Goal: Information Seeking & Learning: Learn about a topic

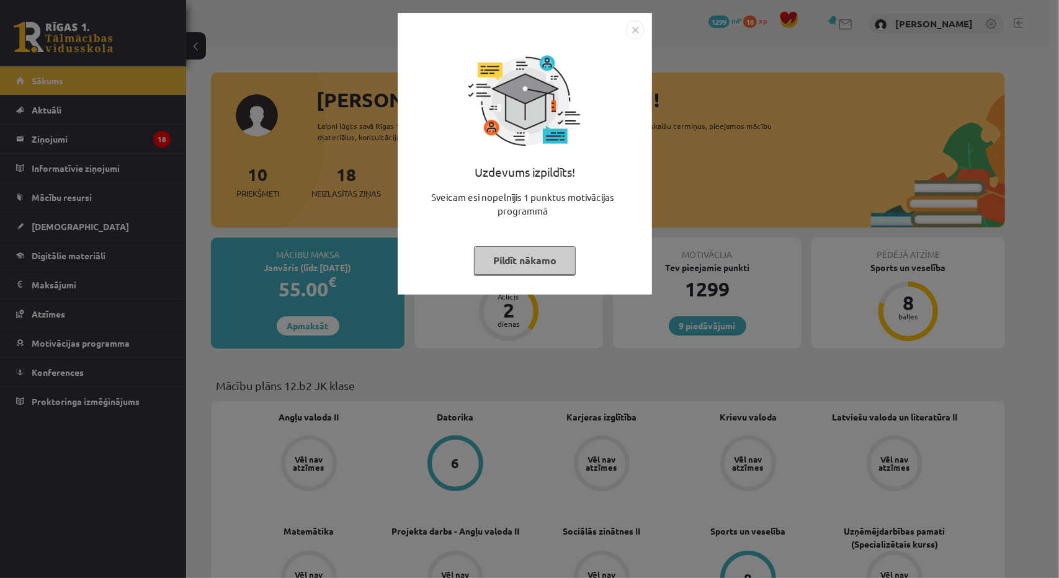
click at [511, 249] on button "Pildīt nākamo" at bounding box center [525, 260] width 102 height 29
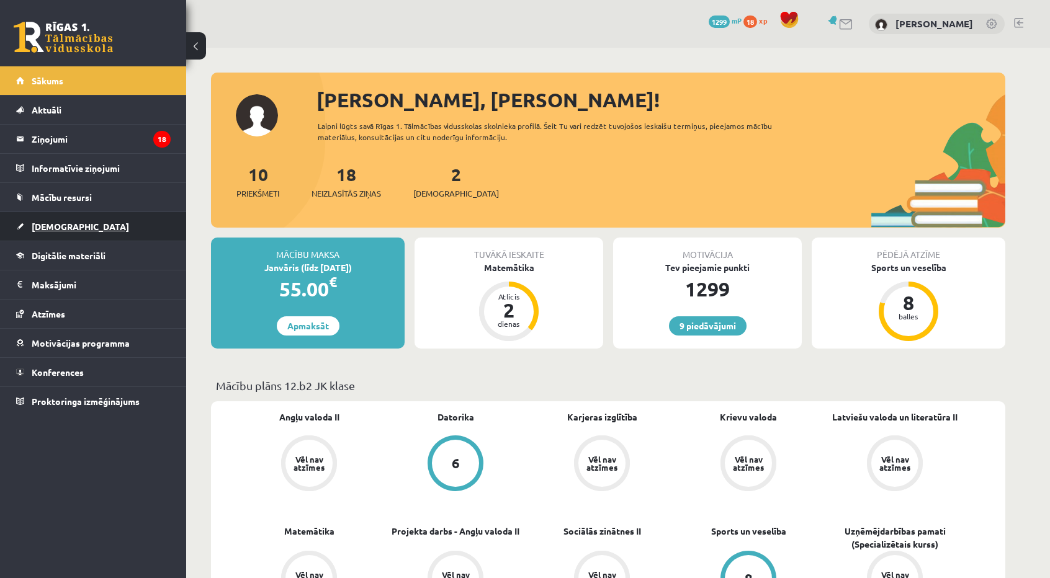
click at [74, 228] on link "[DEMOGRAPHIC_DATA]" at bounding box center [93, 226] width 155 height 29
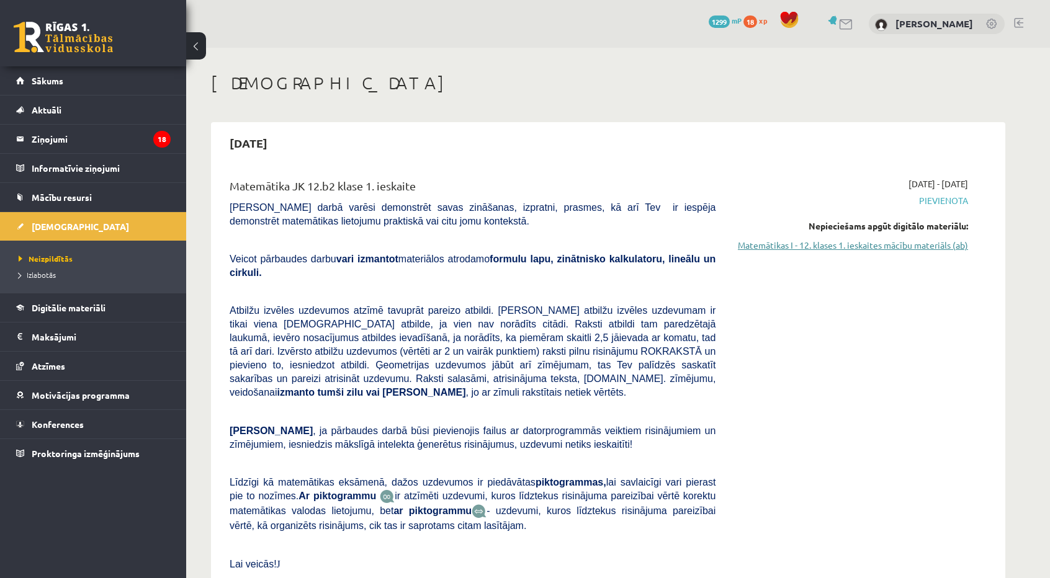
click at [902, 243] on link "Matemātikas I - 12. klases 1. ieskaites mācību materiāls (ab)" at bounding box center [851, 245] width 234 height 13
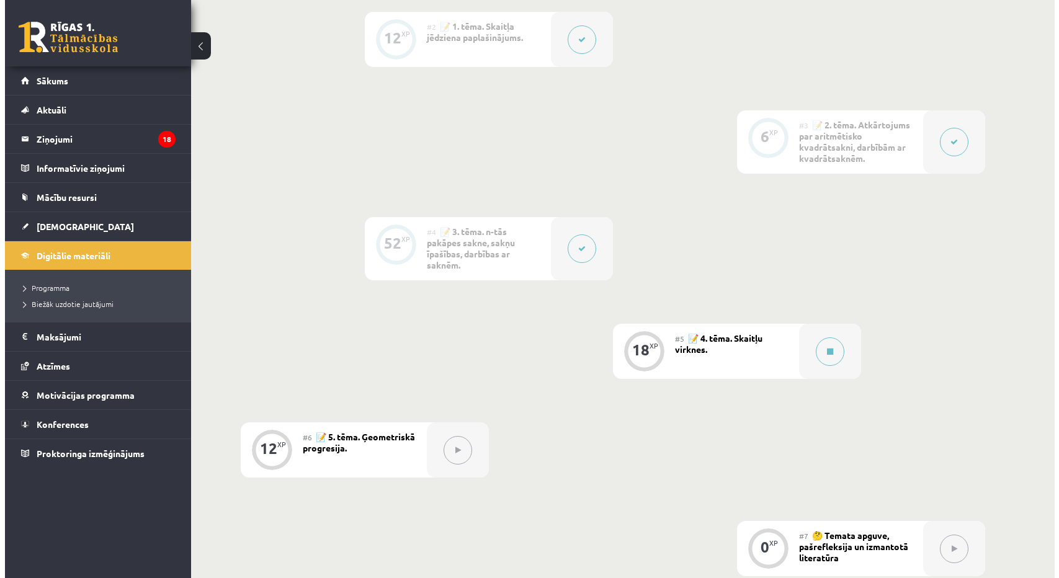
scroll to position [621, 0]
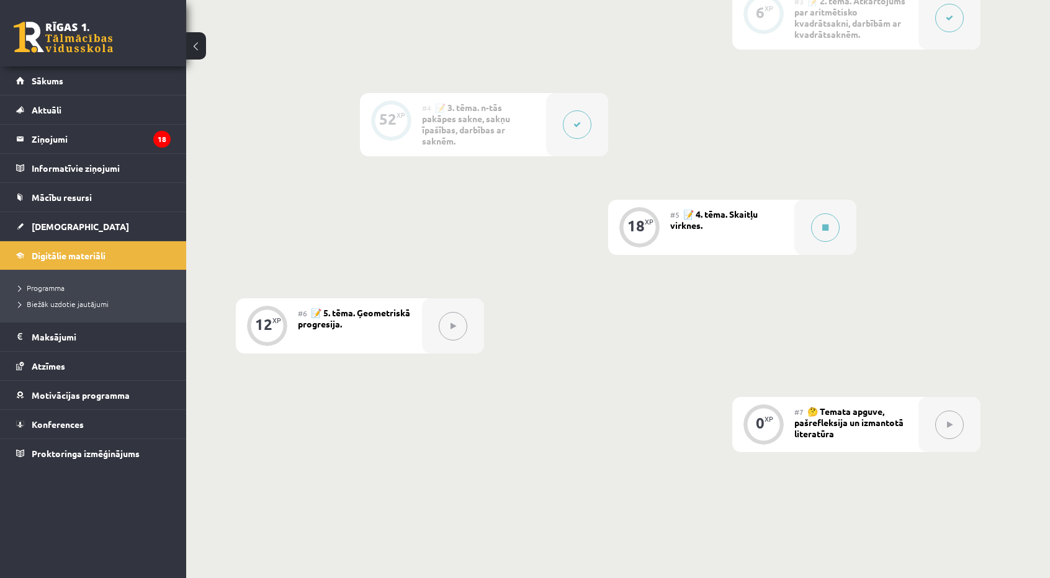
click at [789, 236] on div "#5 📝 4. tēma. Skaitļu virknes." at bounding box center [732, 227] width 124 height 55
click at [807, 235] on div at bounding box center [825, 227] width 62 height 55
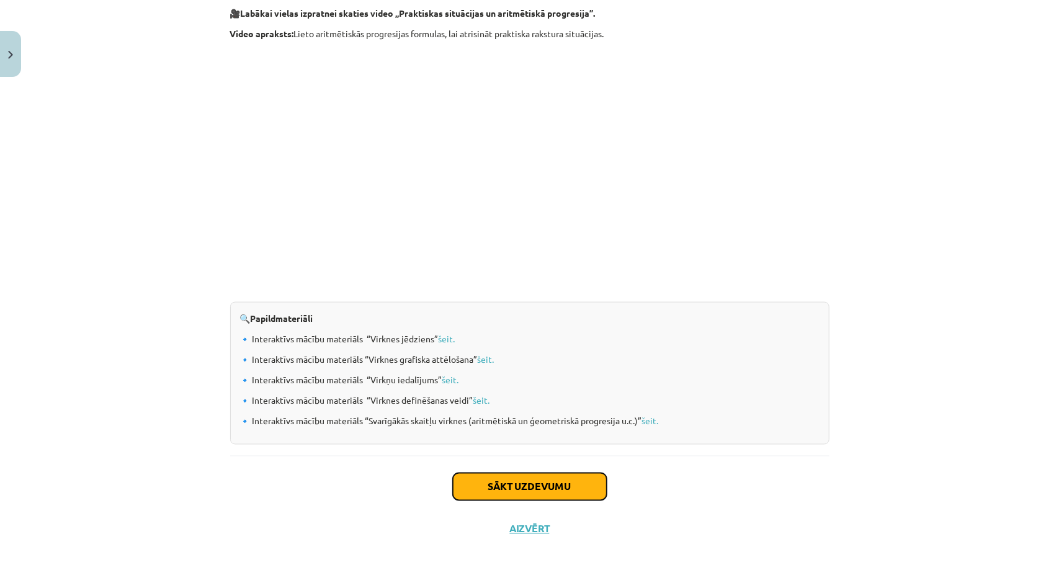
click at [544, 491] on button "Sākt uzdevumu" at bounding box center [530, 487] width 154 height 27
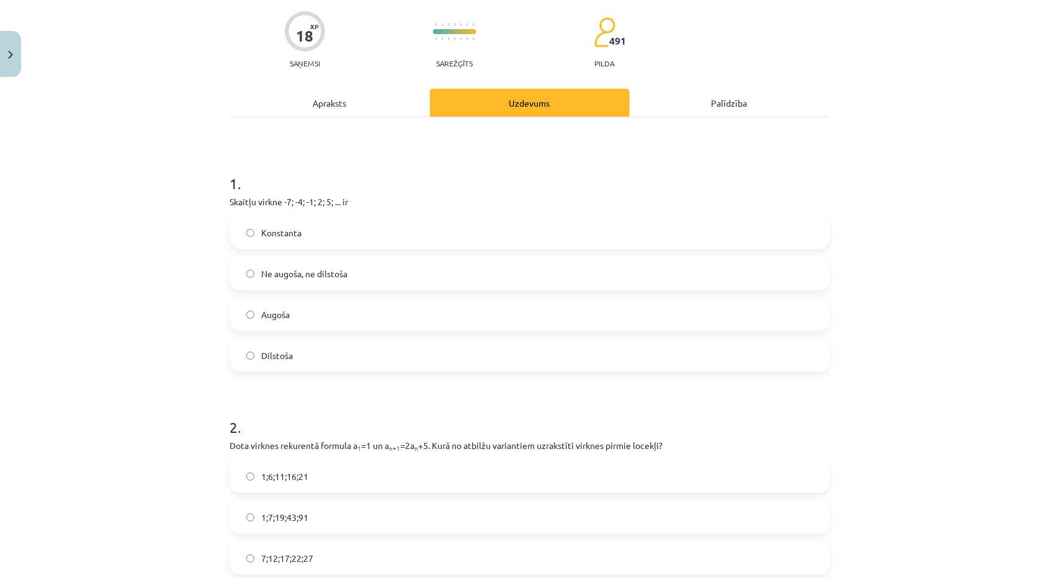
scroll to position [31, 0]
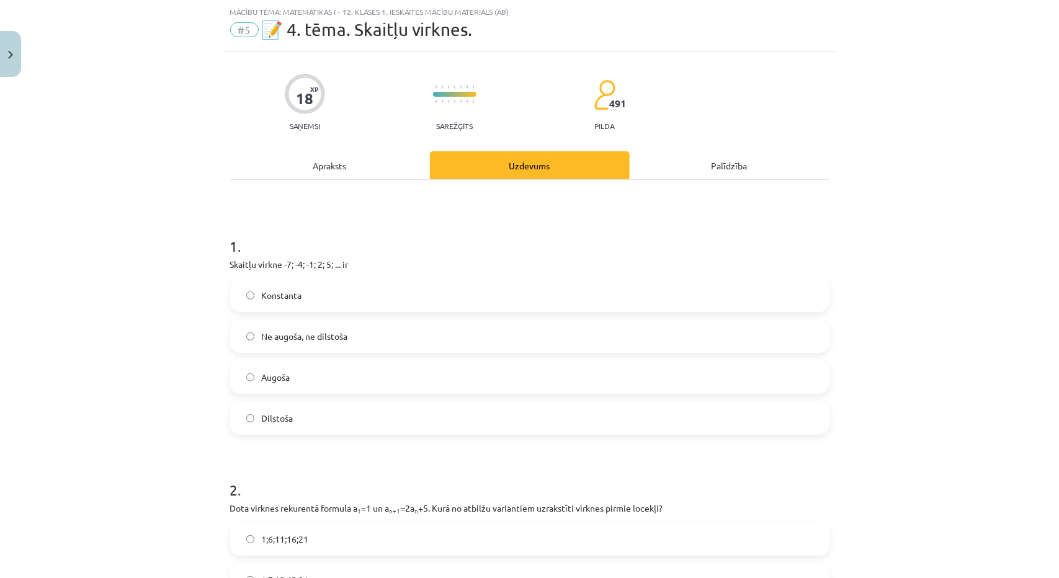
click at [333, 261] on p "Skaitļu virkne -7; -4; -1; 2; 5; ... ir" at bounding box center [530, 264] width 600 height 13
copy div "Skaitļu virkne -7; -4; -1; 2; 5; ... ir"
drag, startPoint x: 251, startPoint y: 288, endPoint x: 335, endPoint y: 403, distance: 142.5
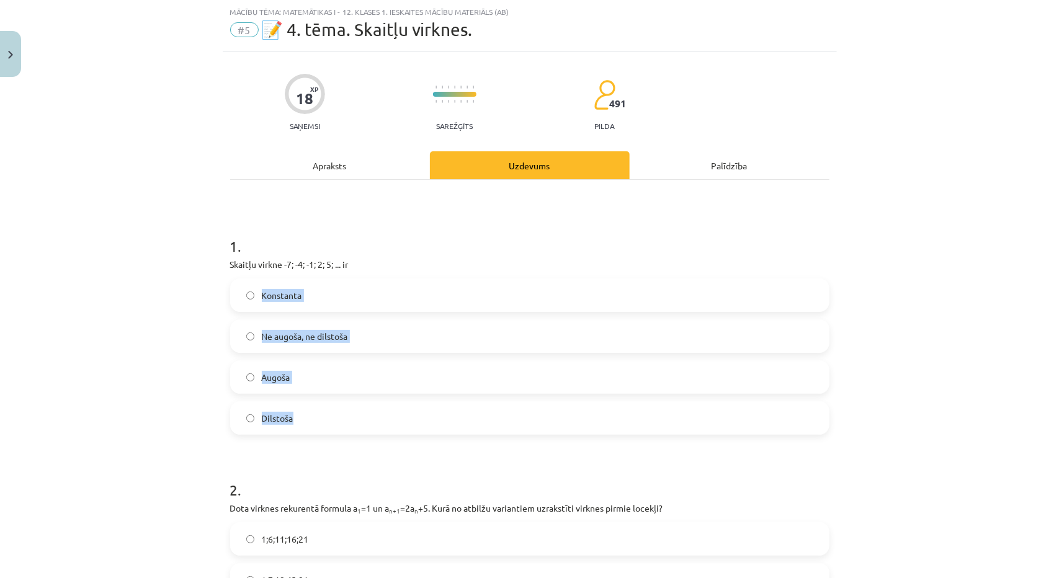
click at [336, 407] on div "Konstanta Ne augoša, ne dilstoša Augoša Dilstoša" at bounding box center [530, 357] width 600 height 156
copy div "Konstanta Ne augoša, ne dilstoša Augoša Dilstoša"
click at [564, 223] on h1 "1 ." at bounding box center [530, 235] width 600 height 38
click at [302, 382] on label "Augoša" at bounding box center [530, 377] width 597 height 31
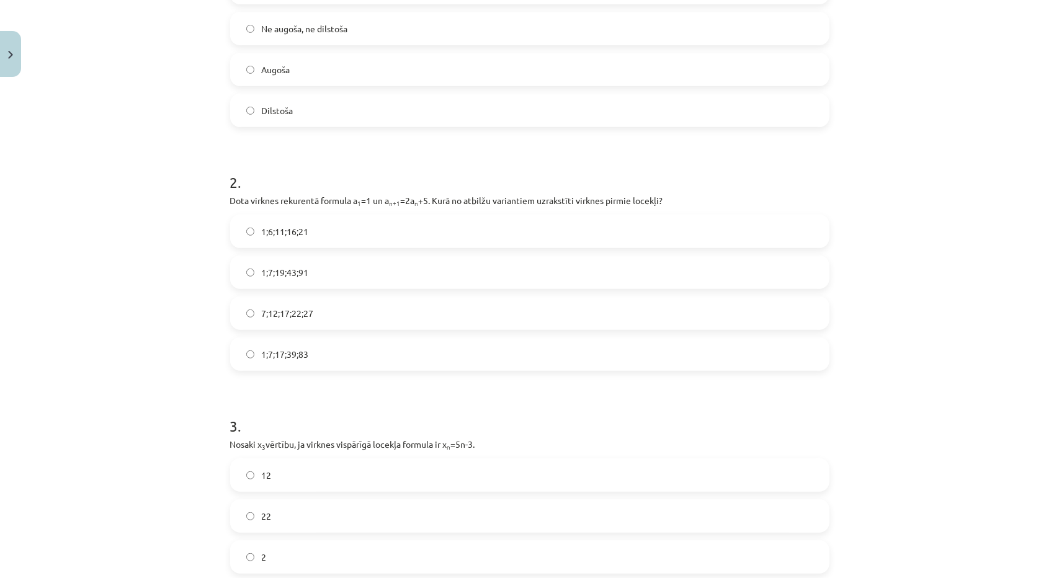
scroll to position [341, 0]
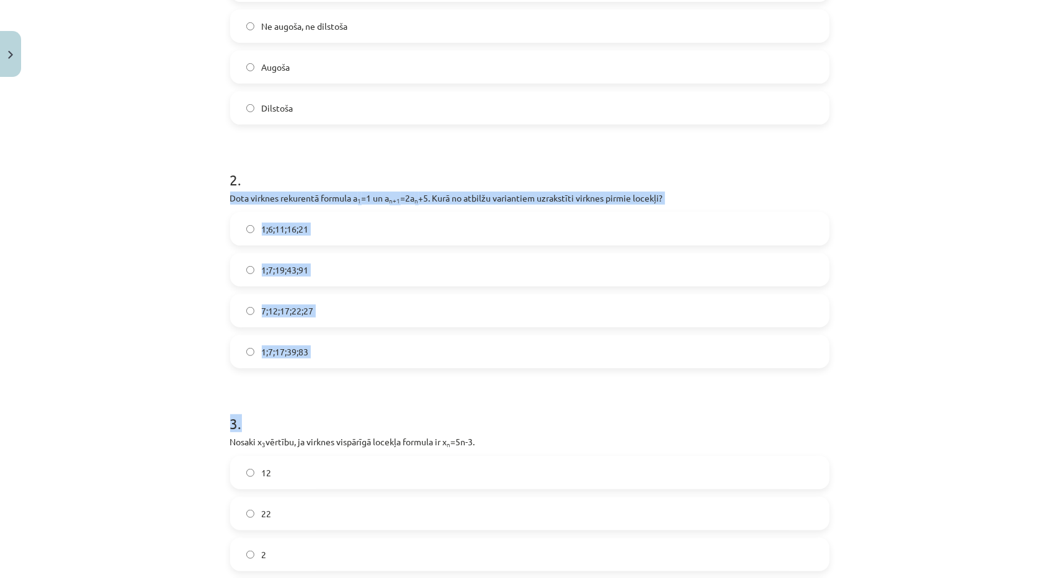
drag, startPoint x: 225, startPoint y: 199, endPoint x: 417, endPoint y: 372, distance: 258.4
click at [349, 397] on h1 "3 ." at bounding box center [530, 412] width 600 height 38
drag, startPoint x: 346, startPoint y: 392, endPoint x: 228, endPoint y: 198, distance: 227.0
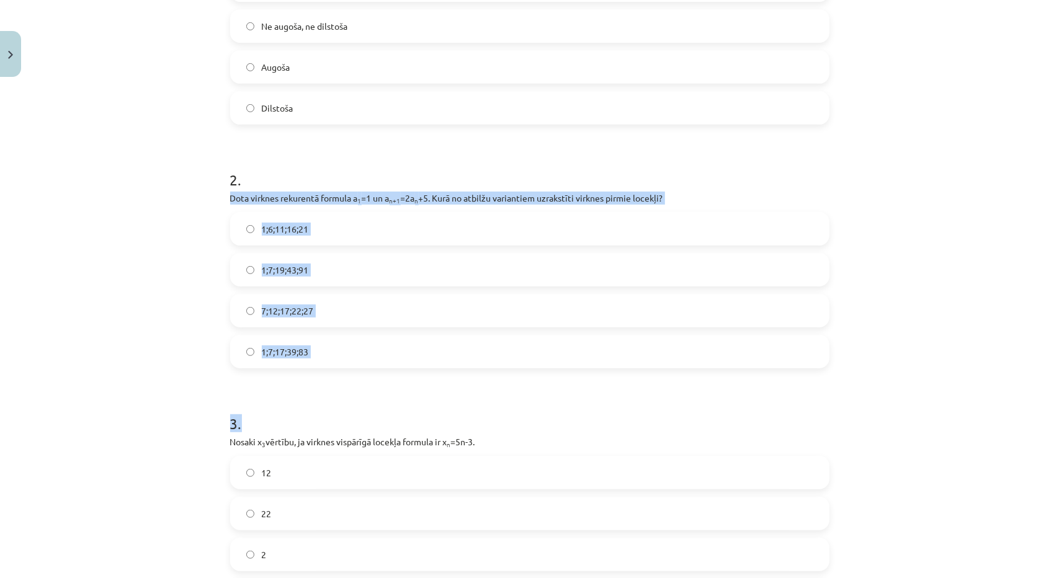
copy form "Dota virknes rekurentā formula a 1 =1 un a n+1 =2a n +5. Kurā no atbilžu varian…"
click at [366, 268] on label "1;7;19;43;91" at bounding box center [530, 269] width 597 height 31
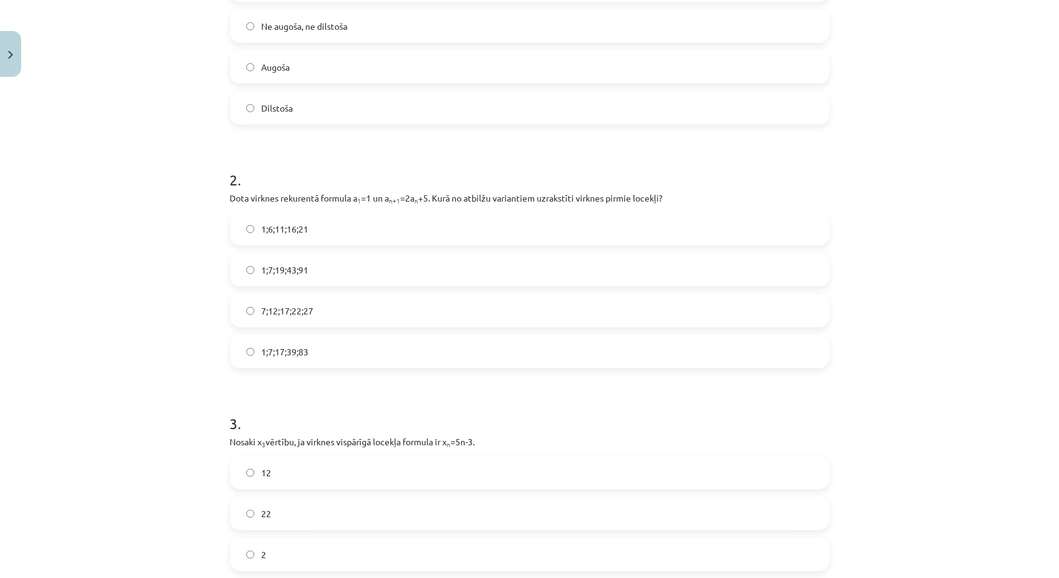
scroll to position [590, 0]
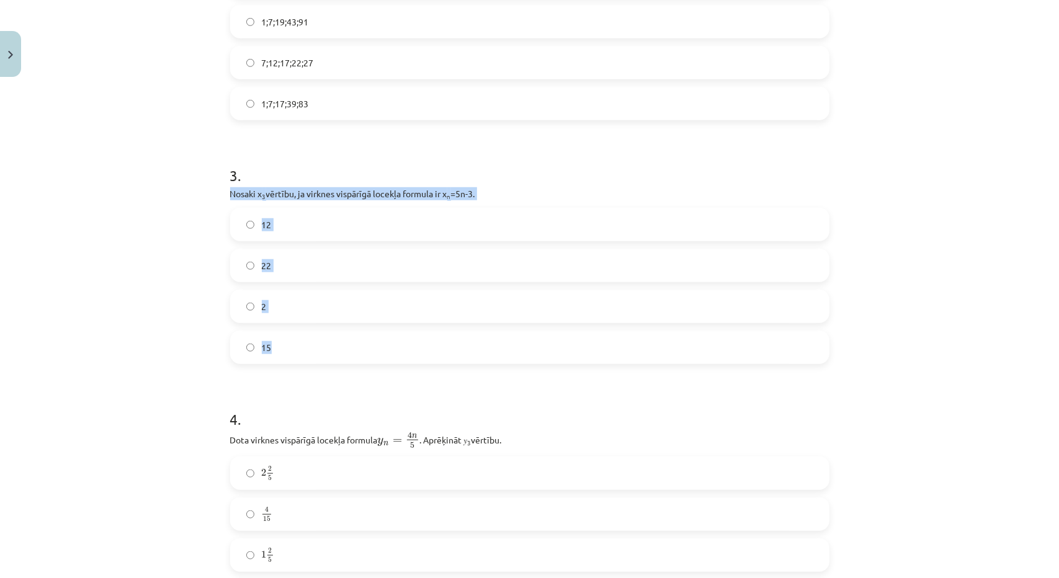
drag, startPoint x: 226, startPoint y: 192, endPoint x: 411, endPoint y: 343, distance: 238.7
click at [408, 344] on div "3 . Nosaki x 3 vērtību, ja virknes vispārīgā locekļa formula ir x n =5n-3. 12 2…" at bounding box center [530, 254] width 600 height 219
copy div "Nosaki x 3 vērtību, ja virknes vispārīgā locekļa formula ir x n =5n-3. 12 22 2 …"
click at [298, 232] on label "12" at bounding box center [530, 224] width 597 height 31
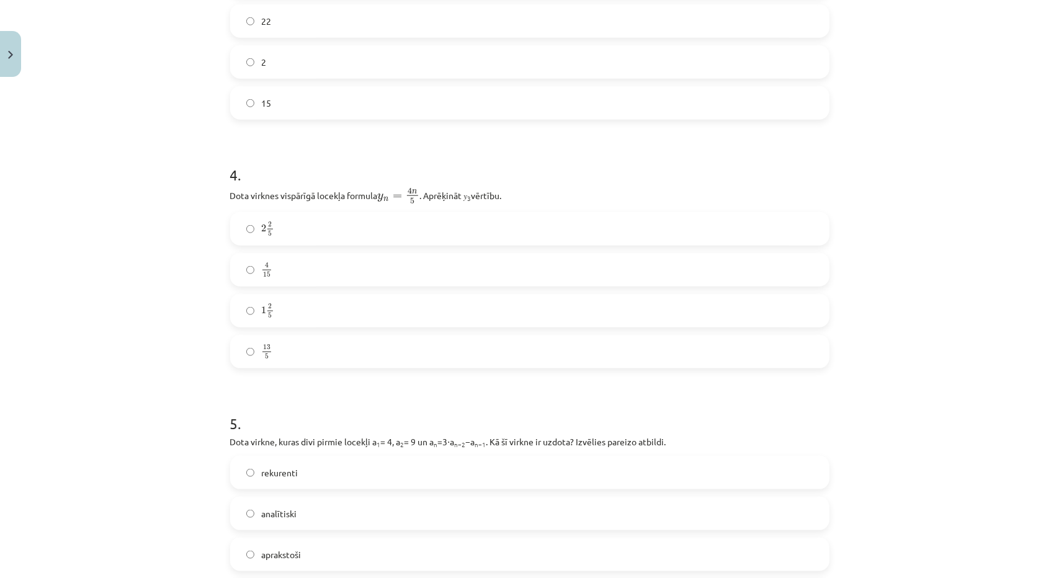
scroll to position [838, 0]
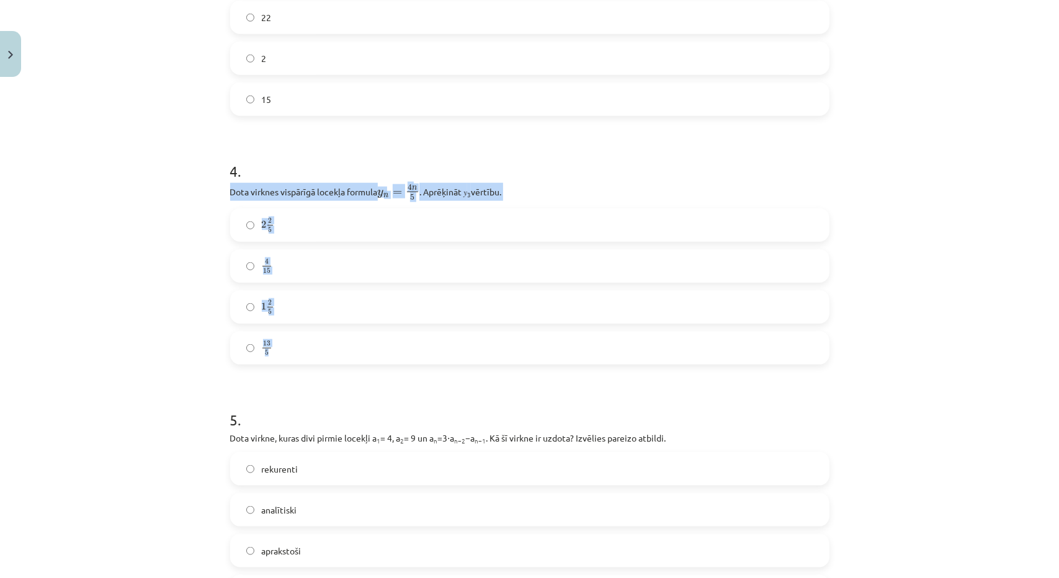
drag, startPoint x: 223, startPoint y: 193, endPoint x: 400, endPoint y: 337, distance: 227.6
click at [400, 337] on div "18 XP Saņemsi Sarežģīts 491 pilda Apraksts Uzdevums Palīdzība 1 . Skaitļu virkn…" at bounding box center [530, 105] width 614 height 1721
copy div "Dota virknes vispārīgā locekļa formula y n = 4 n 5 y n = 4 n 5 . Aprēķināt 𝑦 3 …"
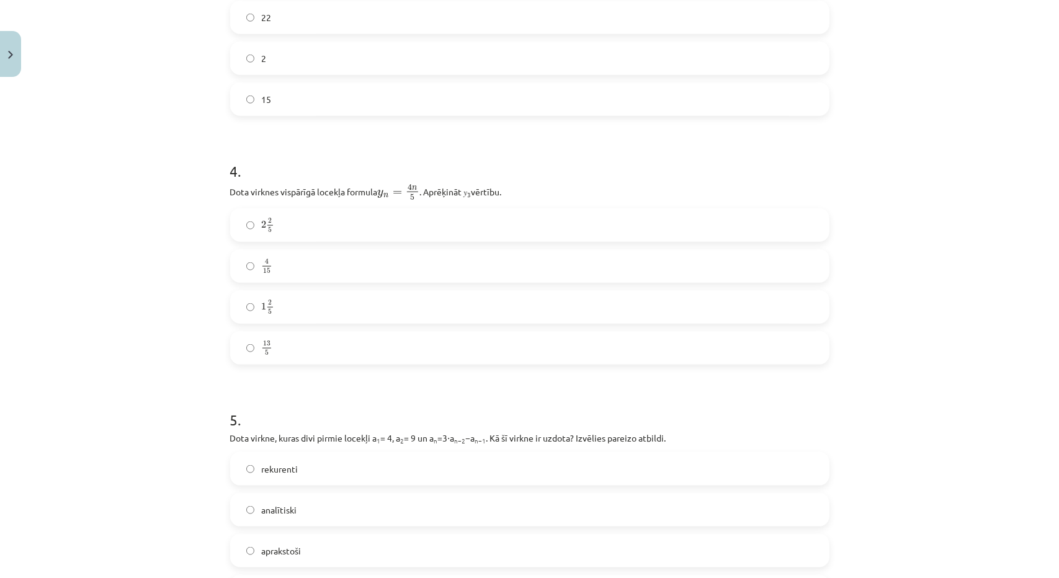
click at [585, 113] on label "15" at bounding box center [530, 99] width 597 height 31
click at [304, 228] on label "2 2 5 2 2 5" at bounding box center [530, 225] width 597 height 31
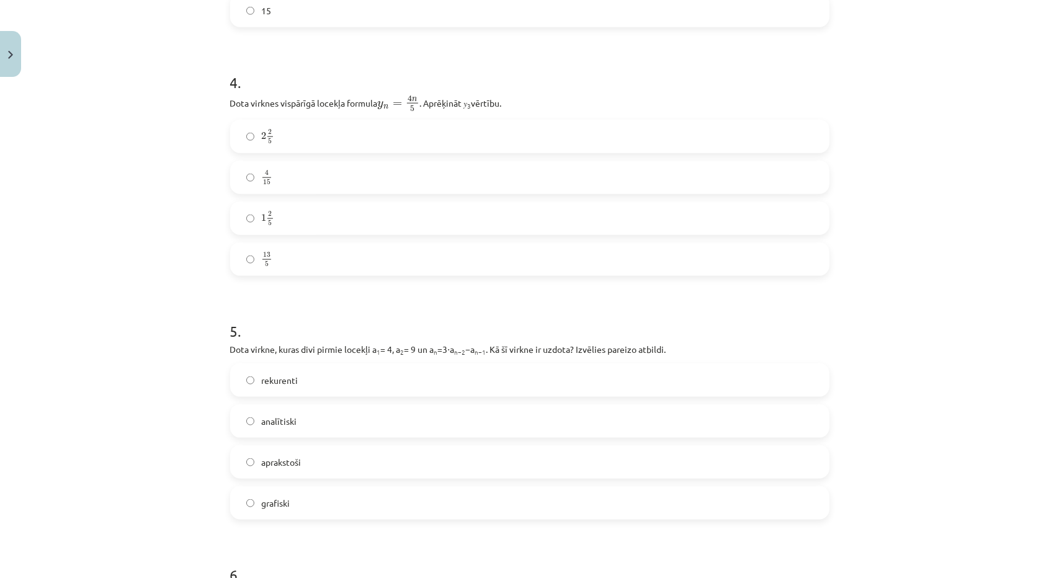
scroll to position [1148, 0]
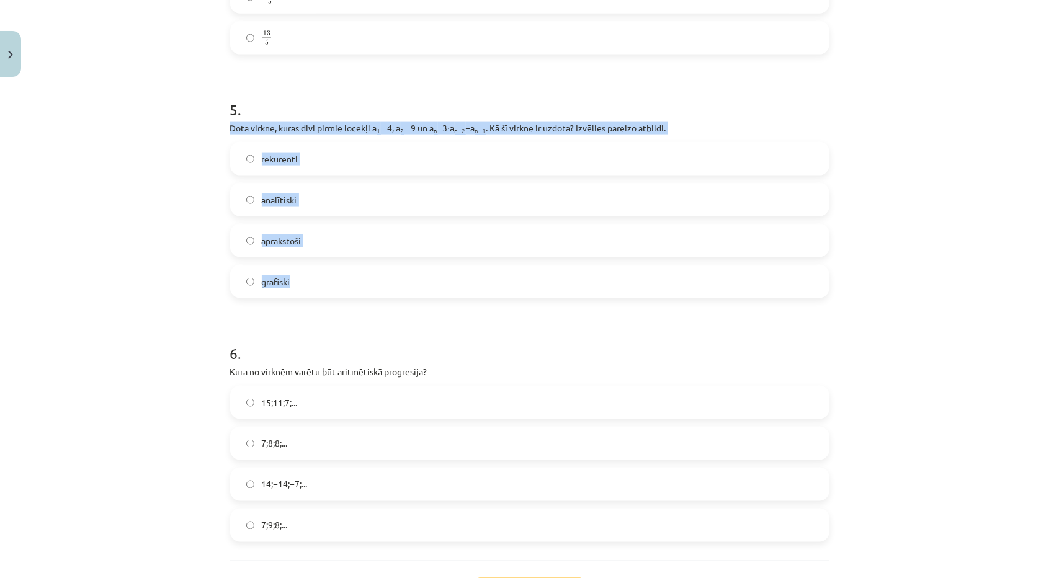
drag, startPoint x: 214, startPoint y: 128, endPoint x: 355, endPoint y: 262, distance: 194.5
click at [355, 262] on div "Mācību tēma: Matemātikas i - 12. klases 1. ieskaites mācību materiāls (ab) #5 📝…" at bounding box center [529, 289] width 1059 height 578
copy div "Dota virkne, kuras divi pirmie locekļi a 1 = 4, a 2 = 9 un a n =3⋅a n−2 −a n−1 …"
click at [319, 164] on label "rekurenti" at bounding box center [530, 158] width 597 height 31
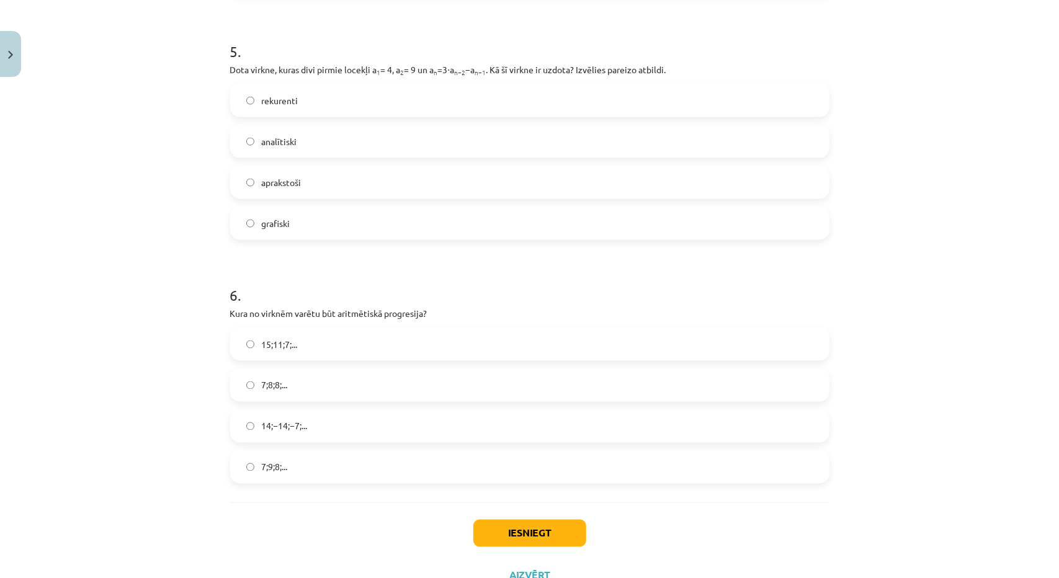
scroll to position [1255, 0]
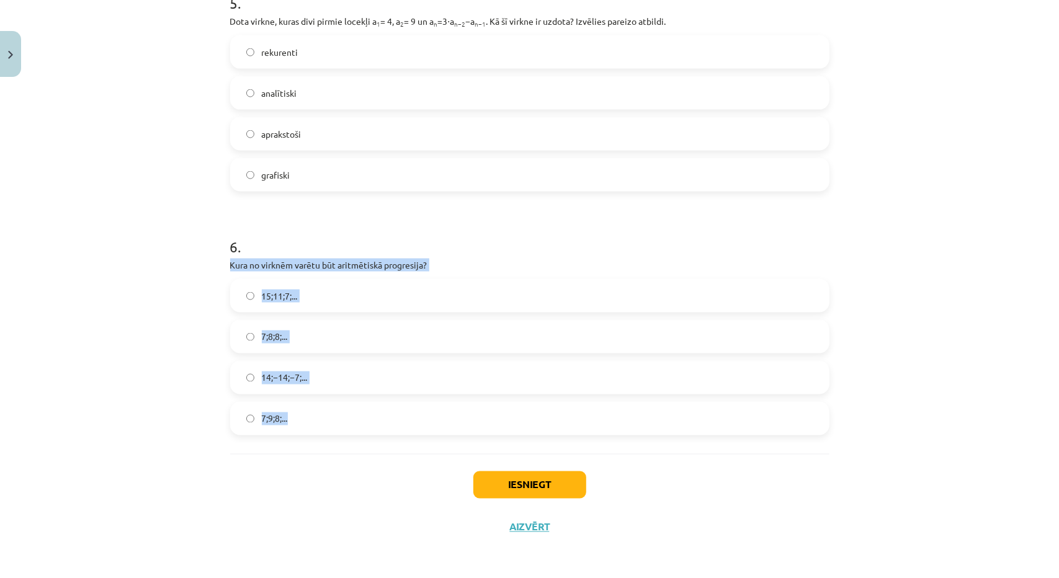
drag, startPoint x: 222, startPoint y: 261, endPoint x: 359, endPoint y: 417, distance: 208.0
copy div "Kura no virknēm varētu būt aritmētiskā progresija? 15;11;7;... 7;8;8;... 14;−14…"
click at [283, 297] on span "15;11;7;..." at bounding box center [280, 296] width 36 height 13
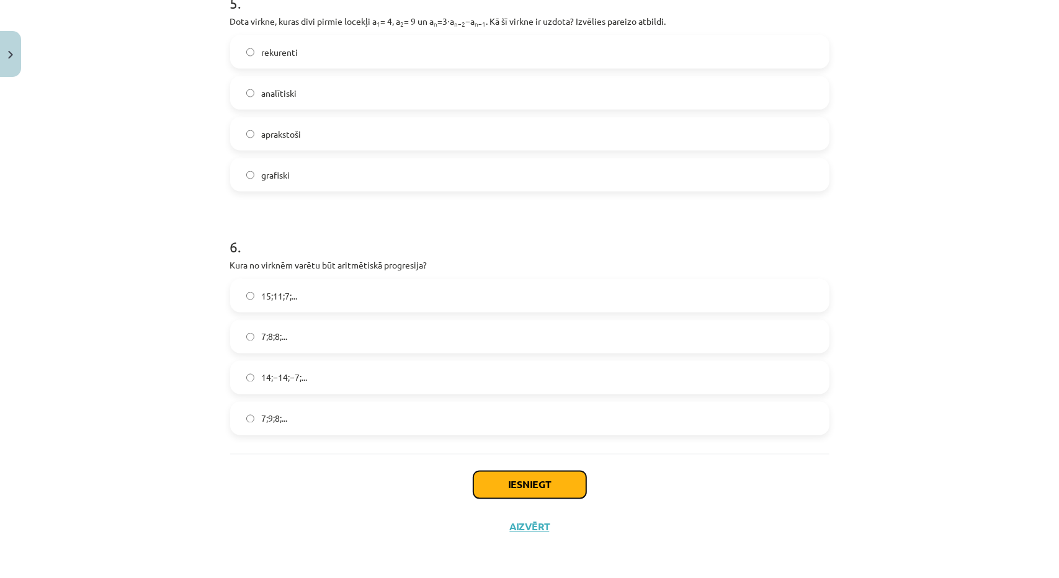
click at [479, 487] on button "Iesniegt" at bounding box center [530, 485] width 113 height 27
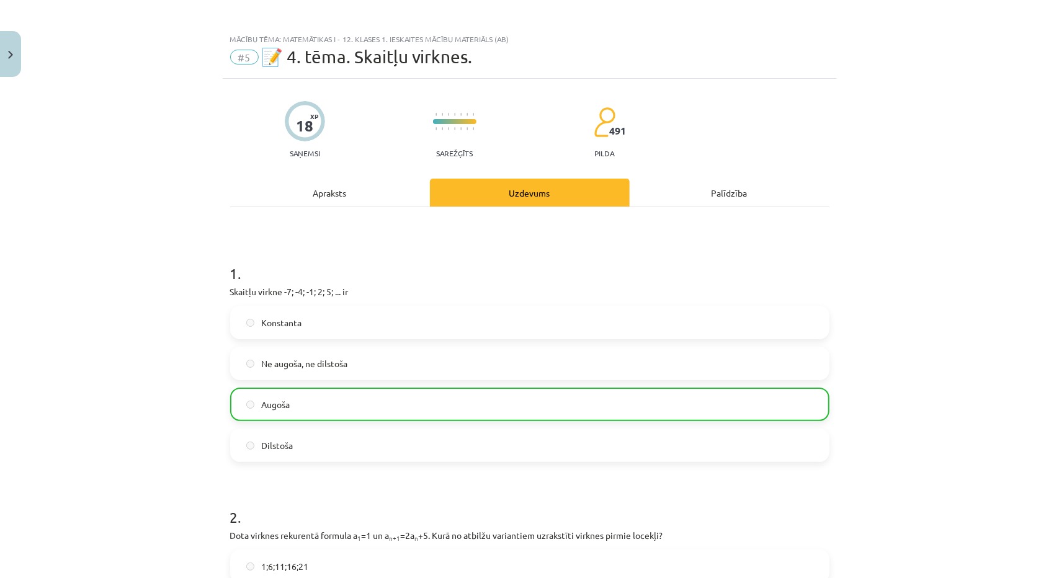
scroll to position [0, 0]
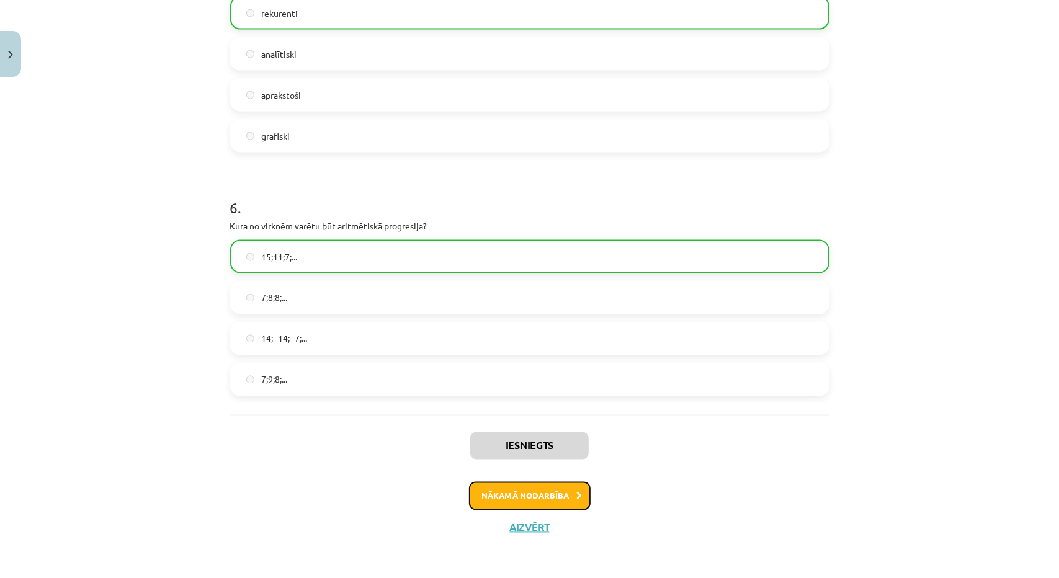
click at [541, 496] on button "Nākamā nodarbība" at bounding box center [530, 496] width 122 height 29
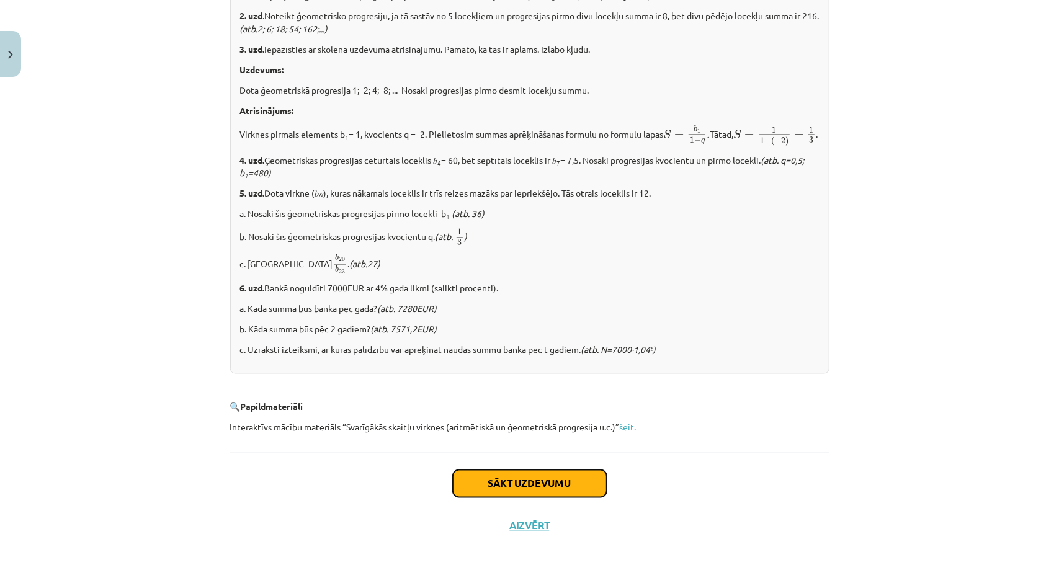
click at [546, 480] on button "Sākt uzdevumu" at bounding box center [530, 483] width 154 height 27
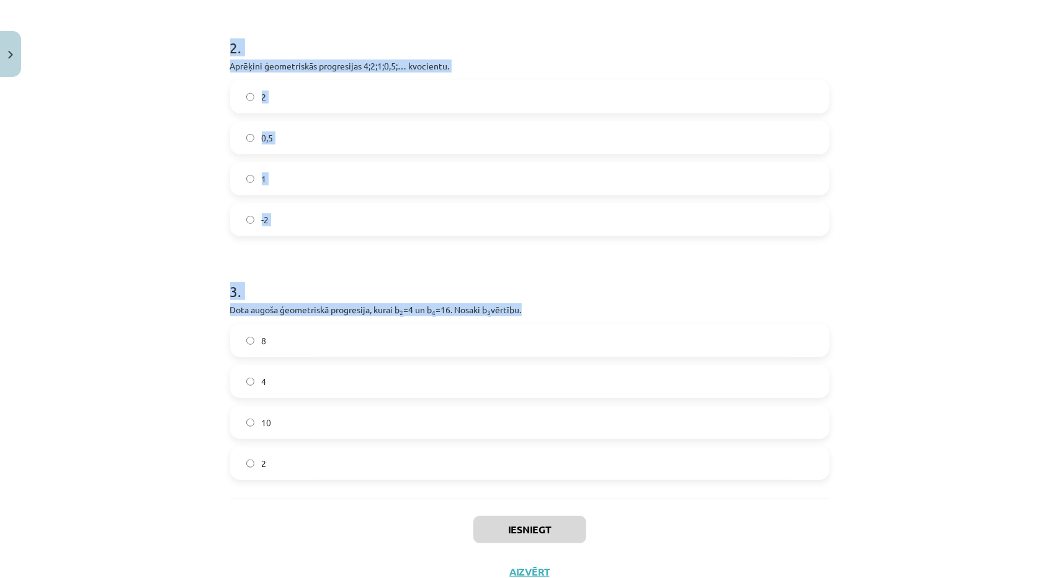
scroll to position [437, 0]
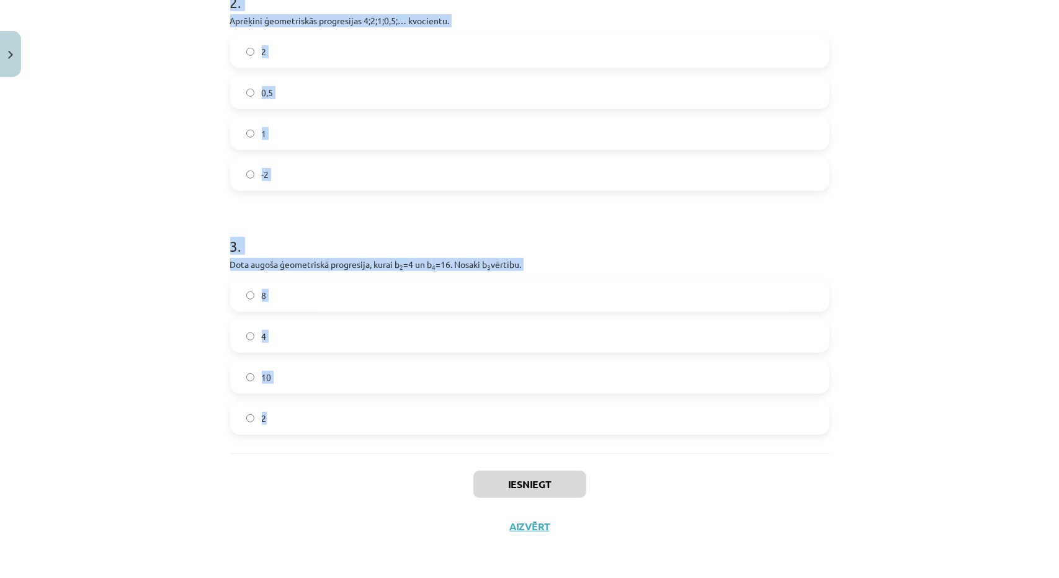
drag, startPoint x: 223, startPoint y: 260, endPoint x: 264, endPoint y: 443, distance: 186.9
click at [264, 443] on div "12 XP Saņemsi Sarežģīts 491 pilda Apraksts Uzdevums Palīdzība 1 . Aprēķini ģeom…" at bounding box center [530, 97] width 614 height 902
copy form "Aprēķini ģeometriskās progresijas nākamo locekli, ja b 1 = 7 un q=5. 35 12 2 . …"
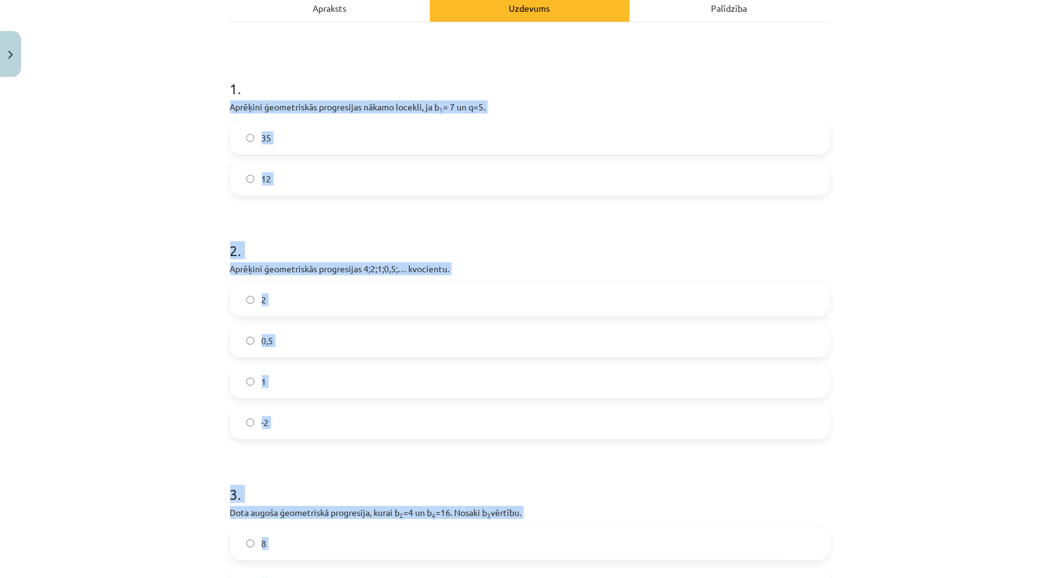
scroll to position [189, 0]
click at [424, 138] on label "35" at bounding box center [530, 137] width 597 height 31
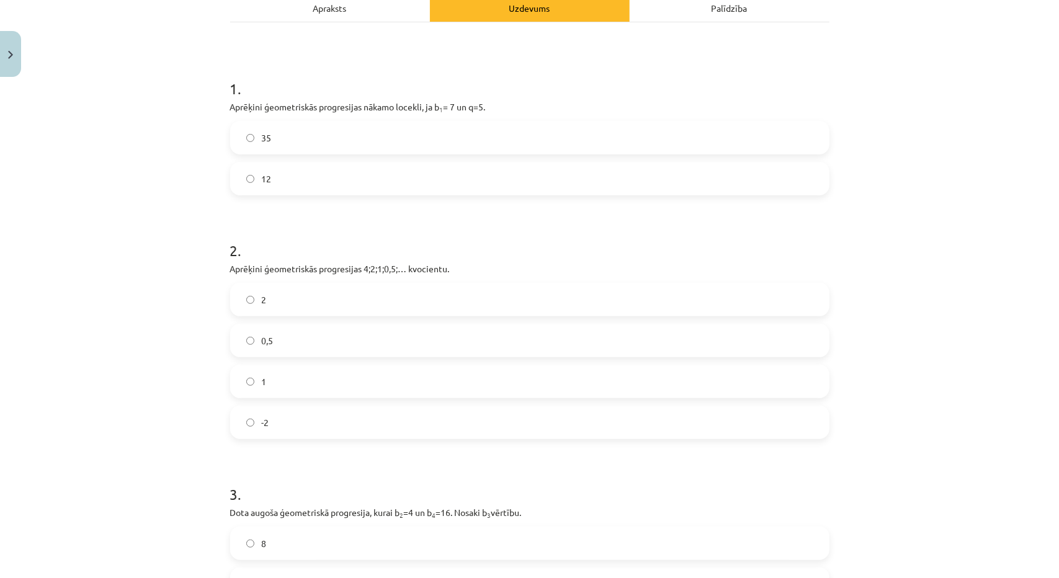
click at [388, 337] on label "0,5" at bounding box center [530, 340] width 597 height 31
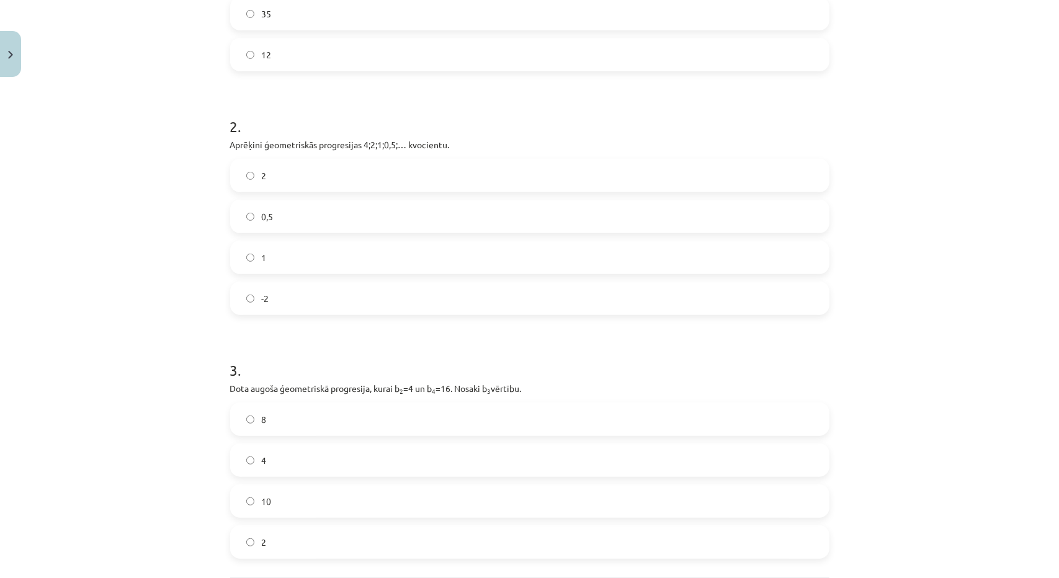
scroll to position [375, 0]
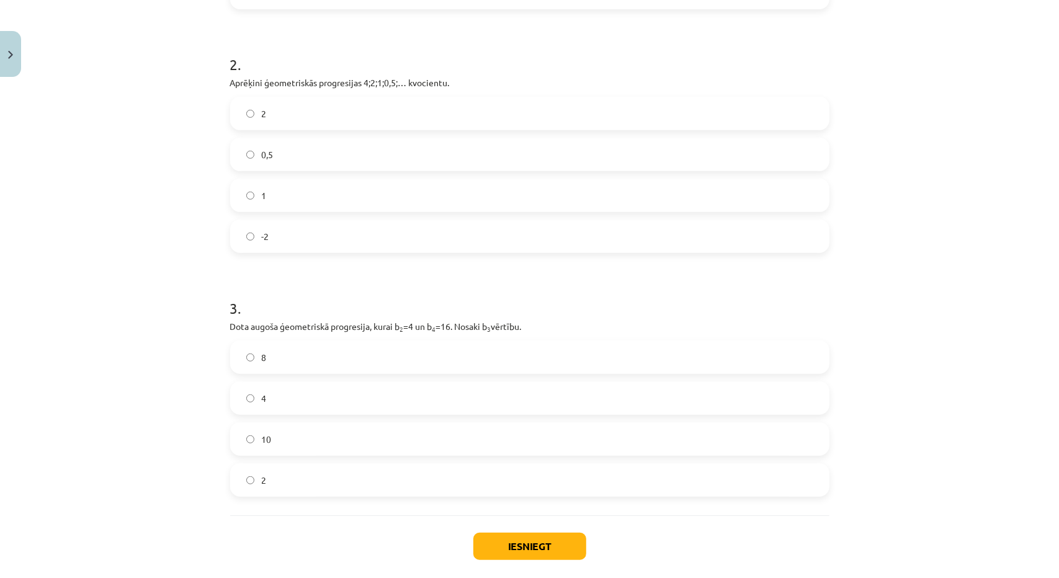
click at [384, 348] on label "8" at bounding box center [530, 357] width 597 height 31
click at [528, 555] on button "Iesniegt" at bounding box center [530, 546] width 113 height 27
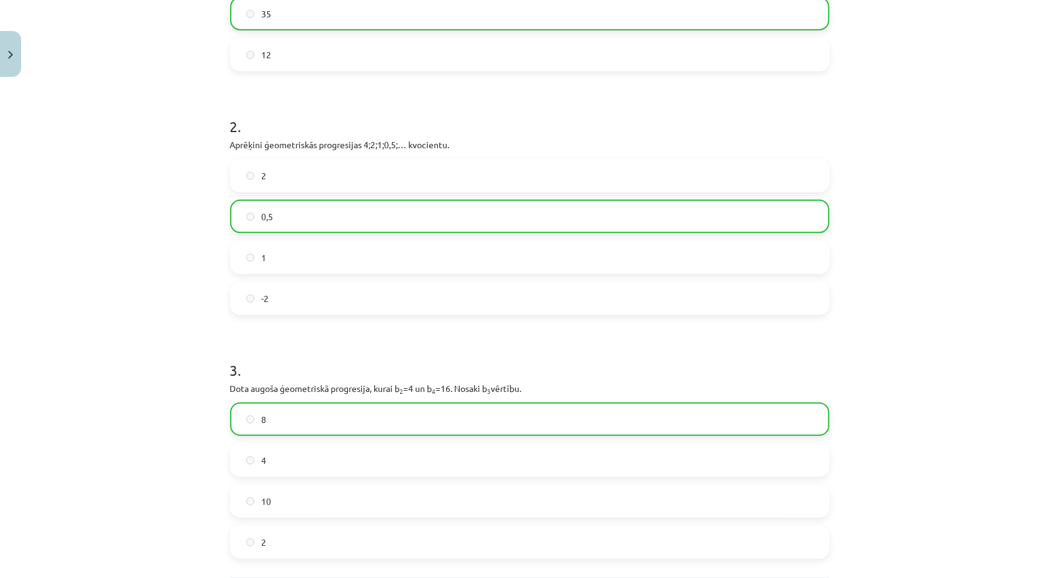
scroll to position [475, 0]
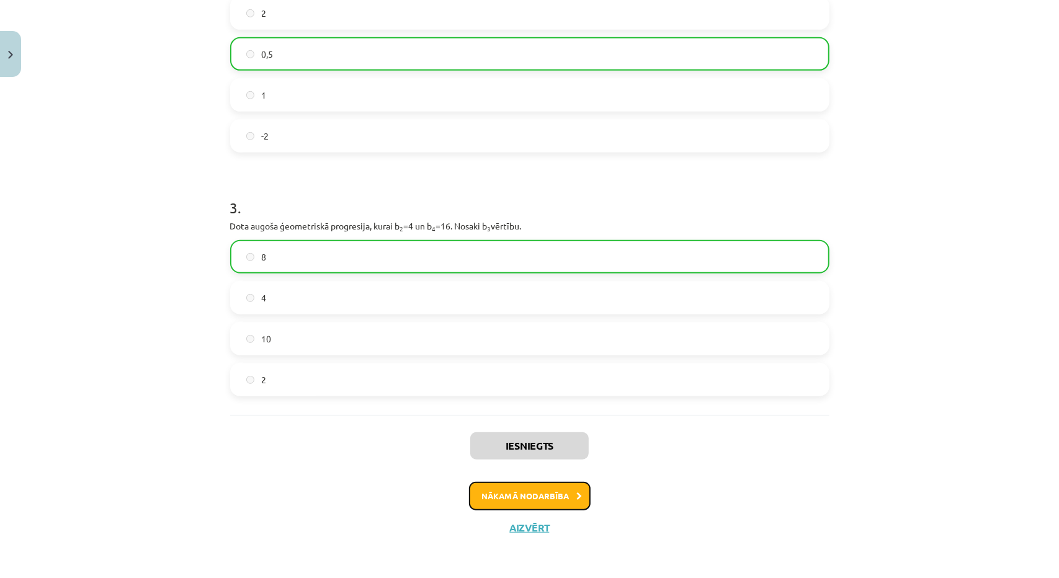
click at [563, 484] on button "Nākamā nodarbība" at bounding box center [530, 496] width 122 height 29
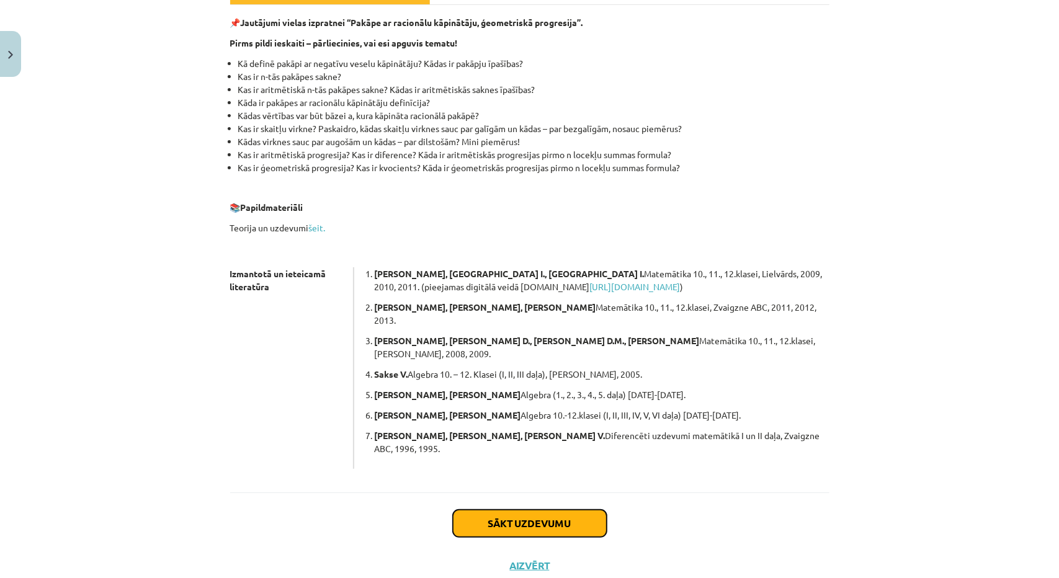
click at [546, 510] on button "Sākt uzdevumu" at bounding box center [530, 523] width 154 height 27
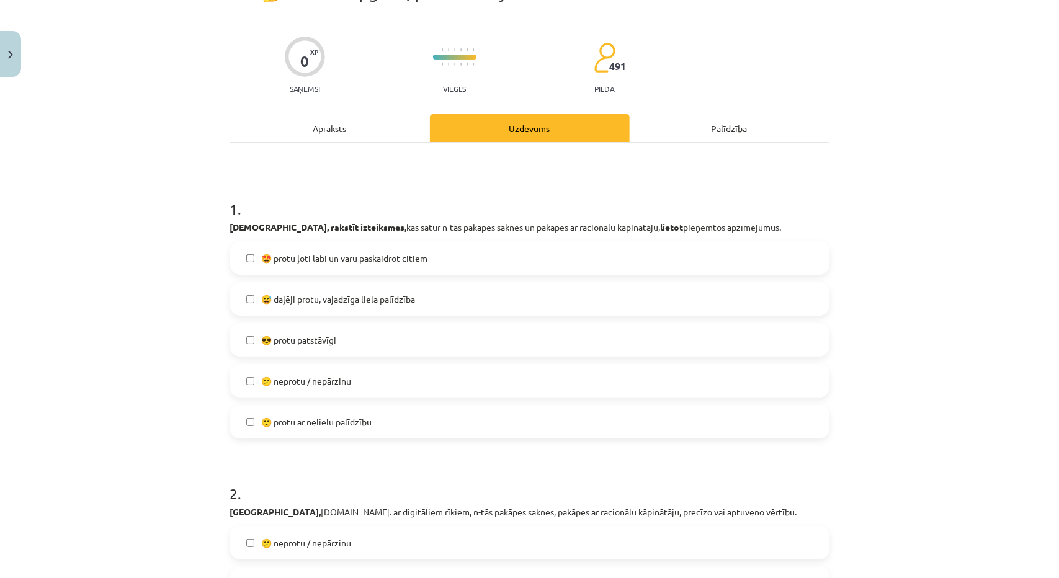
scroll to position [31, 0]
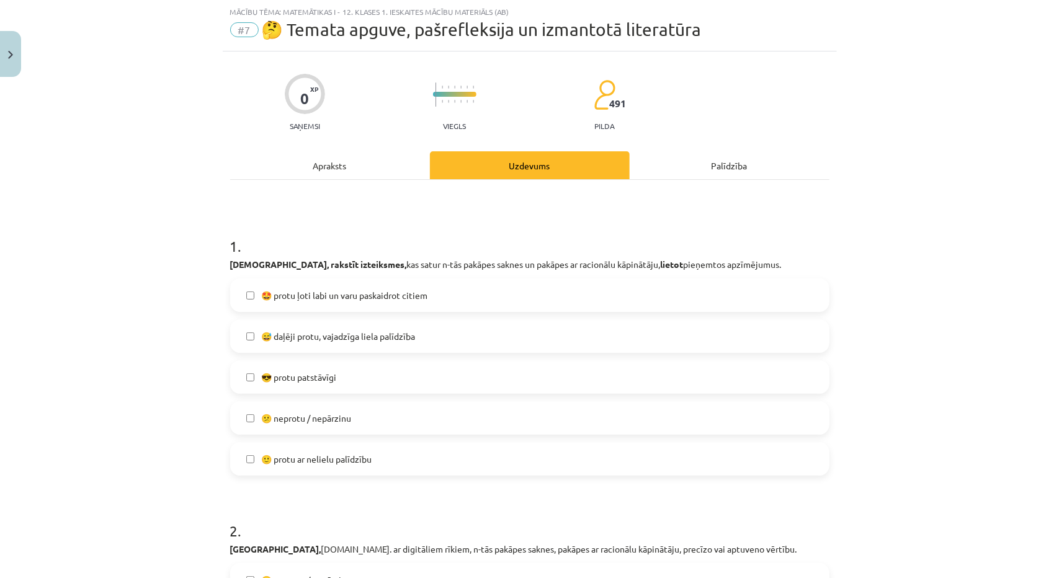
click at [304, 464] on span "🙂 protu ar nelielu palīdzību" at bounding box center [317, 459] width 110 height 13
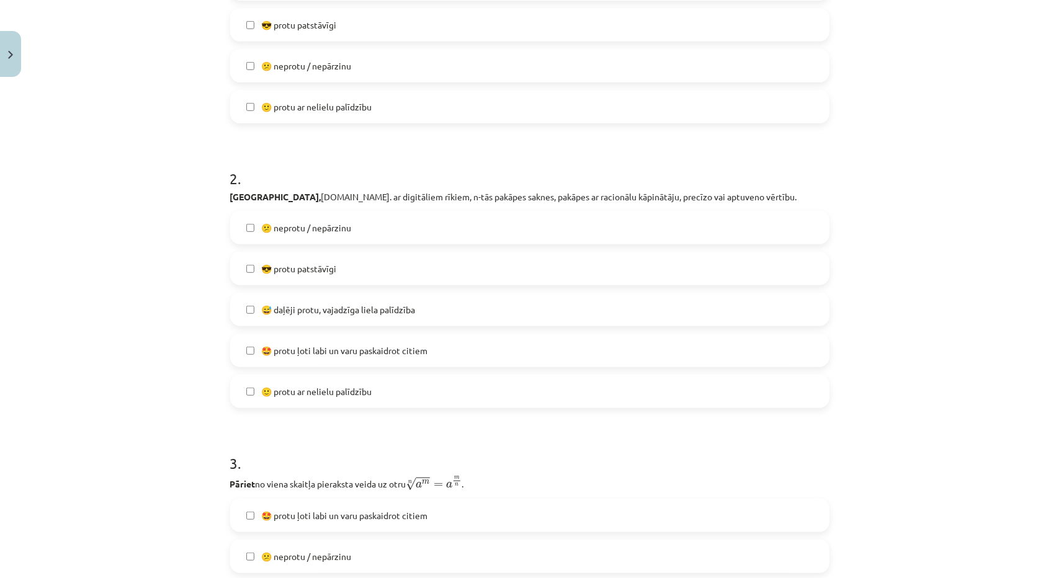
scroll to position [403, 0]
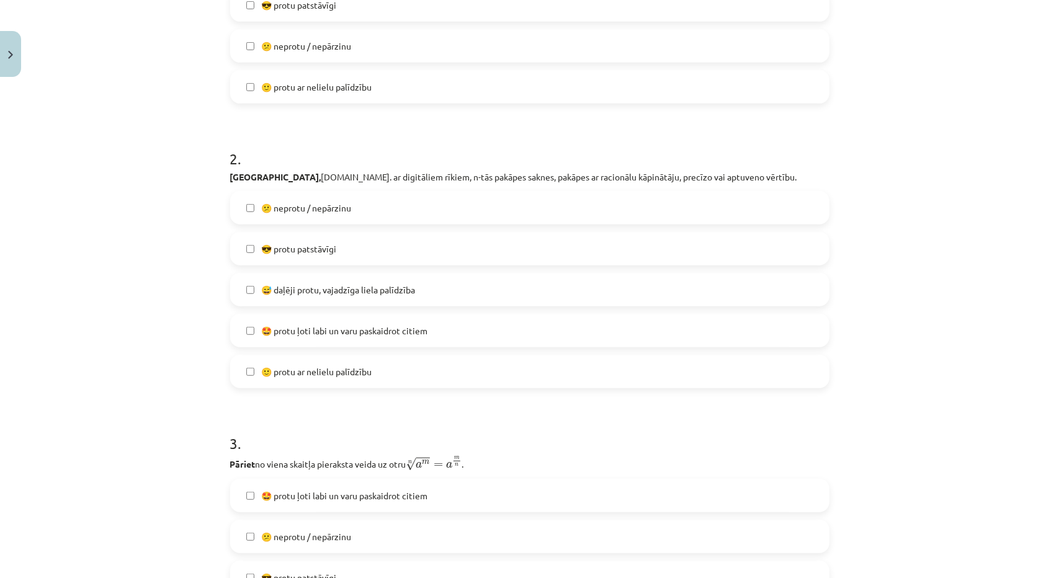
click at [293, 369] on span "🙂 protu ar nelielu palīdzību" at bounding box center [317, 372] width 110 height 13
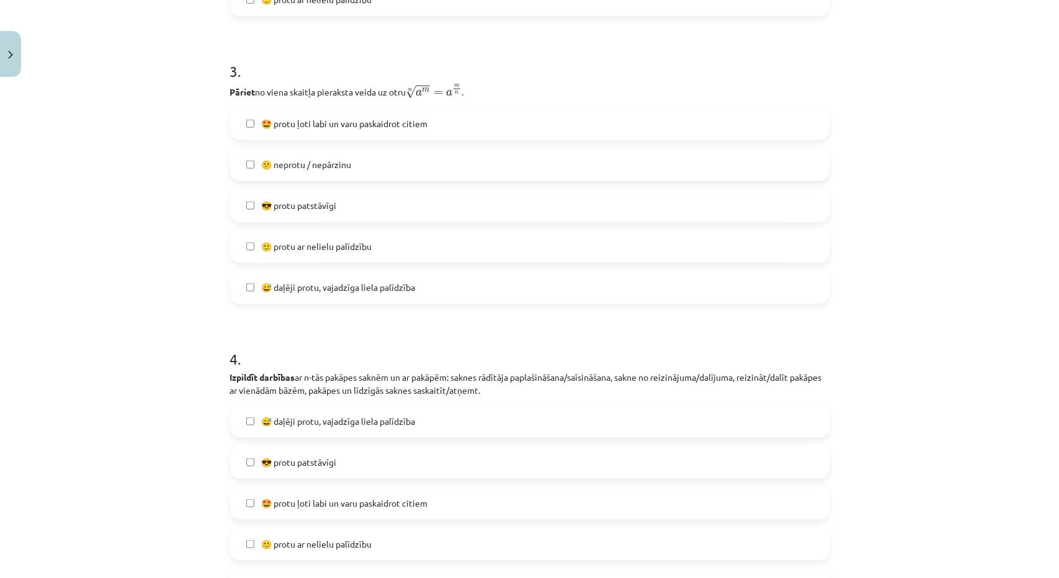
scroll to position [900, 0]
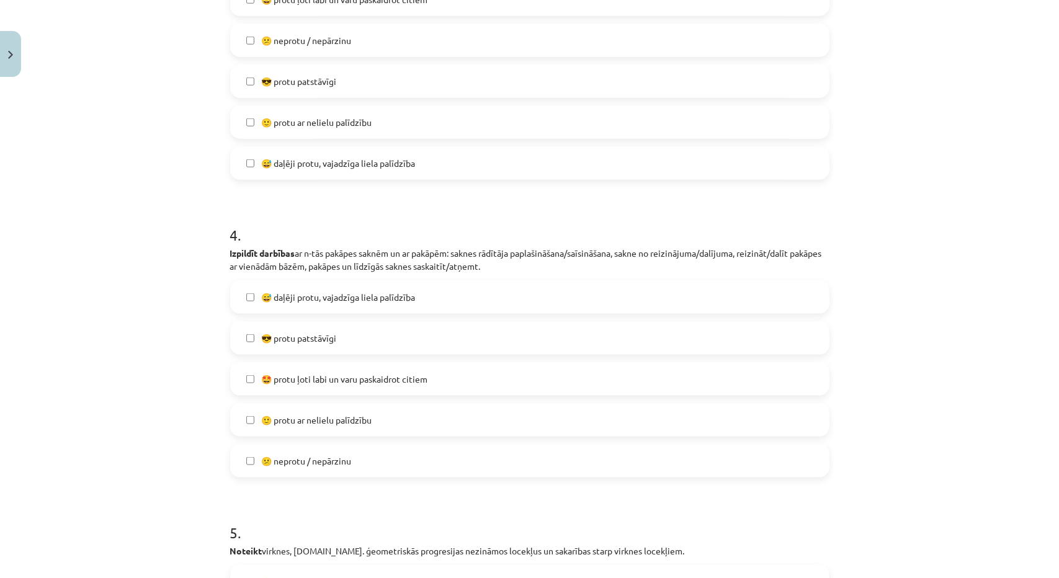
click at [292, 342] on span "😎 protu patstāvīgi" at bounding box center [299, 338] width 75 height 13
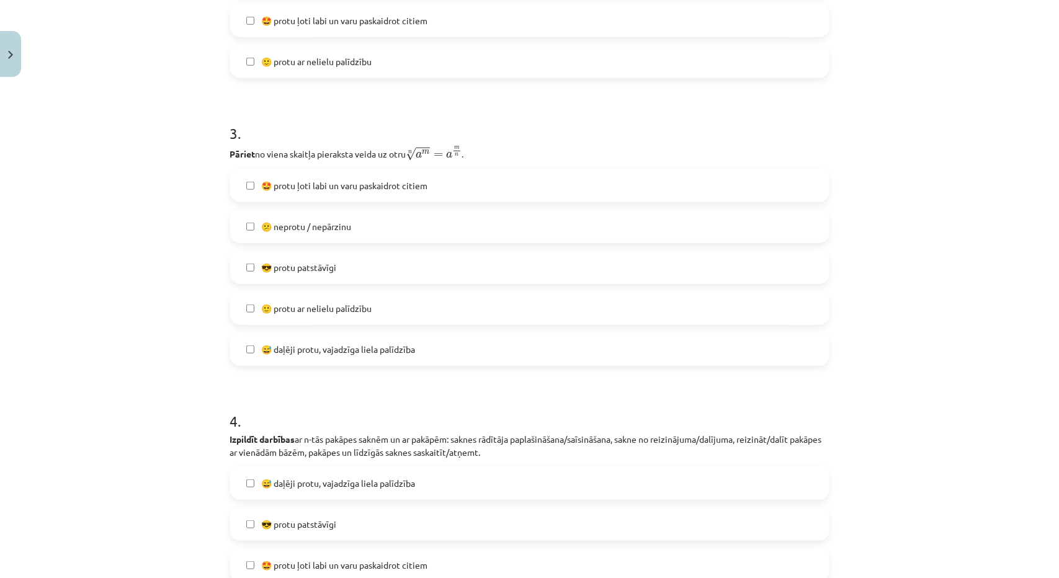
click at [292, 317] on label "🙂 protu ar nelielu palīdzību" at bounding box center [530, 308] width 597 height 31
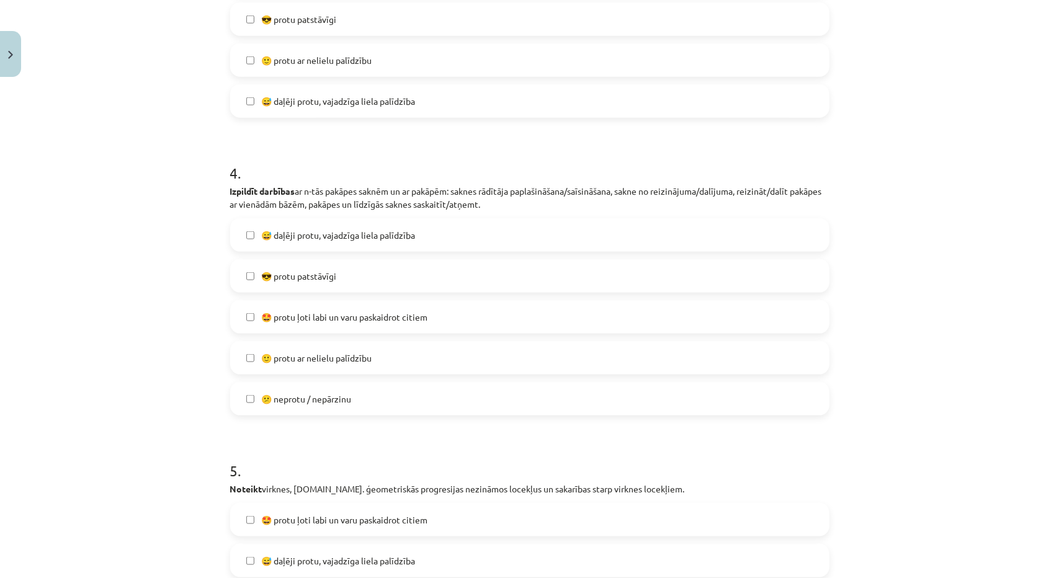
scroll to position [1210, 0]
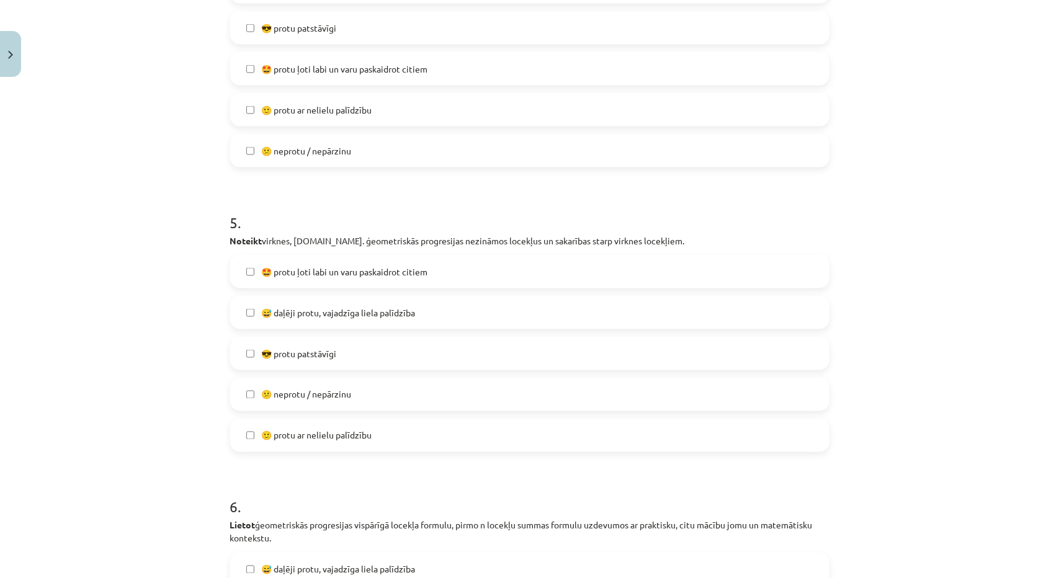
drag, startPoint x: 303, startPoint y: 439, endPoint x: 300, endPoint y: 433, distance: 6.9
click at [302, 439] on span "🙂 protu ar nelielu palīdzību" at bounding box center [317, 435] width 110 height 13
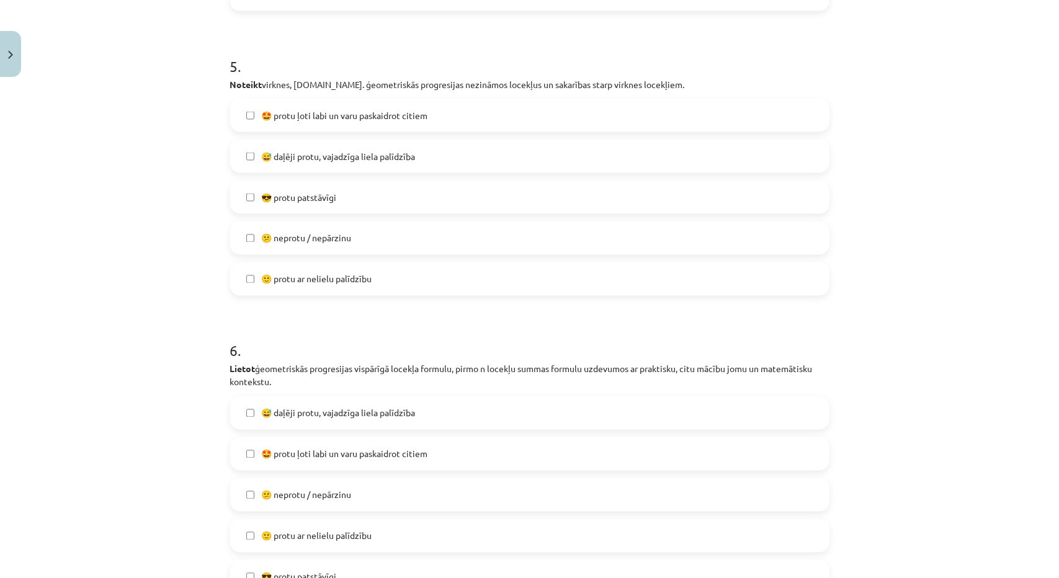
scroll to position [1521, 0]
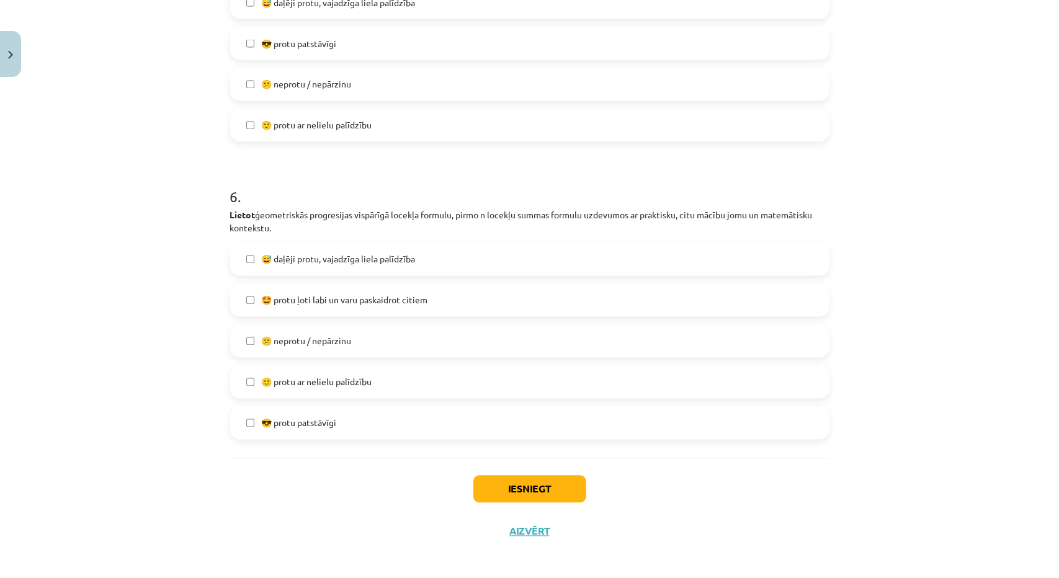
click at [289, 254] on span "😅 daļēji protu, vajadzīga liela palīdzība" at bounding box center [339, 259] width 154 height 13
click at [483, 490] on button "Iesniegt" at bounding box center [530, 489] width 113 height 27
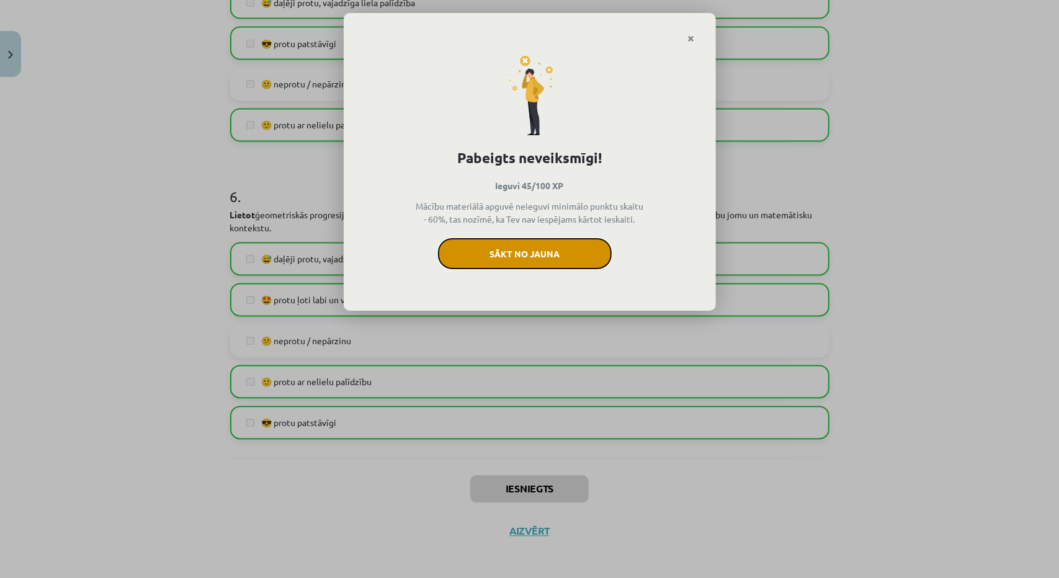
click at [473, 260] on button "Sākt no jauna" at bounding box center [525, 253] width 174 height 31
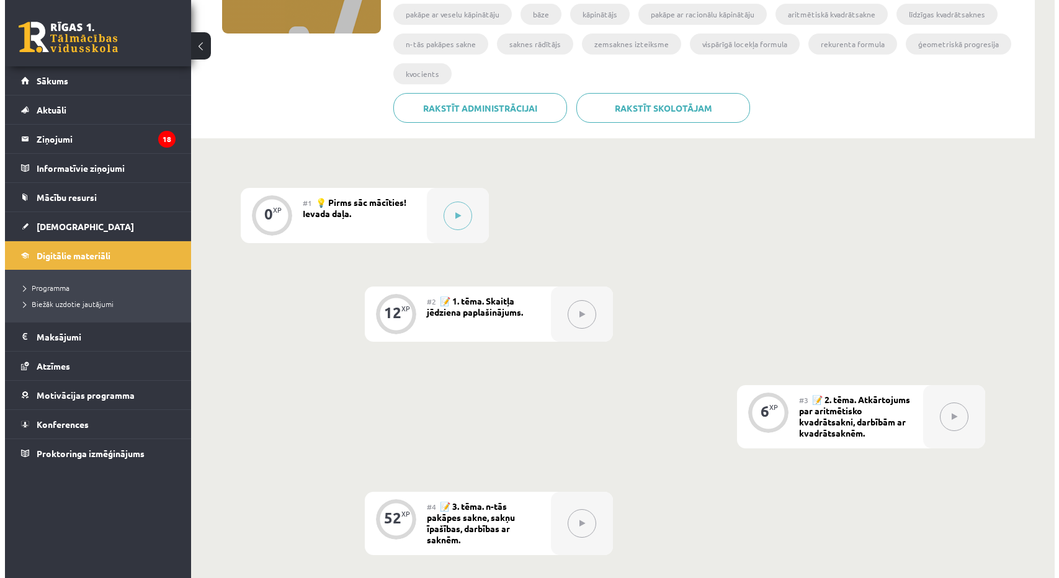
scroll to position [123, 0]
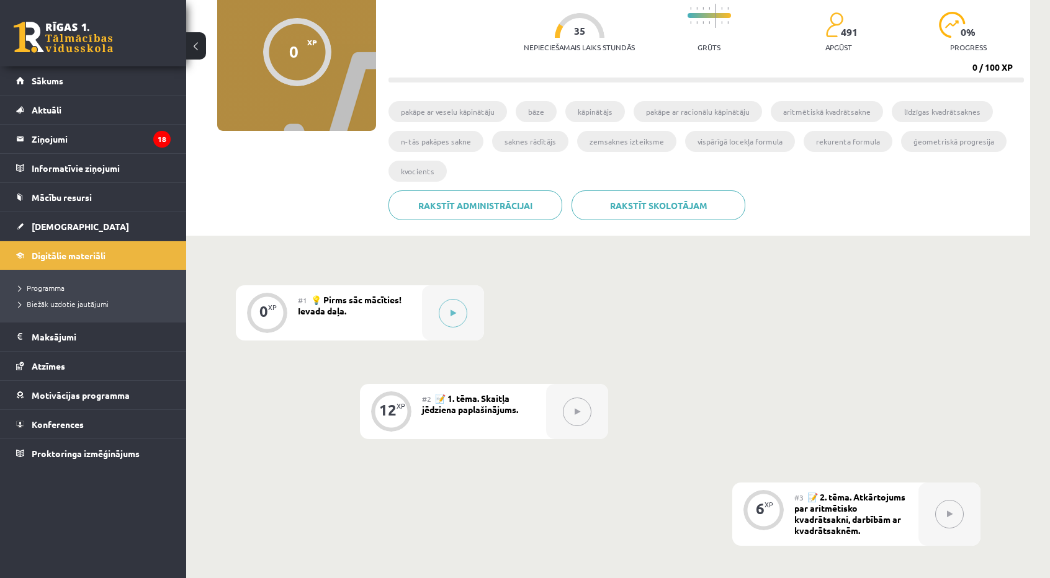
click at [421, 320] on div "#1 💡 Pirms sāc mācīties! Ievada daļa." at bounding box center [360, 313] width 124 height 55
click at [431, 308] on div at bounding box center [453, 313] width 62 height 55
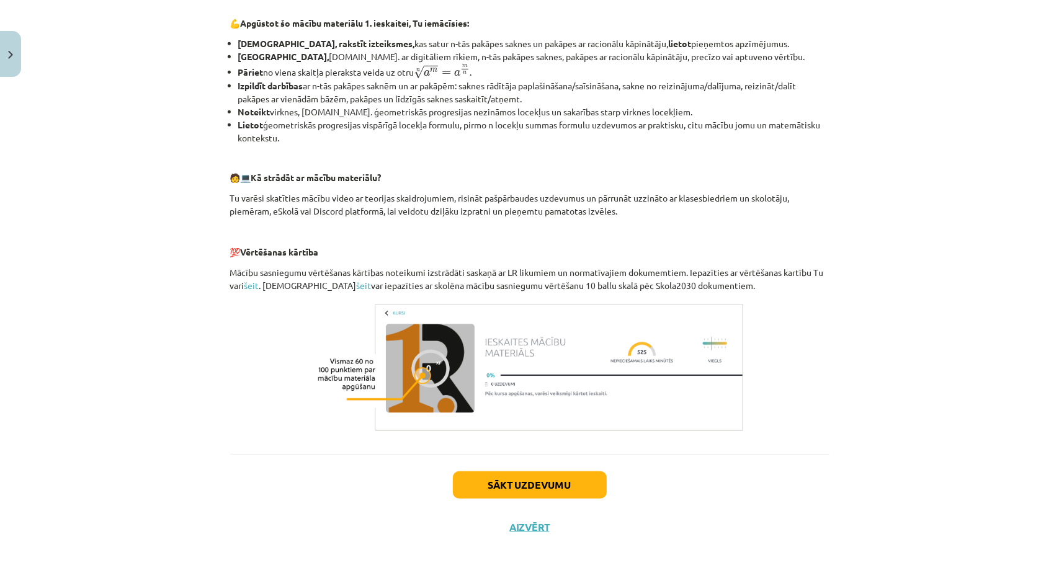
scroll to position [419, 0]
click at [523, 487] on button "Sākt uzdevumu" at bounding box center [530, 484] width 154 height 27
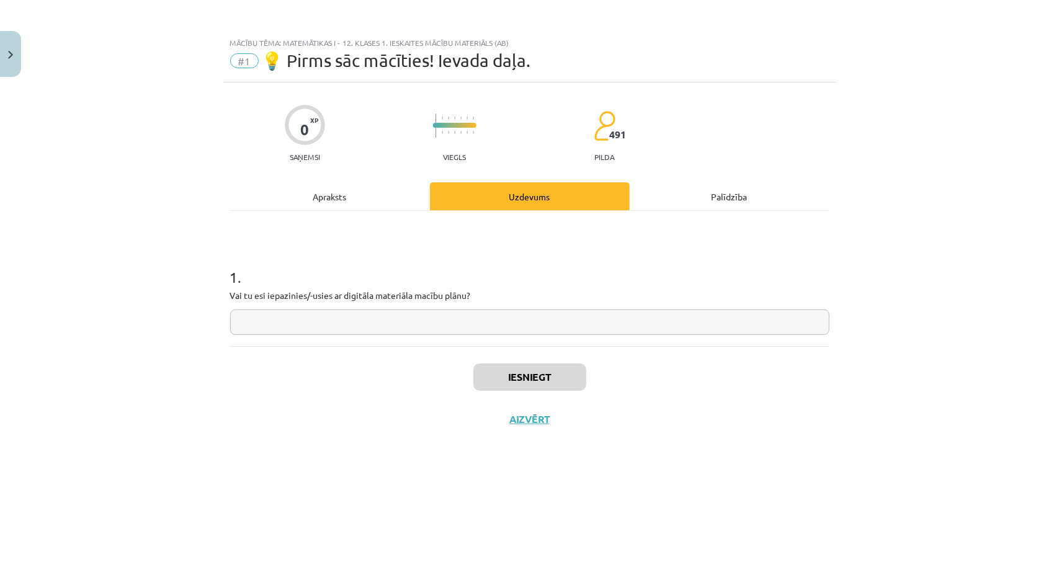
click at [482, 332] on input "text" at bounding box center [530, 322] width 600 height 25
type input "**"
click at [544, 378] on button "Iesniegt" at bounding box center [530, 377] width 113 height 27
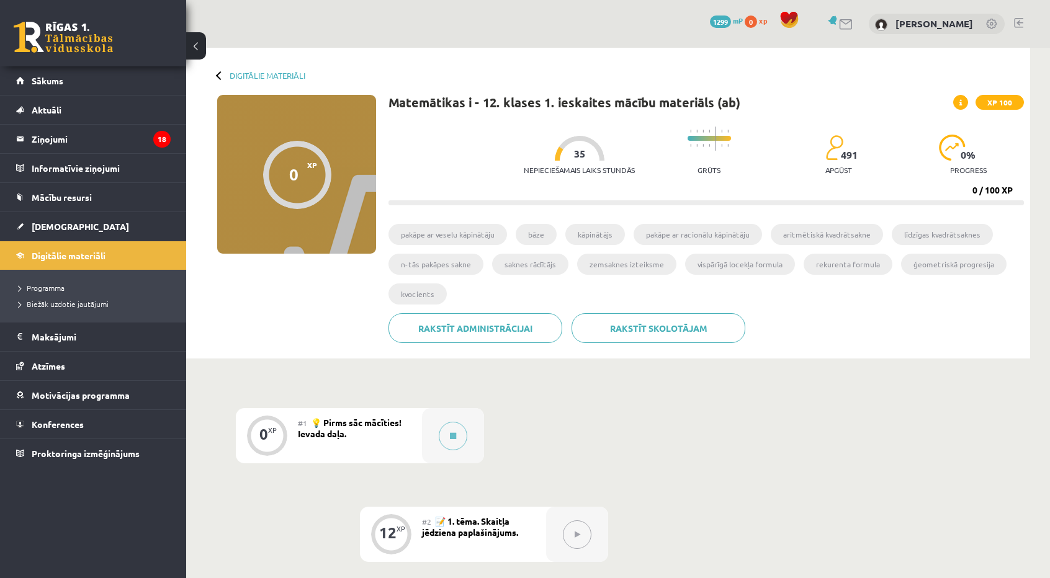
click at [418, 435] on div "#1 💡 Pirms sāc mācīties! Ievada daļa." at bounding box center [360, 435] width 124 height 55
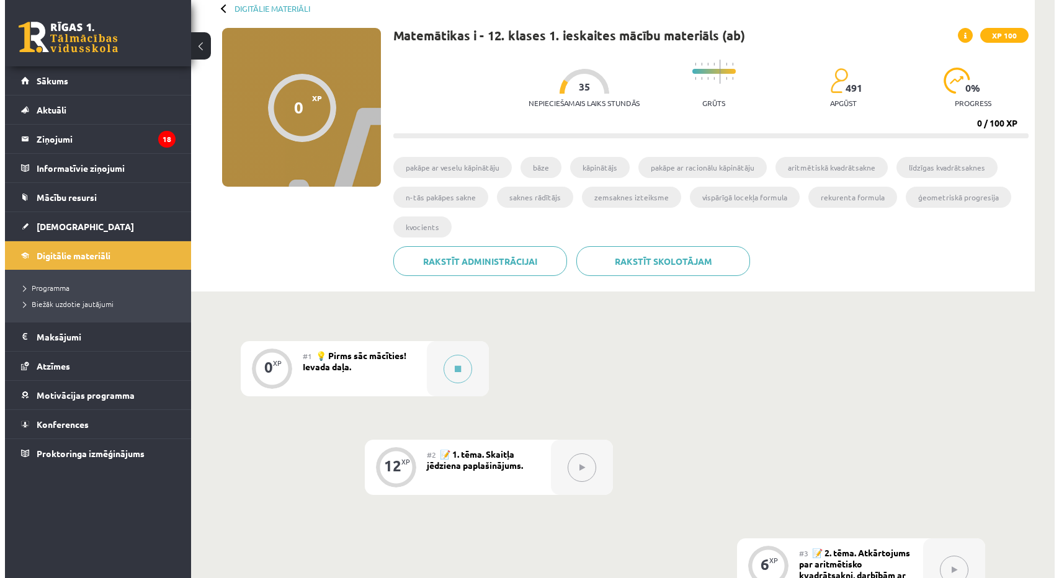
scroll to position [124, 0]
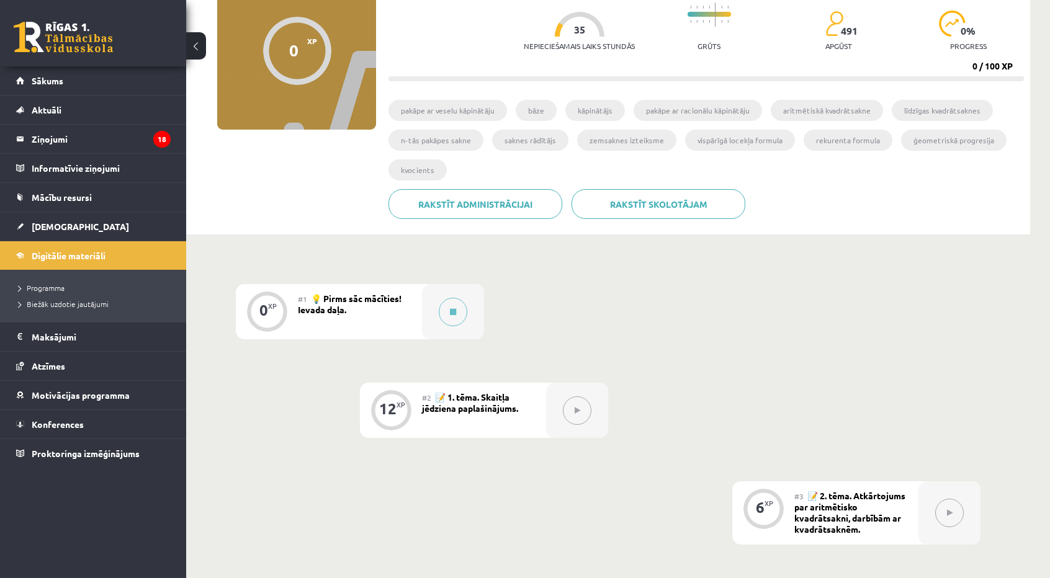
click at [418, 304] on div "#1 💡 Pirms sāc mācīties! Ievada daļa." at bounding box center [360, 311] width 124 height 55
click at [428, 312] on div at bounding box center [453, 311] width 62 height 55
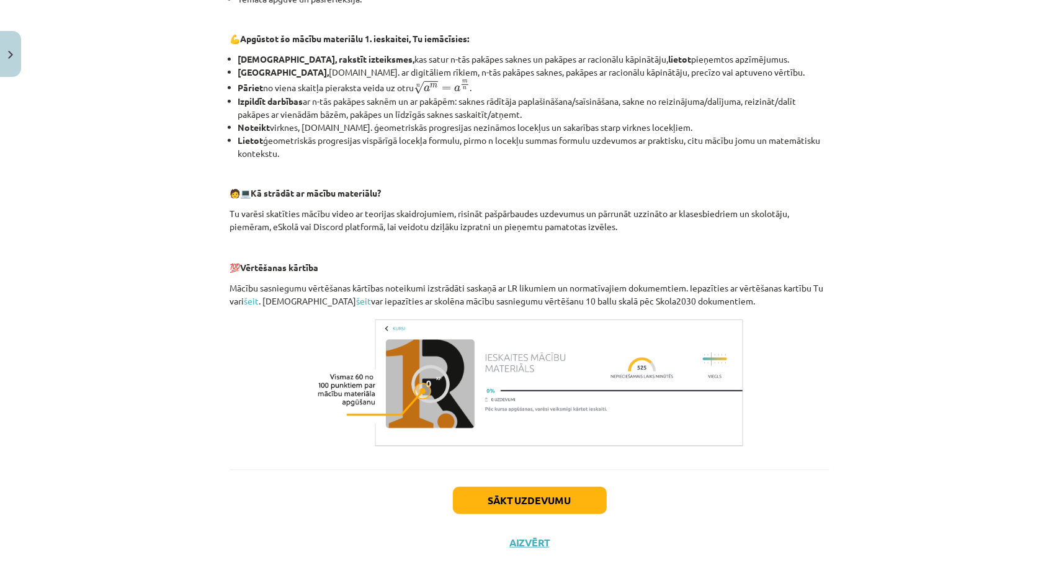
scroll to position [419, 0]
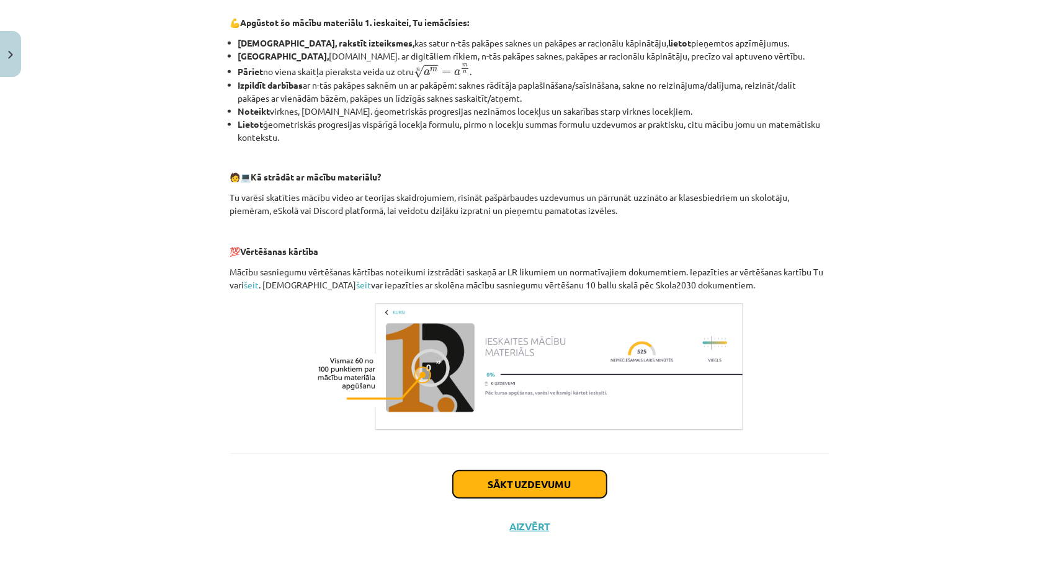
click at [537, 476] on button "Sākt uzdevumu" at bounding box center [530, 484] width 154 height 27
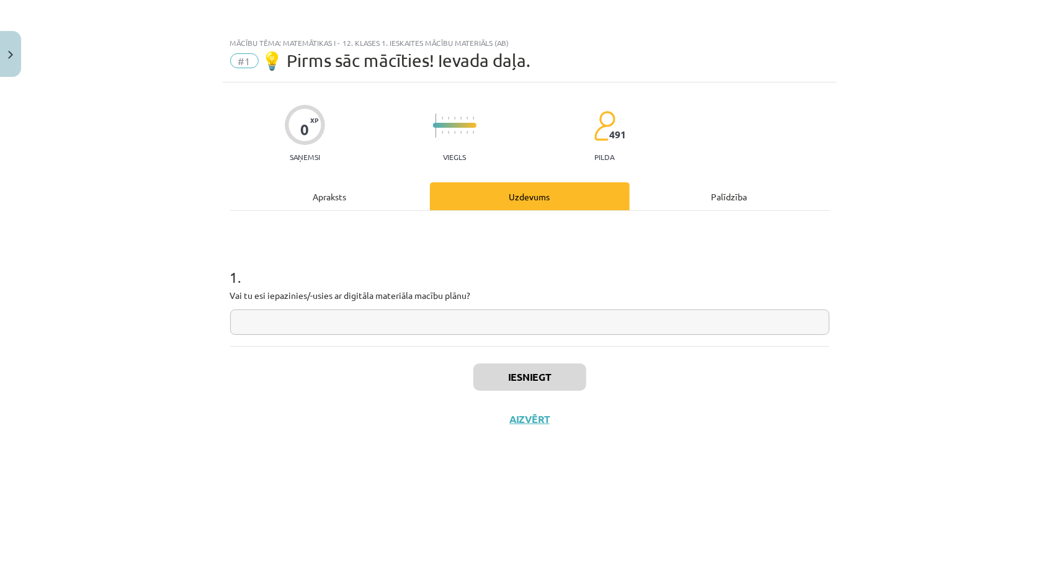
scroll to position [0, 0]
click at [522, 415] on button "Aizvērt" at bounding box center [529, 419] width 47 height 12
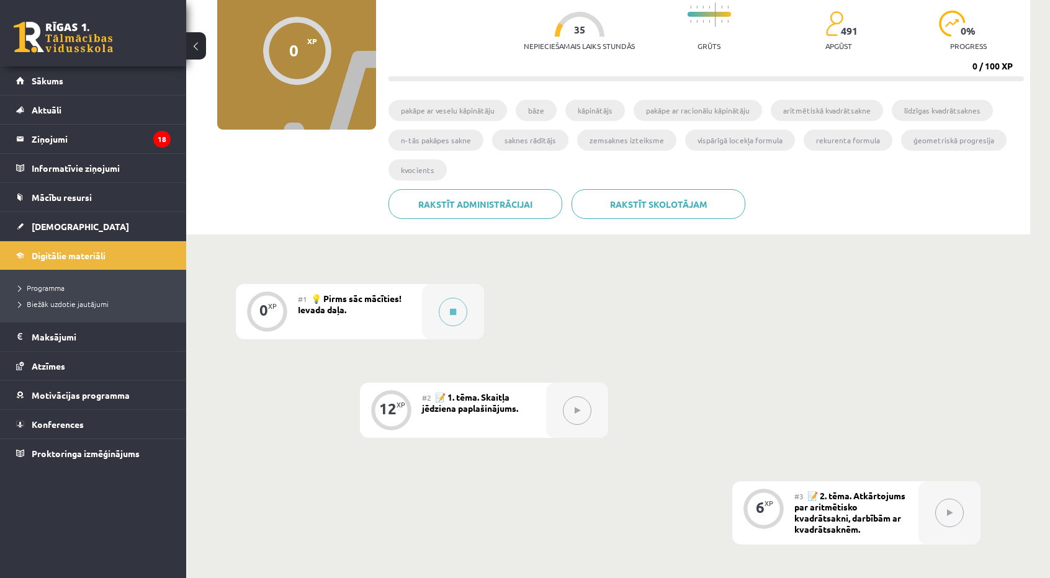
click at [540, 407] on div "#2 📝 1. tēma. Skaitļa jēdziena paplašinājums." at bounding box center [484, 410] width 124 height 55
click at [446, 303] on button at bounding box center [453, 312] width 29 height 29
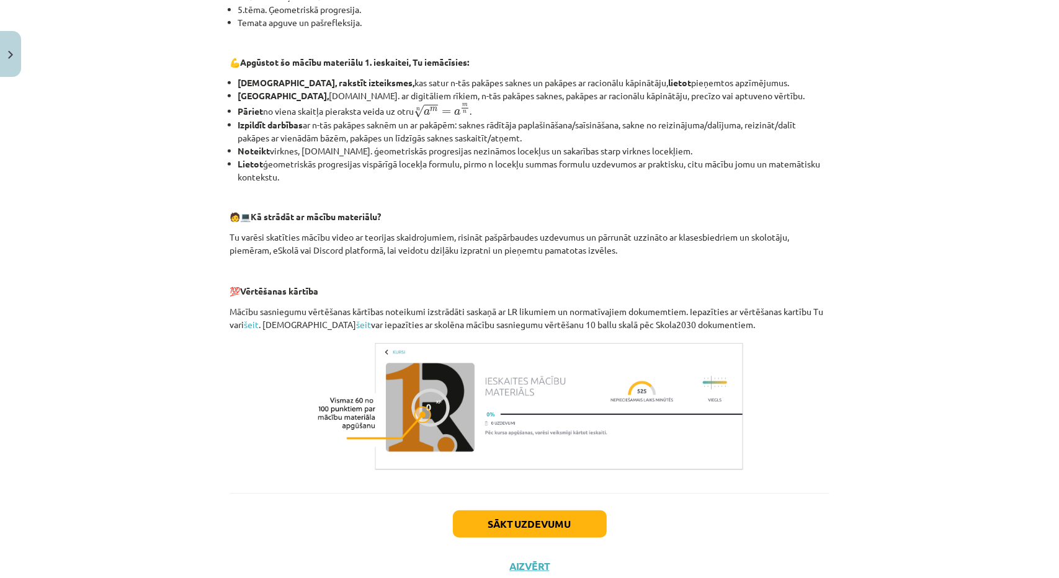
scroll to position [419, 0]
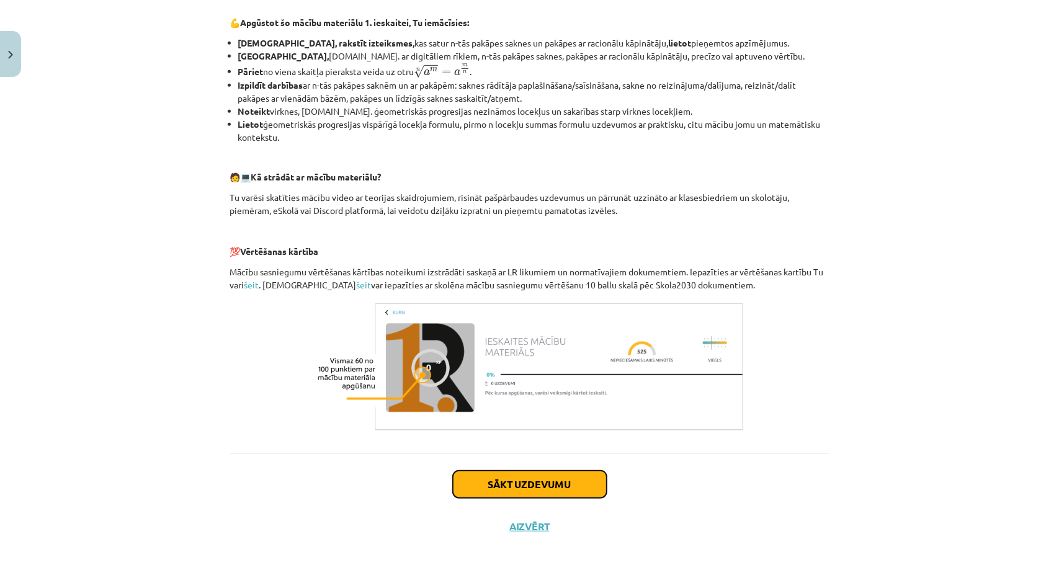
click at [503, 483] on button "Sākt uzdevumu" at bounding box center [530, 484] width 154 height 27
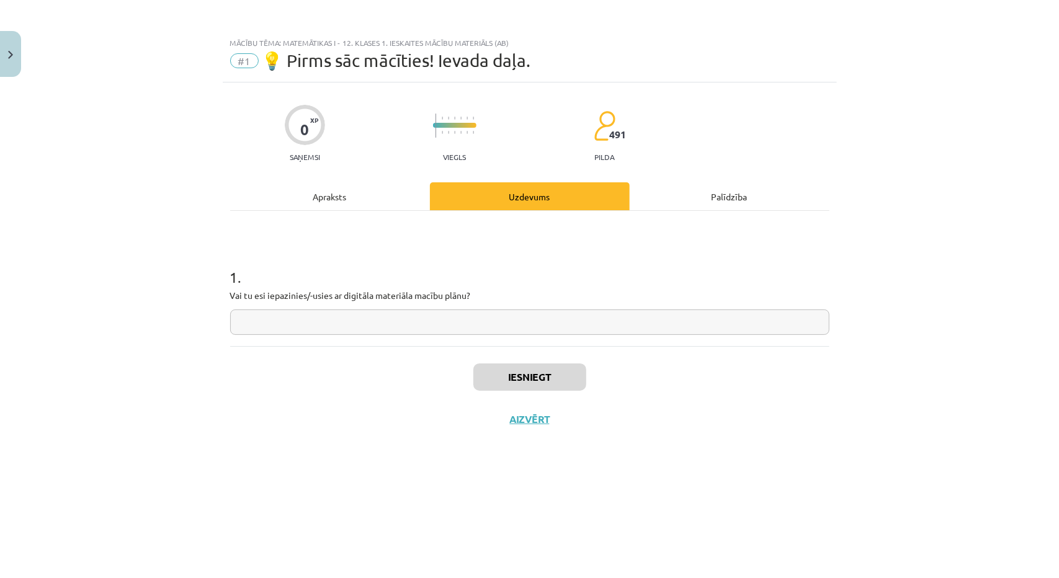
scroll to position [0, 0]
drag, startPoint x: 417, startPoint y: 310, endPoint x: 417, endPoint y: 319, distance: 8.7
click at [417, 316] on input "text" at bounding box center [530, 322] width 600 height 25
click at [417, 320] on input "text" at bounding box center [530, 322] width 600 height 25
type input "**"
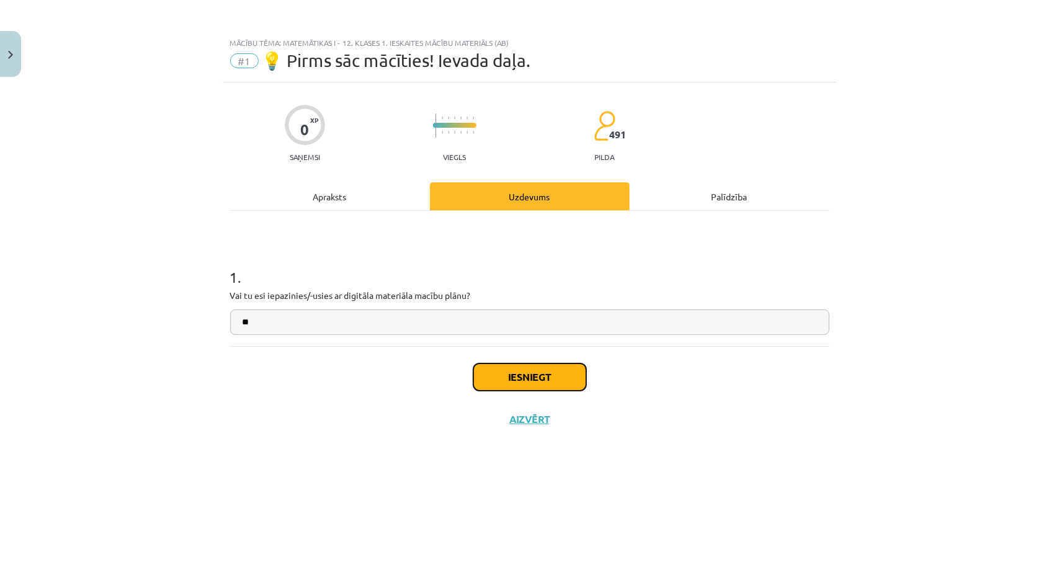
click at [521, 372] on button "Iesniegt" at bounding box center [530, 377] width 113 height 27
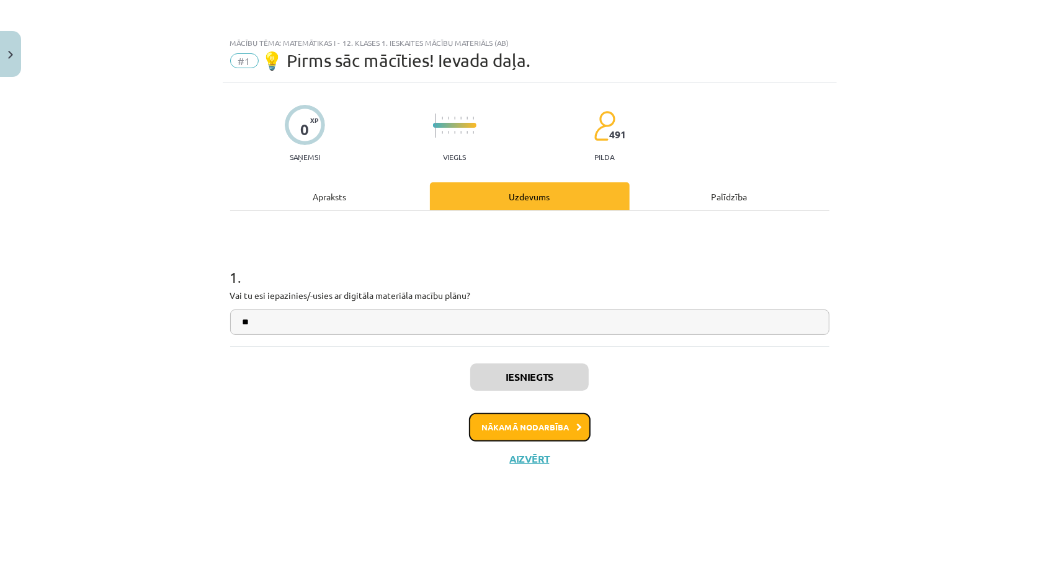
click at [519, 424] on button "Nākamā nodarbība" at bounding box center [530, 427] width 122 height 29
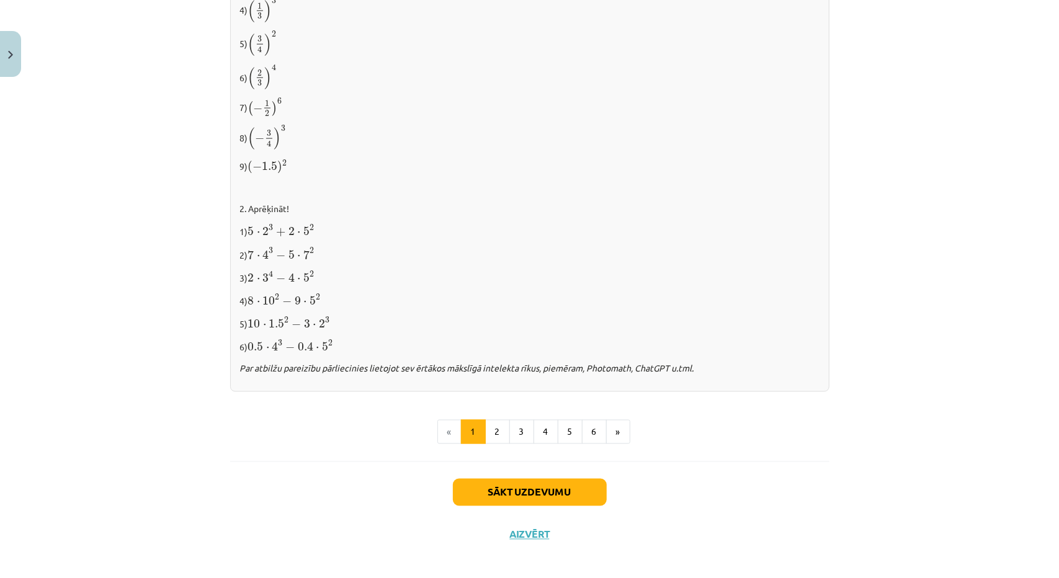
scroll to position [1183, 0]
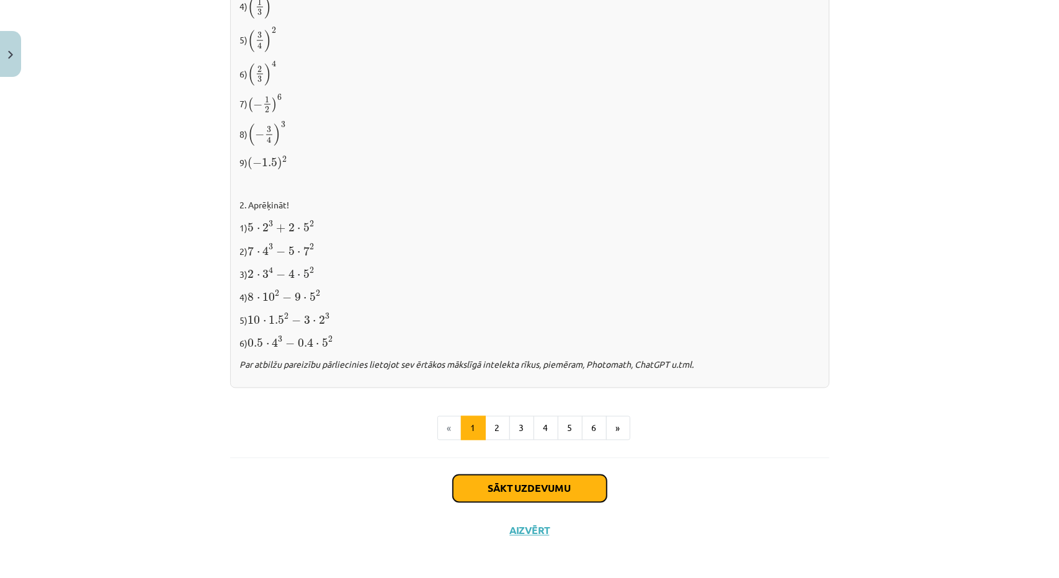
click at [510, 475] on button "Sākt uzdevumu" at bounding box center [530, 488] width 154 height 27
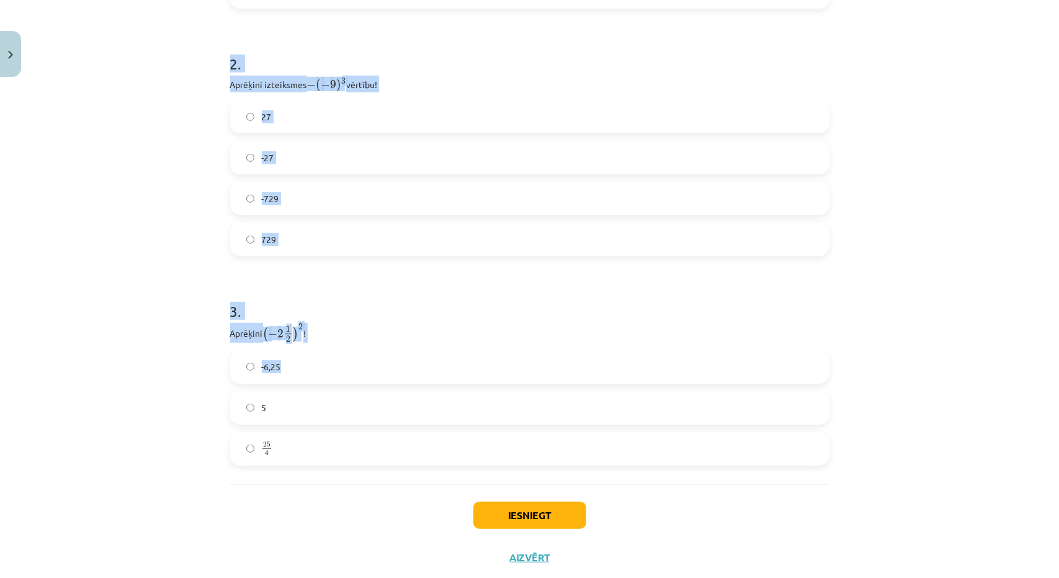
scroll to position [609, 0]
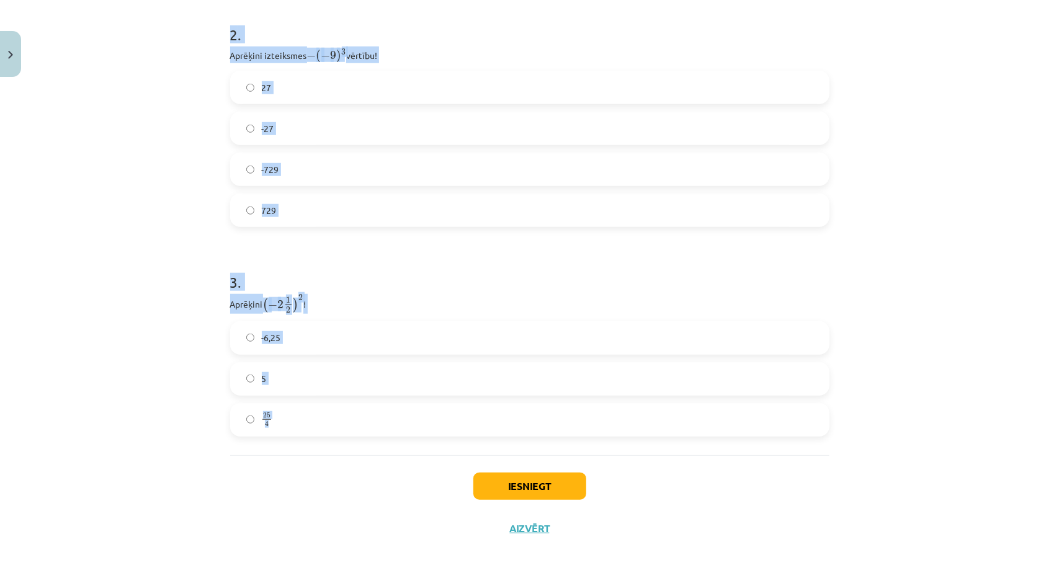
drag, startPoint x: 218, startPoint y: 294, endPoint x: 391, endPoint y: 423, distance: 215.9
click at [391, 423] on div "12 XP Saņemsi Viegls 491 pilda Apraksts Uzdevums Palīdzība 1 . Atzīmē visus ska…" at bounding box center [530, 11] width 614 height 1077
copy form "Atzīmē visus skaitļus, kuri ir kāda vesela skaitļa kvadrāts! 100 49 33 77 60 16…"
click at [880, 125] on div "Mācību tēma: Matemātikas i - 12. klases 1. ieskaites mācību materiāls (ab) #2 📝…" at bounding box center [529, 289] width 1059 height 578
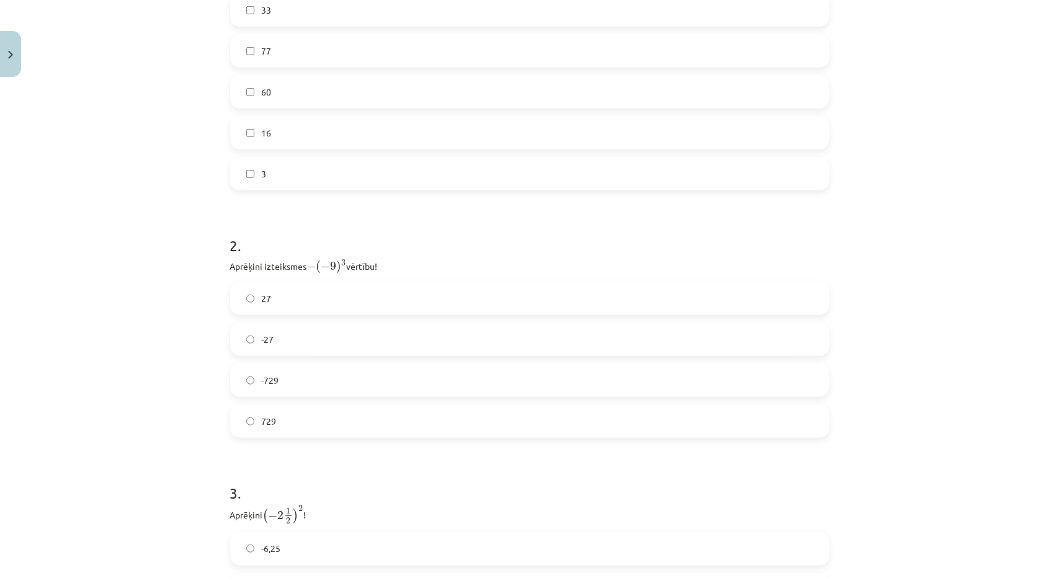
scroll to position [237, 0]
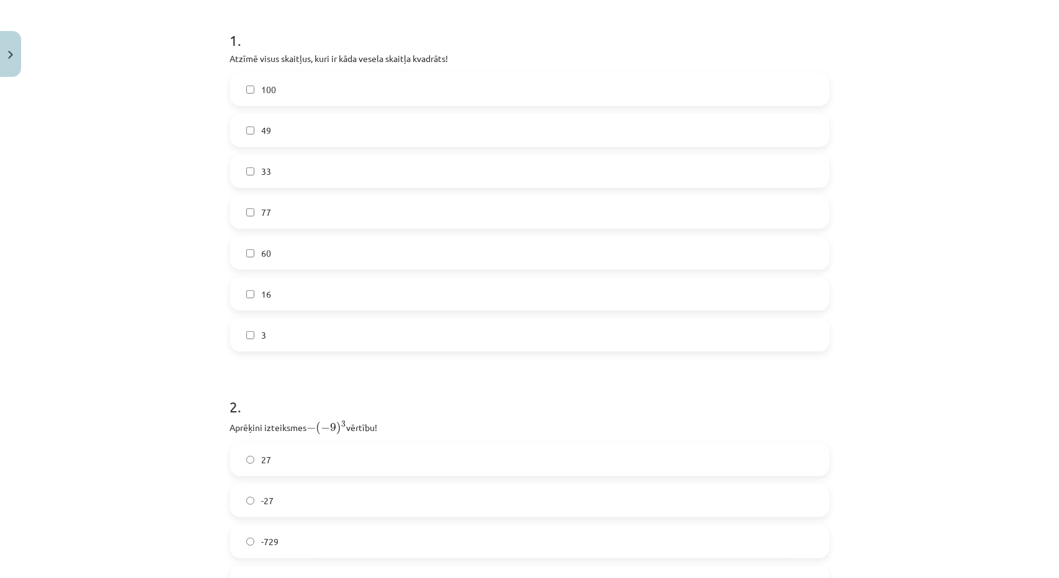
click at [325, 97] on label "100" at bounding box center [530, 89] width 597 height 31
click at [319, 133] on label "49" at bounding box center [530, 130] width 597 height 31
click at [323, 285] on label "16" at bounding box center [530, 294] width 597 height 31
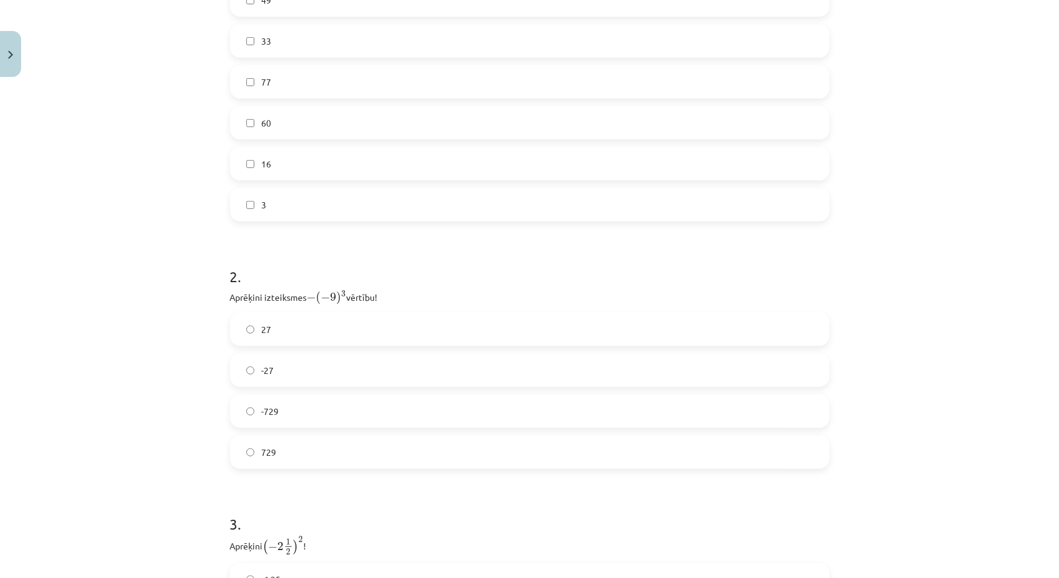
scroll to position [423, 0]
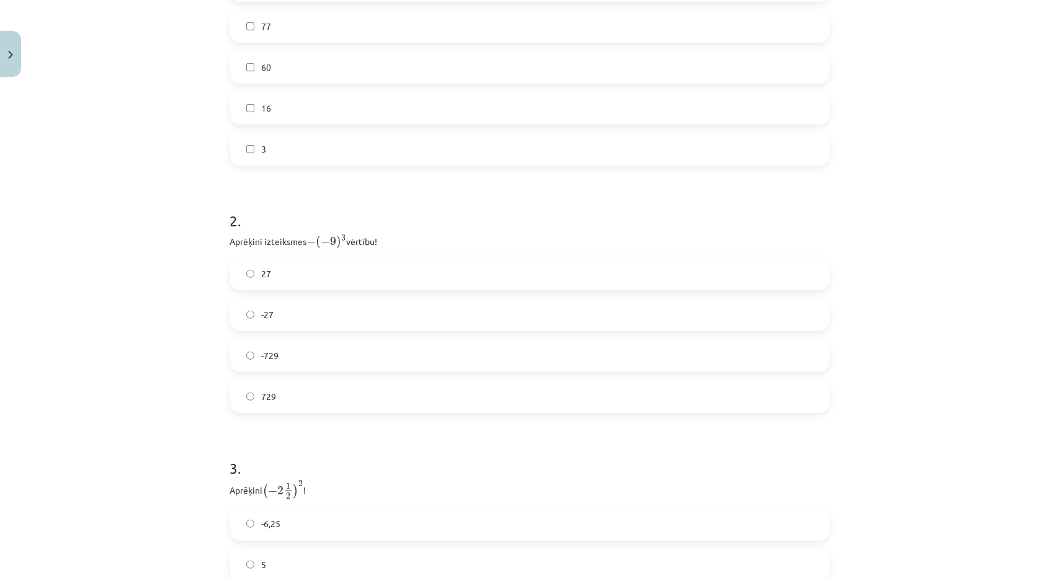
click at [321, 387] on label "729" at bounding box center [530, 396] width 597 height 31
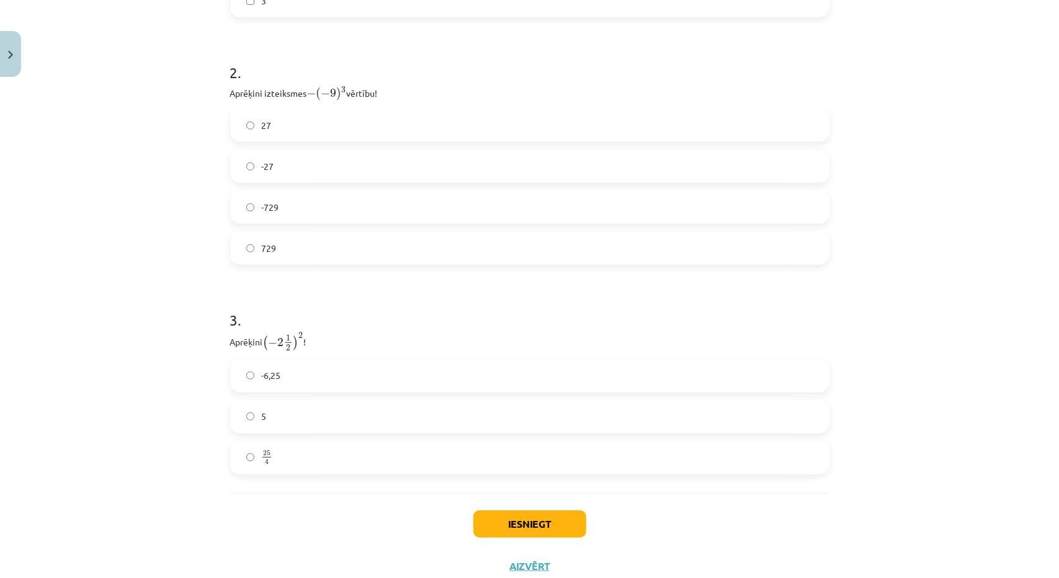
scroll to position [609, 0]
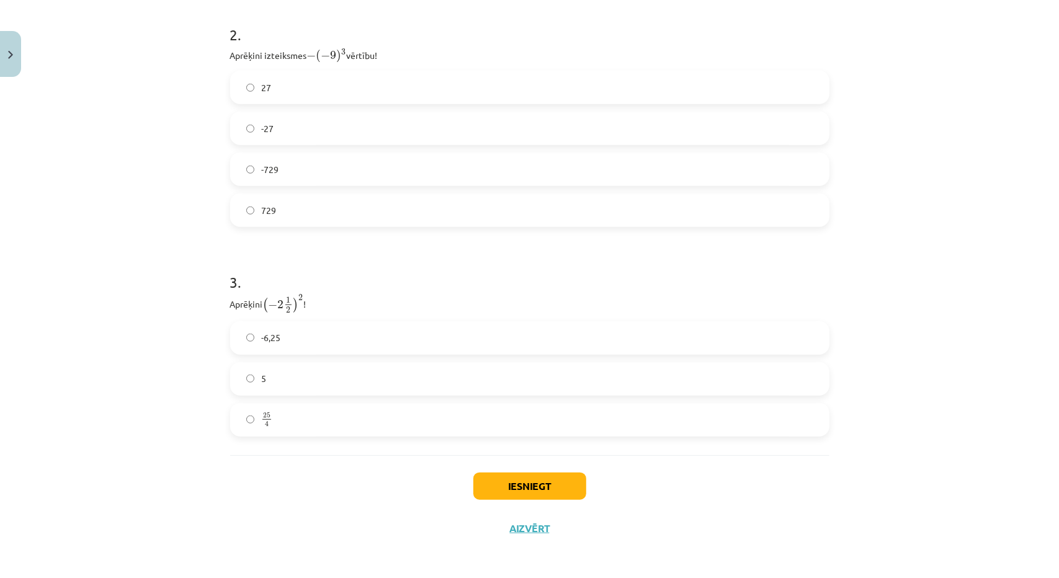
click at [304, 344] on label "-6,25" at bounding box center [530, 338] width 597 height 31
drag, startPoint x: 305, startPoint y: 451, endPoint x: 251, endPoint y: 335, distance: 128.3
click at [251, 335] on div "1 . Atzīmē visus skaitļus, kuri ir kāda vesela skaitļa kvadrāts! 100 49 33 77 6…" at bounding box center [530, 29] width 600 height 854
copy div "-6,25 5 25 4"
click at [500, 480] on button "Iesniegt" at bounding box center [530, 486] width 113 height 27
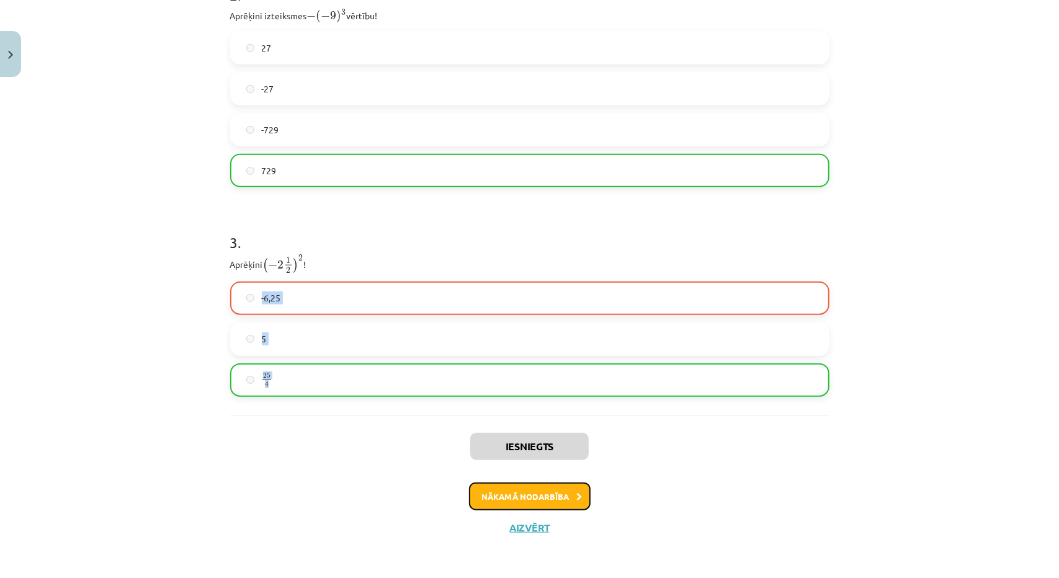
click at [516, 490] on button "Nākamā nodarbība" at bounding box center [530, 497] width 122 height 29
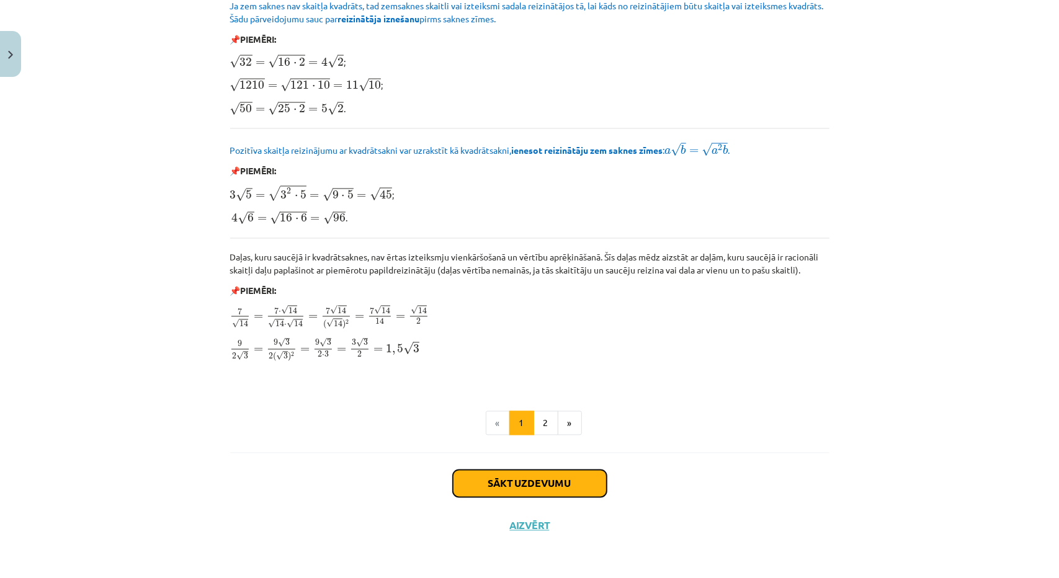
click at [523, 471] on button "Sākt uzdevumu" at bounding box center [530, 483] width 154 height 27
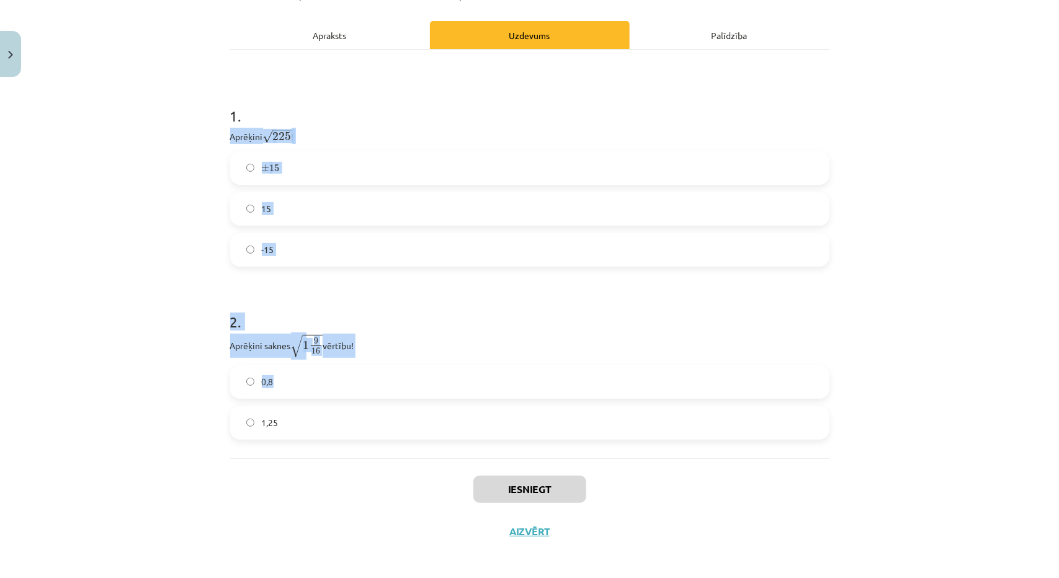
scroll to position [186, 0]
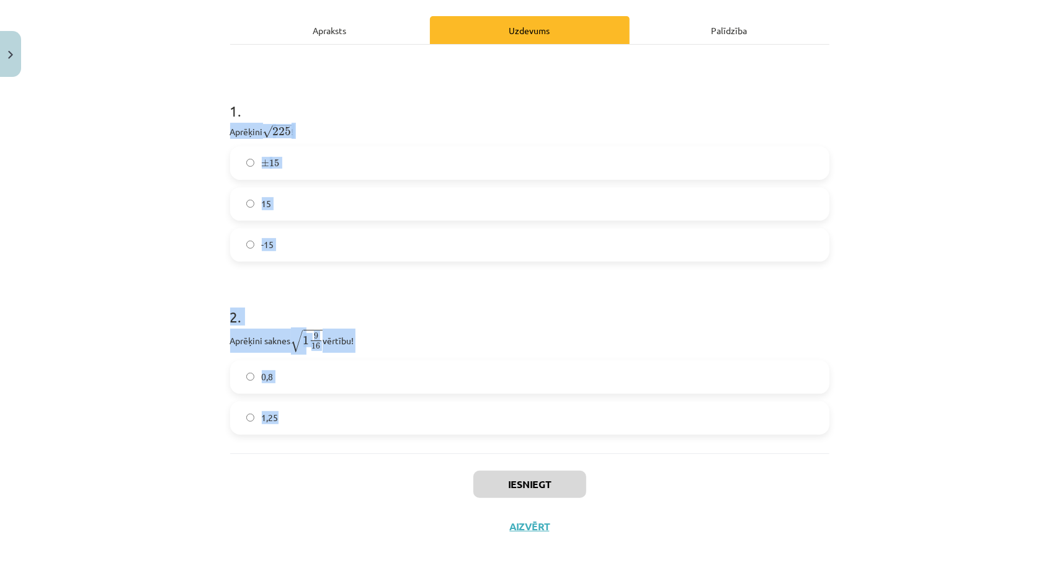
drag, startPoint x: 225, startPoint y: 282, endPoint x: 400, endPoint y: 424, distance: 225.6
click at [400, 424] on div "6 XP Saņemsi Sarežģīts 491 pilda Apraksts Uzdevums Palīdzība 1 . Aprēķini √ 225…" at bounding box center [530, 232] width 614 height 632
copy form "Aprēķini √ 225 225 ! ± 15 ± 15 15 -15 2 . Aprēķini saknes √ 1 9 16 1 9 16 vērtī…"
click at [326, 428] on label "1,25" at bounding box center [530, 418] width 597 height 31
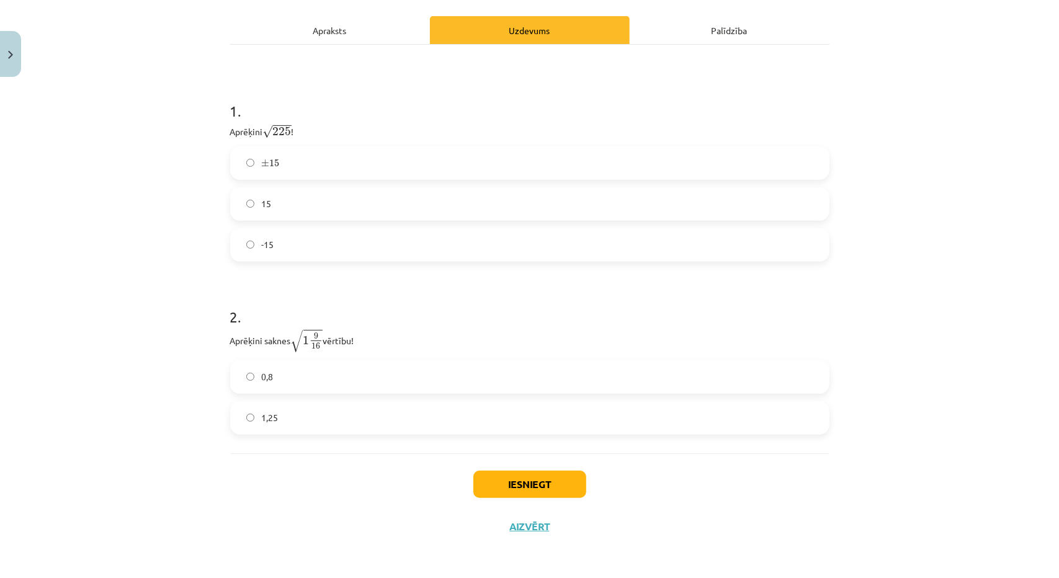
click at [327, 193] on label "15" at bounding box center [530, 204] width 597 height 31
click at [557, 480] on button "Iesniegt" at bounding box center [530, 484] width 113 height 27
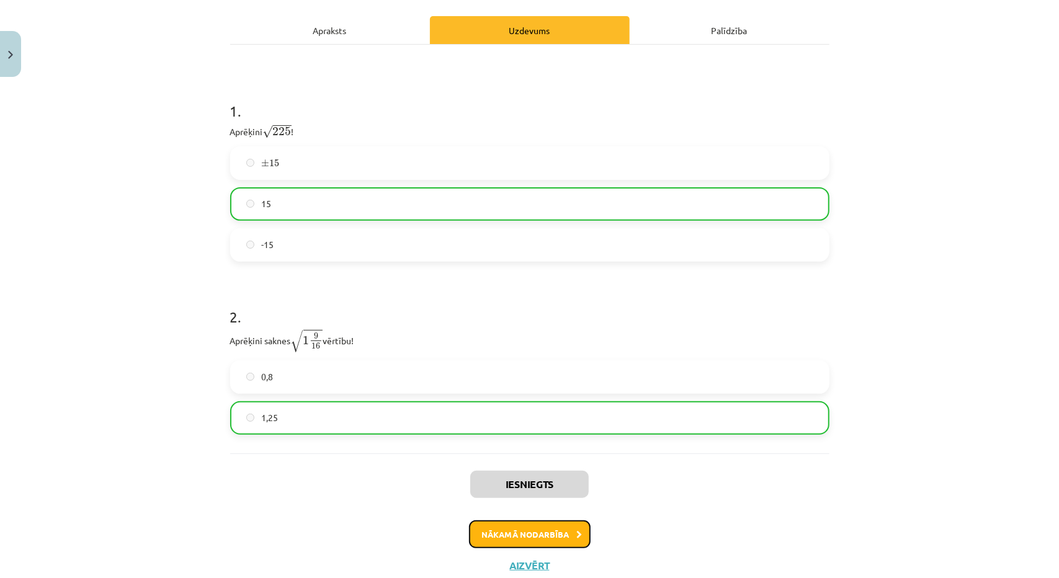
click at [523, 533] on button "Nākamā nodarbība" at bounding box center [530, 535] width 122 height 29
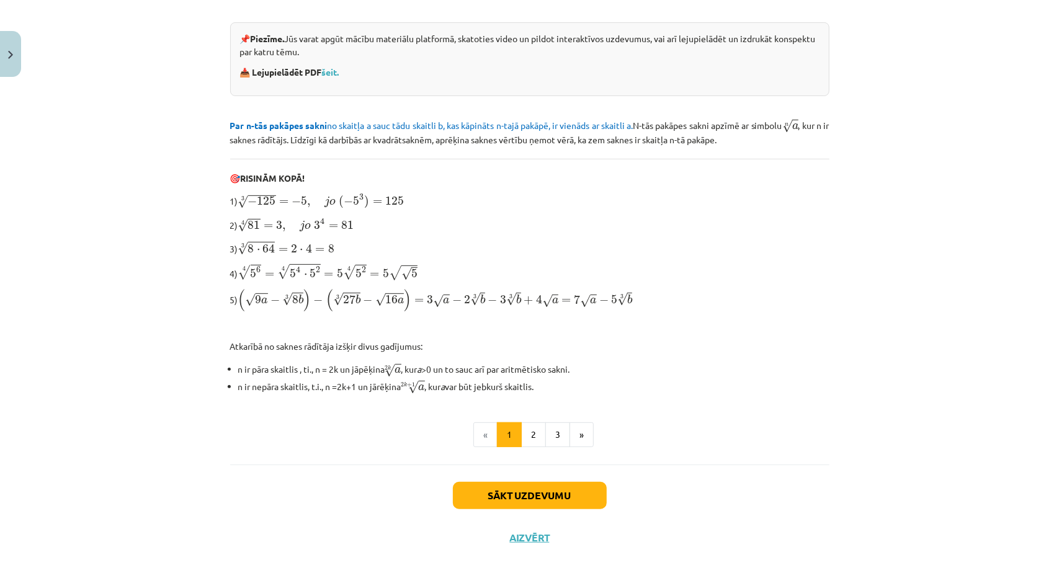
scroll to position [269, 0]
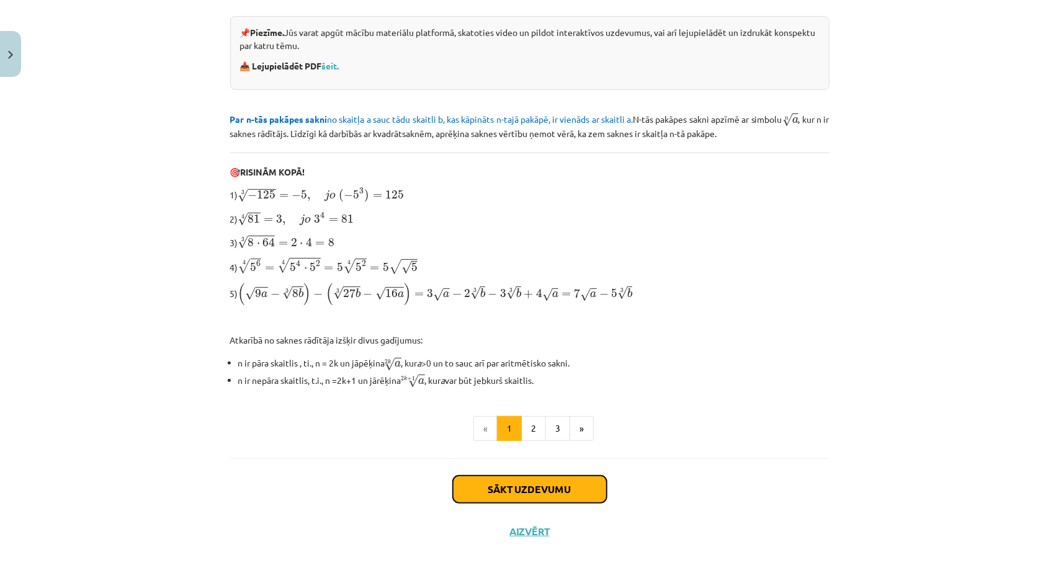
click at [539, 480] on button "Sākt uzdevumu" at bounding box center [530, 489] width 154 height 27
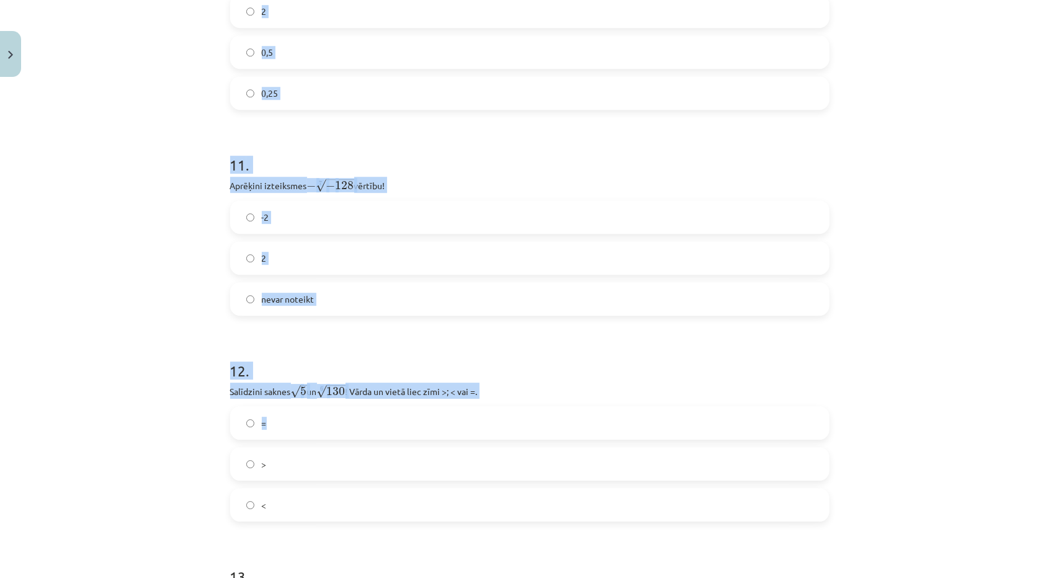
scroll to position [2654, 0]
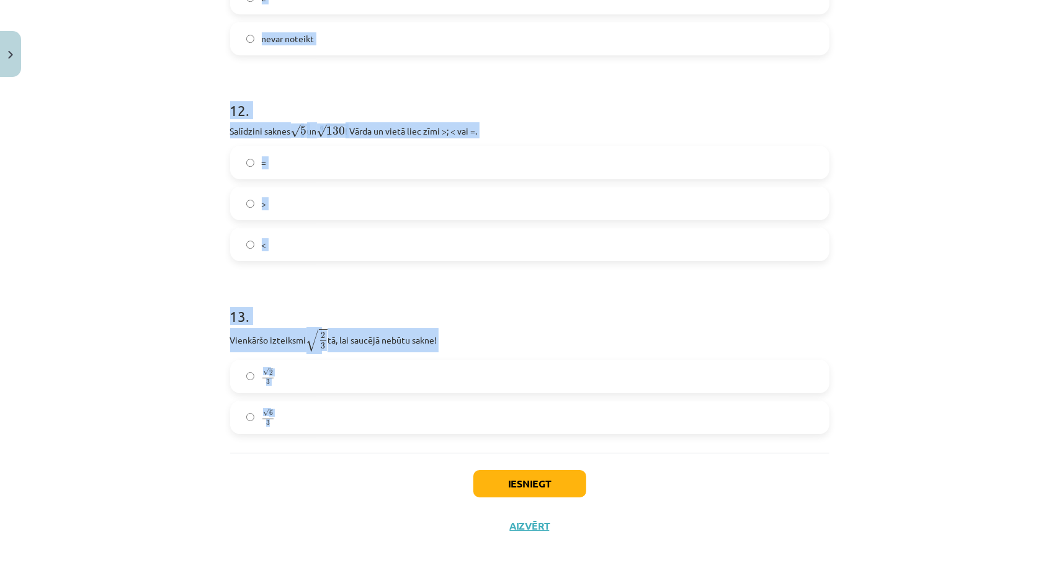
drag, startPoint x: 196, startPoint y: 272, endPoint x: 364, endPoint y: 445, distance: 241.4
click at [364, 445] on div "Mācību tēma: Matemātikas i - 12. klases 1. ieskaites mācību materiāls (ab) #4 📝…" at bounding box center [529, 289] width 1059 height 578
copy form "Lore ipsumdolo sitametco adipiscing e s d e t i = ⋯ utlabo etdo, mag aliq enima…"
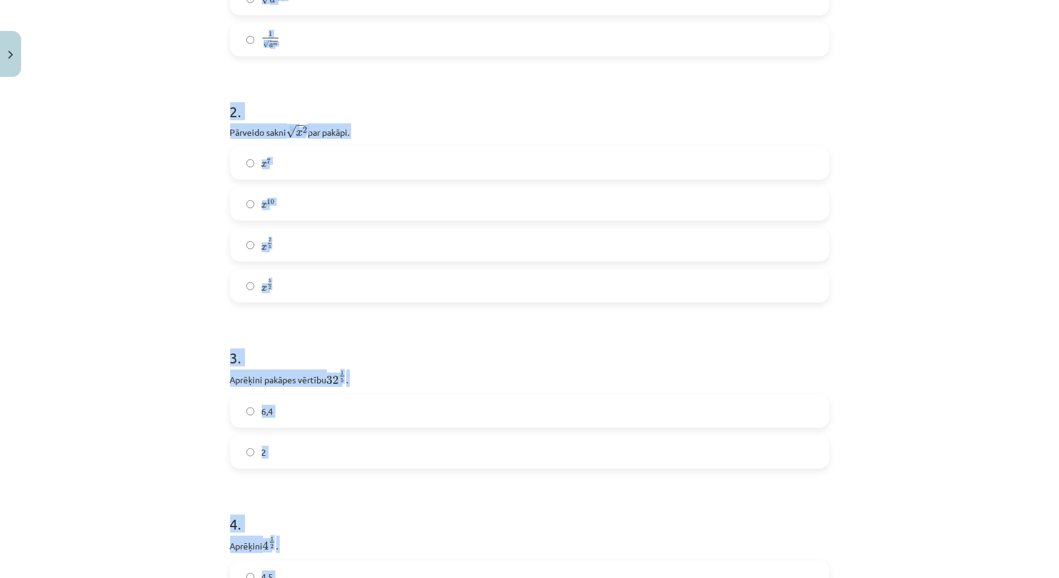
scroll to position [233, 0]
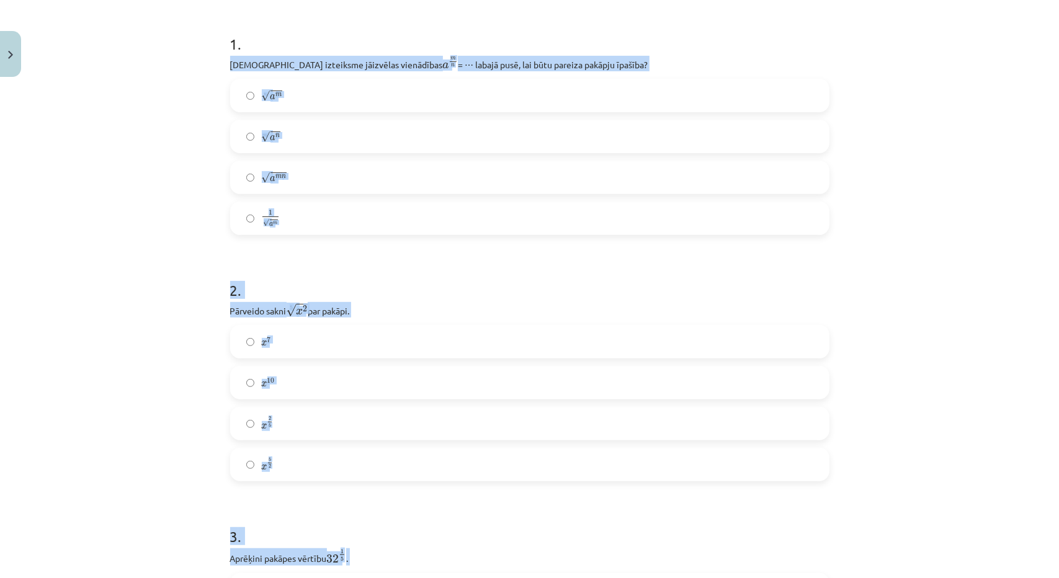
click at [905, 344] on div "Mācību tēma: Matemātikas i - 12. klases 1. ieskaites mācību materiāls (ab) #4 📝…" at bounding box center [529, 289] width 1059 height 578
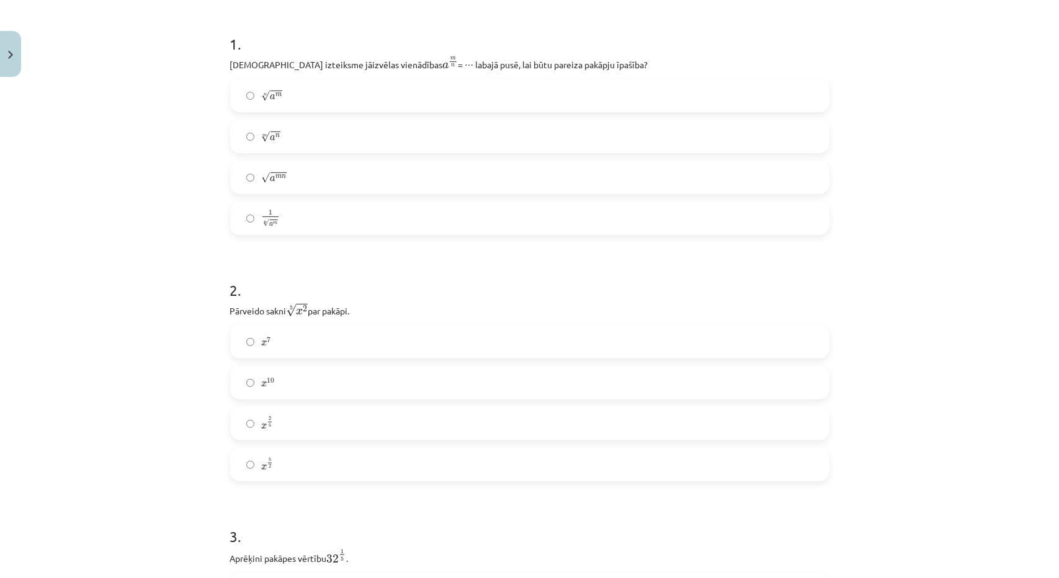
click at [415, 222] on label "1 n √ a m 1 a m n" at bounding box center [530, 218] width 597 height 31
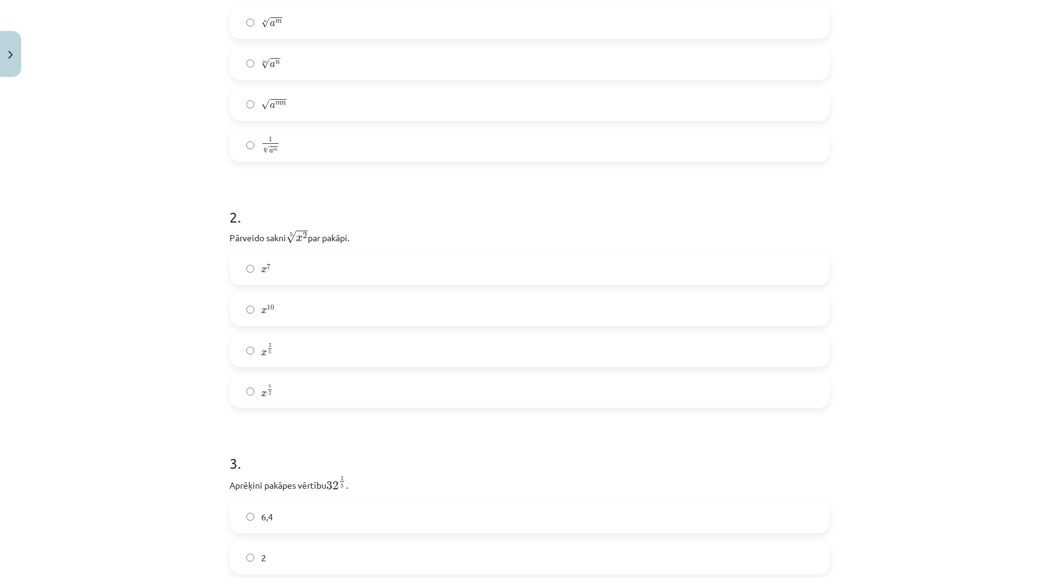
scroll to position [357, 0]
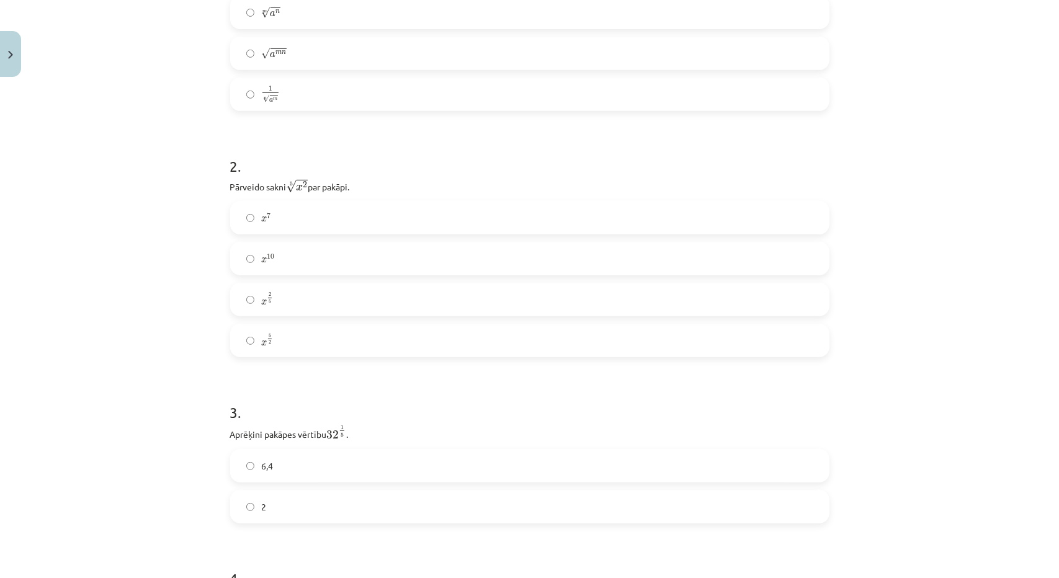
click at [354, 332] on label "x 5 2 x 5 2" at bounding box center [530, 340] width 597 height 31
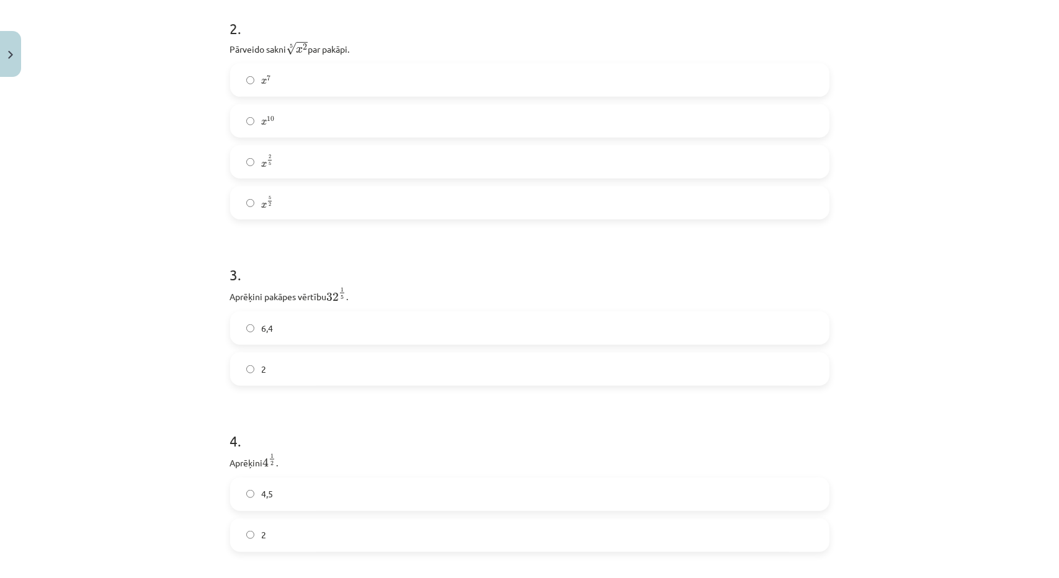
scroll to position [606, 0]
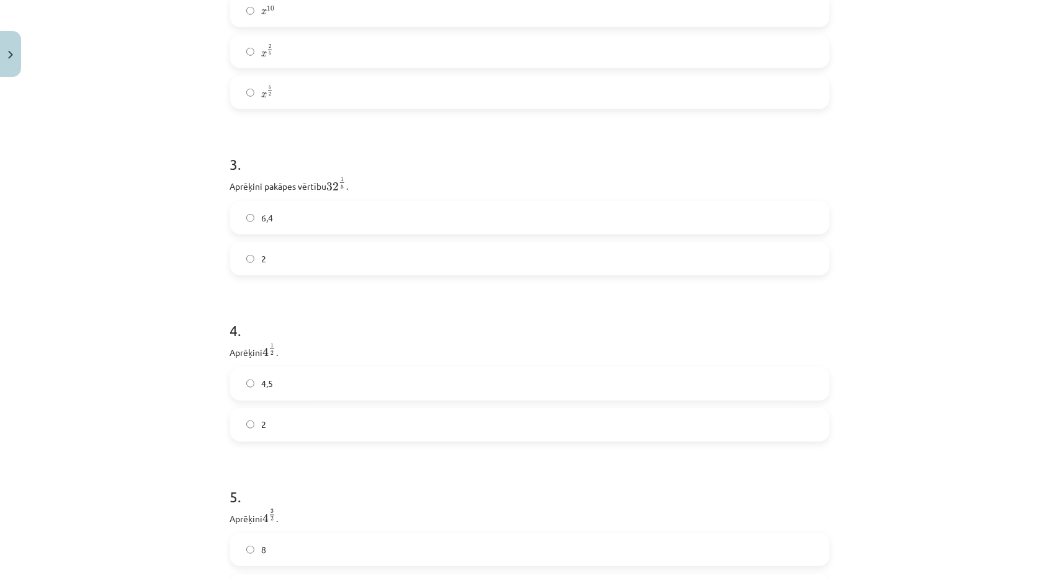
click at [398, 264] on label "2" at bounding box center [530, 258] width 597 height 31
drag, startPoint x: 215, startPoint y: 335, endPoint x: 277, endPoint y: 436, distance: 119.5
click at [277, 436] on div "Mācību tēma: Matemātikas i - 12. klases 1. ieskaites mācību materiāls (ab) #4 📝…" at bounding box center [529, 289] width 1059 height 578
copy div "4 . Aprēķini 4 1 2 4 1 2 . 4,5 2"
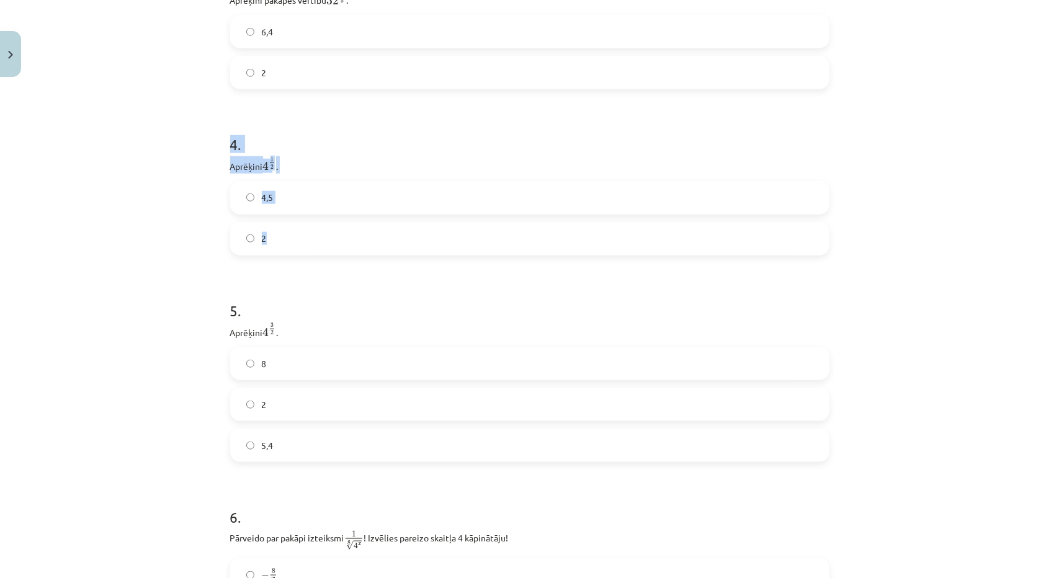
drag, startPoint x: 305, startPoint y: 248, endPoint x: 286, endPoint y: 256, distance: 21.7
click at [304, 247] on label "2" at bounding box center [530, 238] width 597 height 31
click at [274, 372] on label "8" at bounding box center [530, 363] width 597 height 31
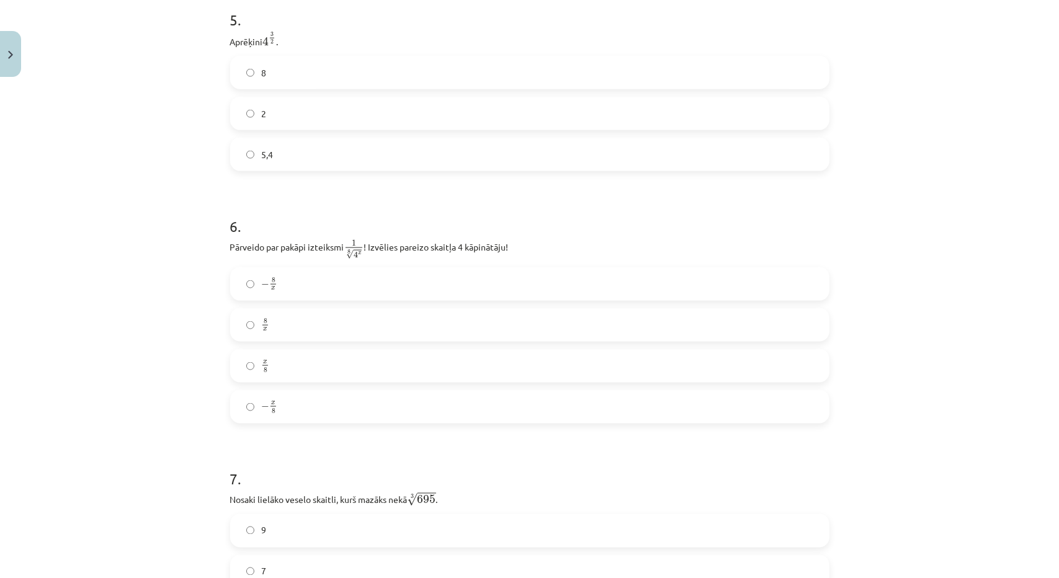
scroll to position [1102, 0]
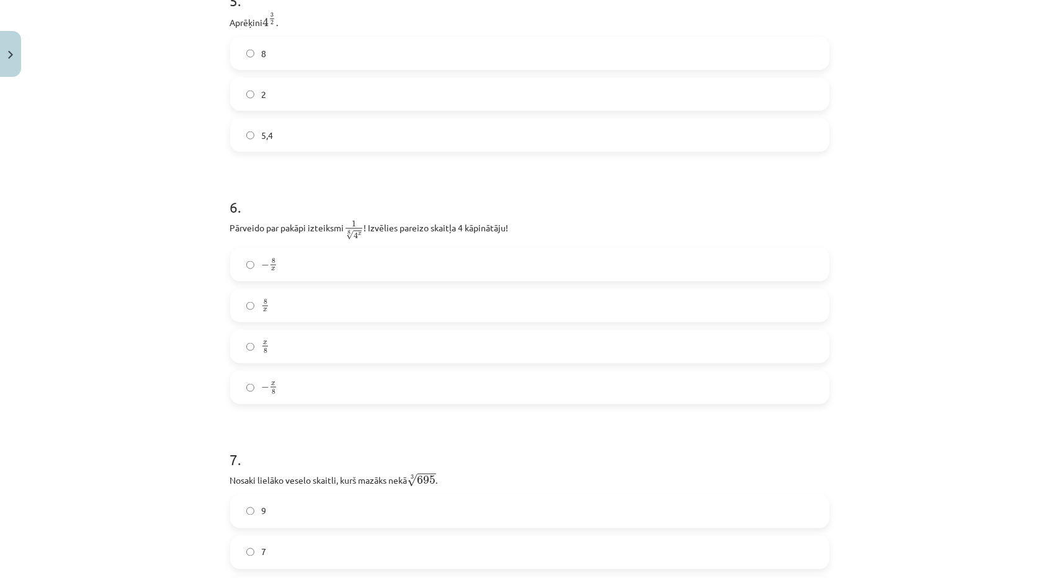
drag, startPoint x: 286, startPoint y: 347, endPoint x: 278, endPoint y: 346, distance: 7.6
click at [283, 347] on label "x 8 x 8" at bounding box center [530, 346] width 597 height 31
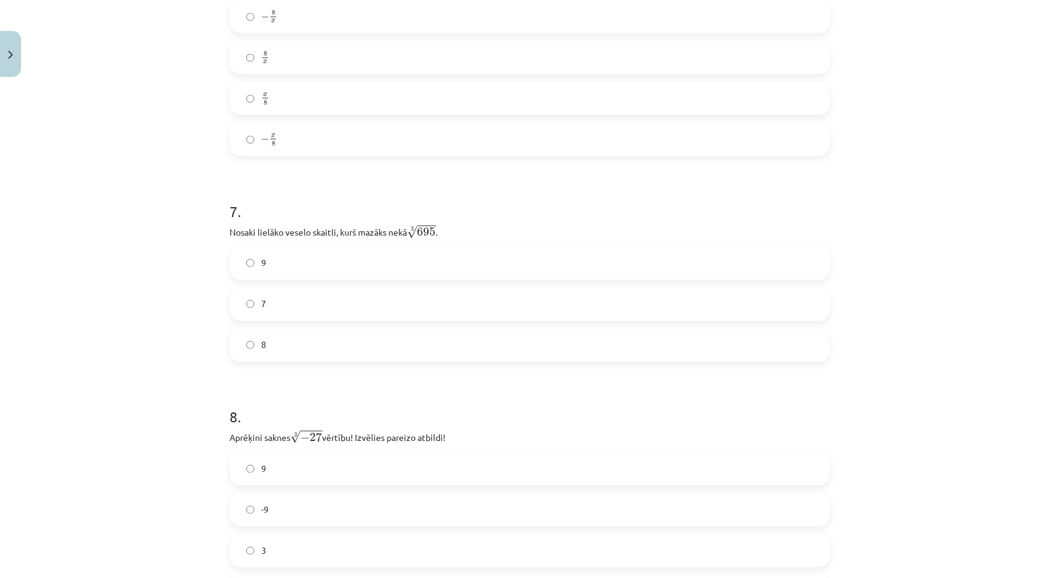
click at [283, 341] on label "8" at bounding box center [530, 345] width 597 height 31
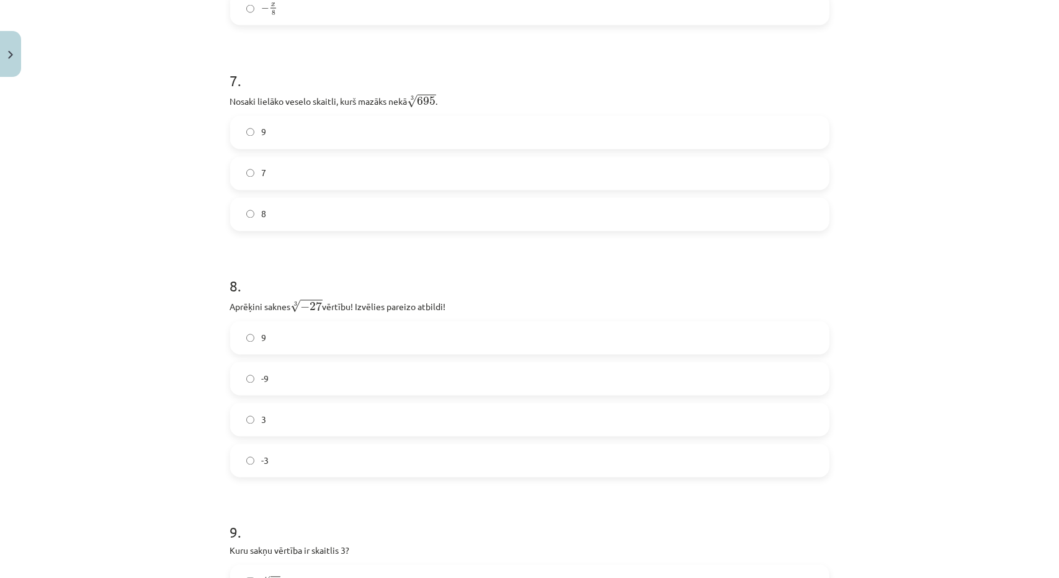
scroll to position [1537, 0]
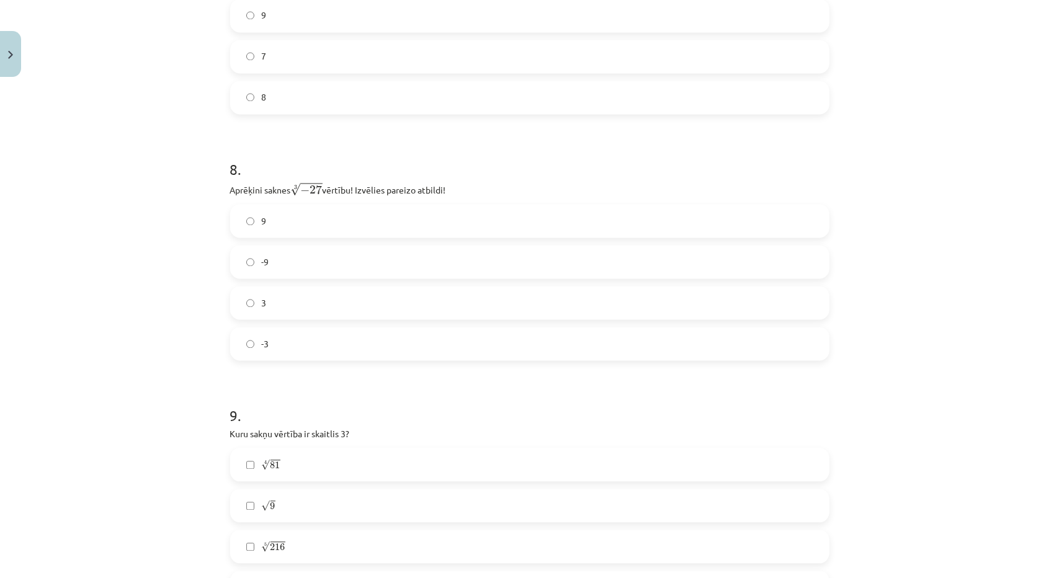
click at [357, 351] on label "-3" at bounding box center [530, 343] width 597 height 31
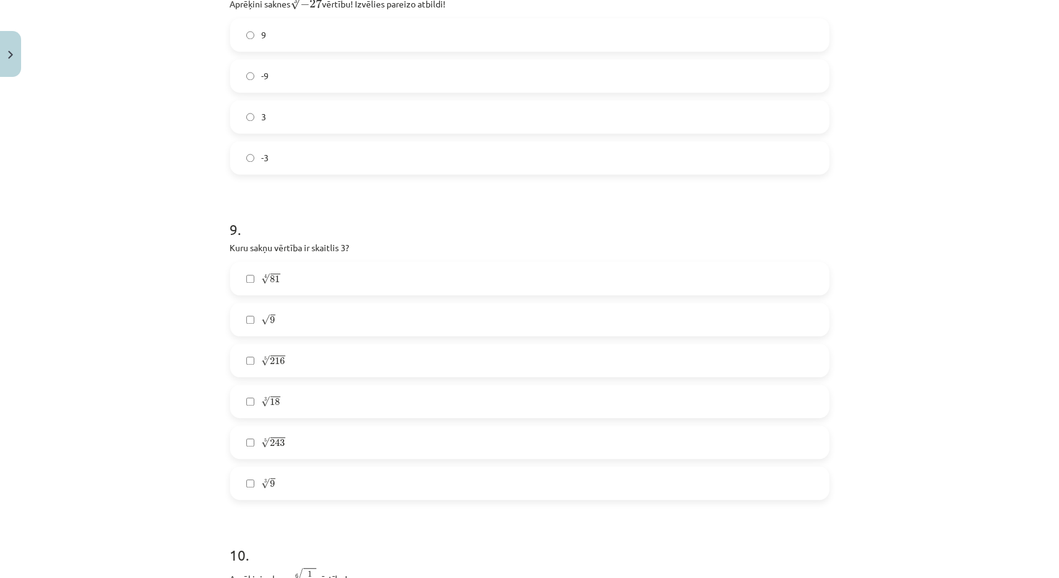
scroll to position [1847, 0]
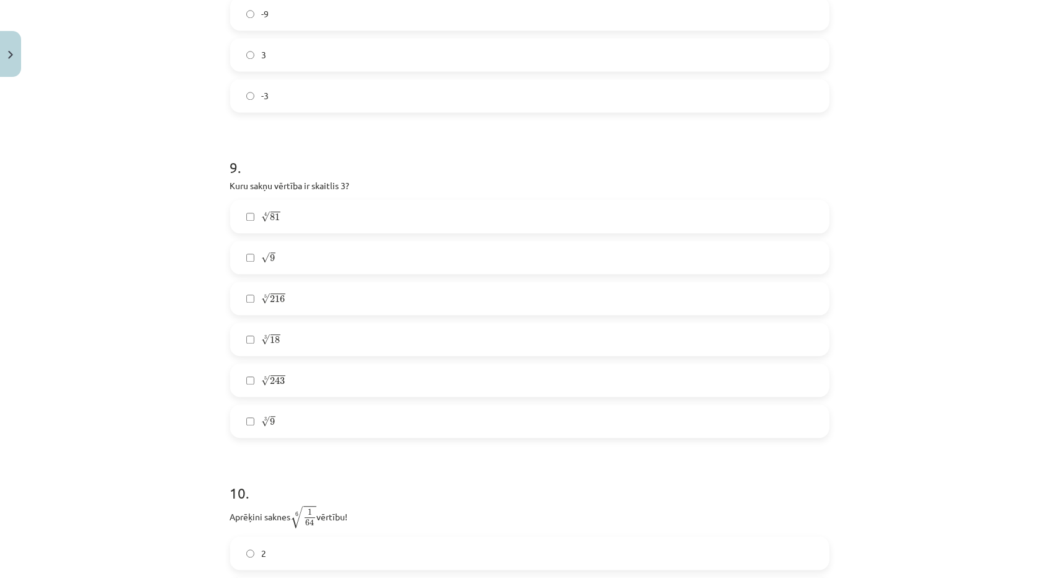
click at [390, 214] on label "4 √ 81 81 4" at bounding box center [530, 216] width 597 height 31
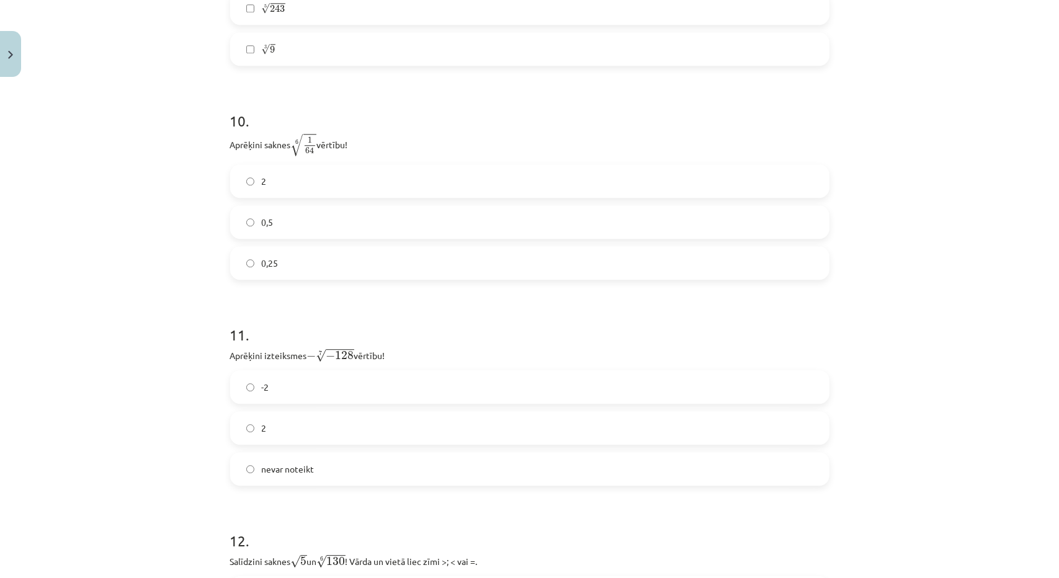
click at [297, 182] on label "2" at bounding box center [530, 181] width 597 height 31
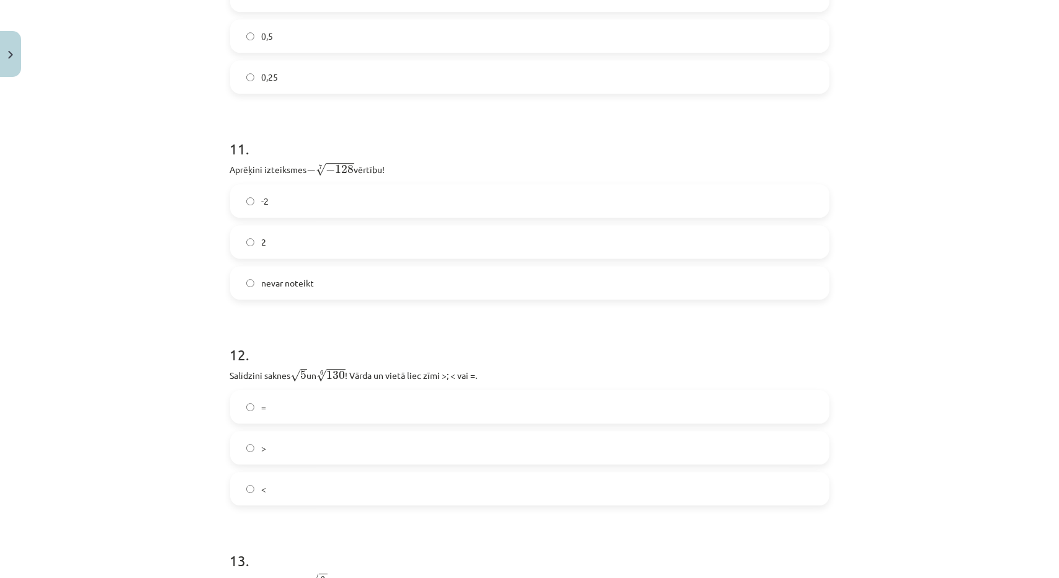
click at [316, 293] on label "nevar noteikt" at bounding box center [530, 283] width 597 height 31
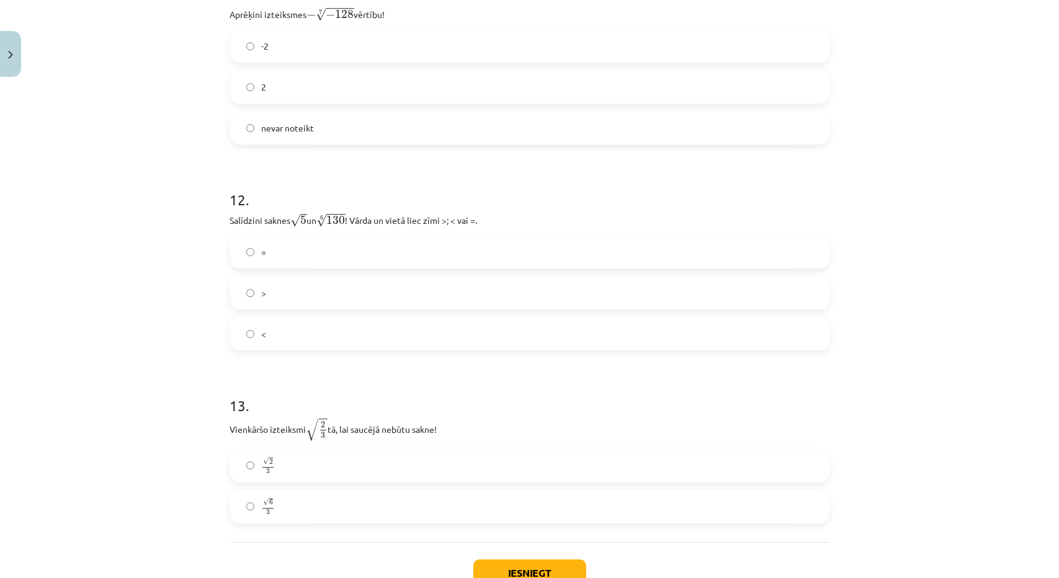
scroll to position [2654, 0]
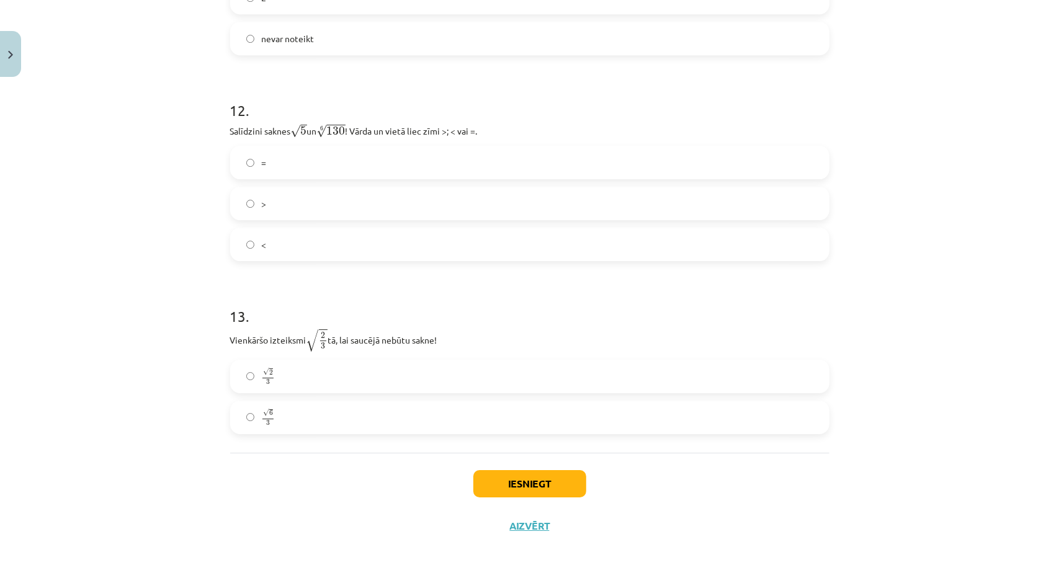
click at [265, 211] on label ">" at bounding box center [530, 203] width 597 height 31
click at [308, 374] on label "√ 2 3 2 3" at bounding box center [530, 376] width 597 height 31
click at [554, 485] on button "Iesniegt" at bounding box center [530, 483] width 113 height 27
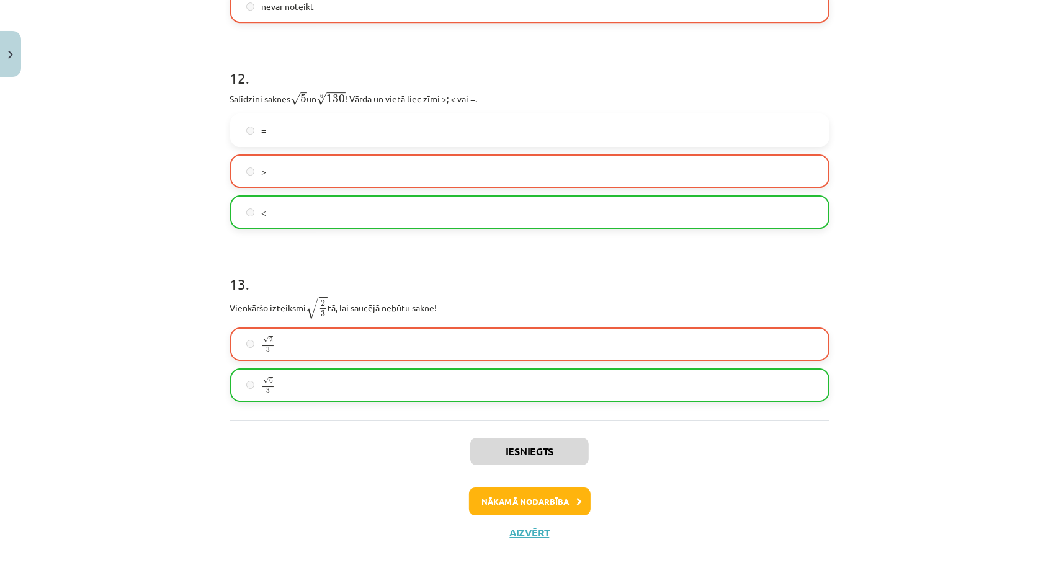
scroll to position [2693, 0]
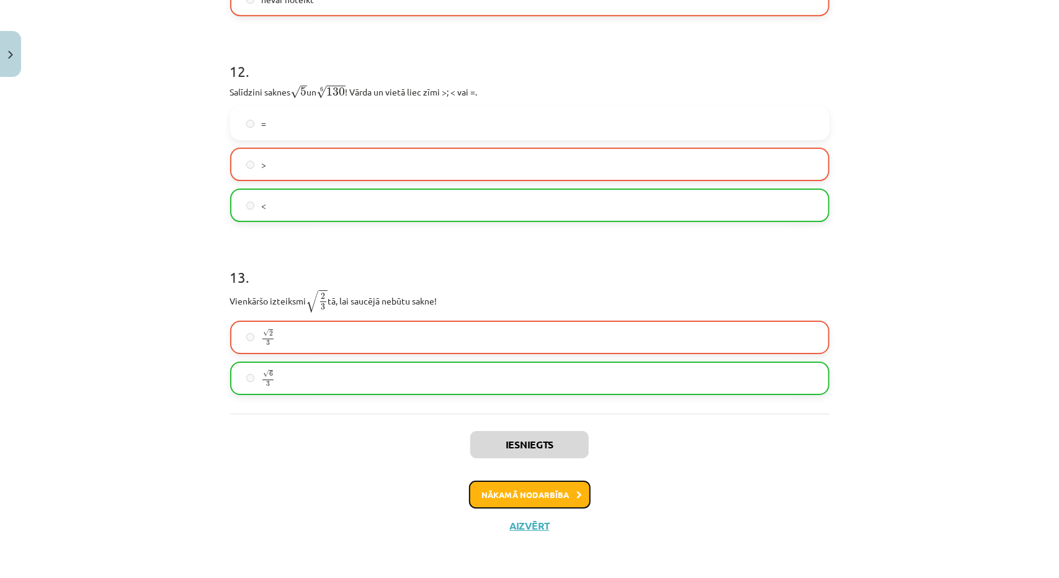
click at [506, 485] on button "Nākamā nodarbība" at bounding box center [530, 495] width 122 height 29
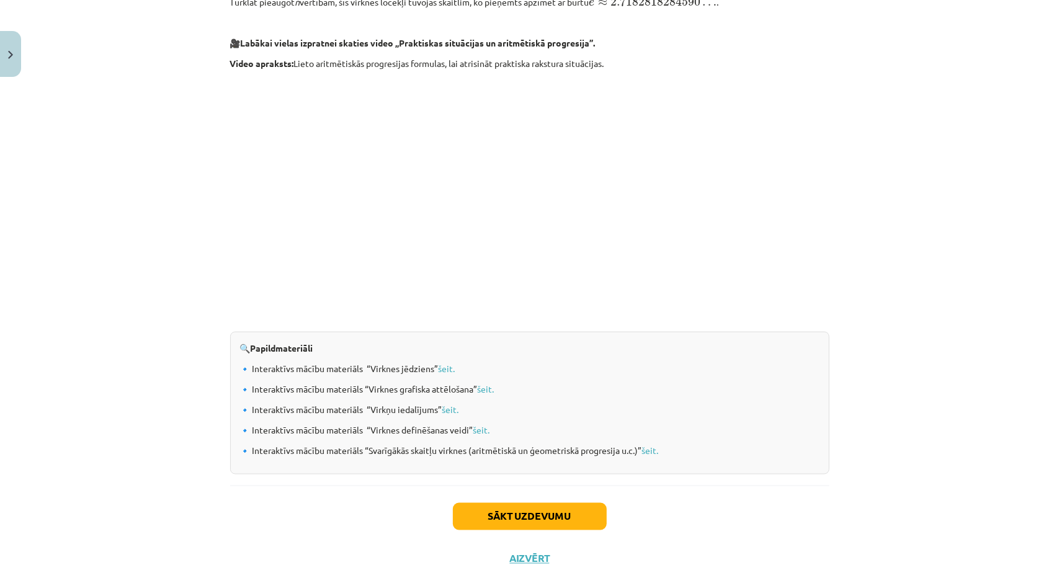
scroll to position [1159, 0]
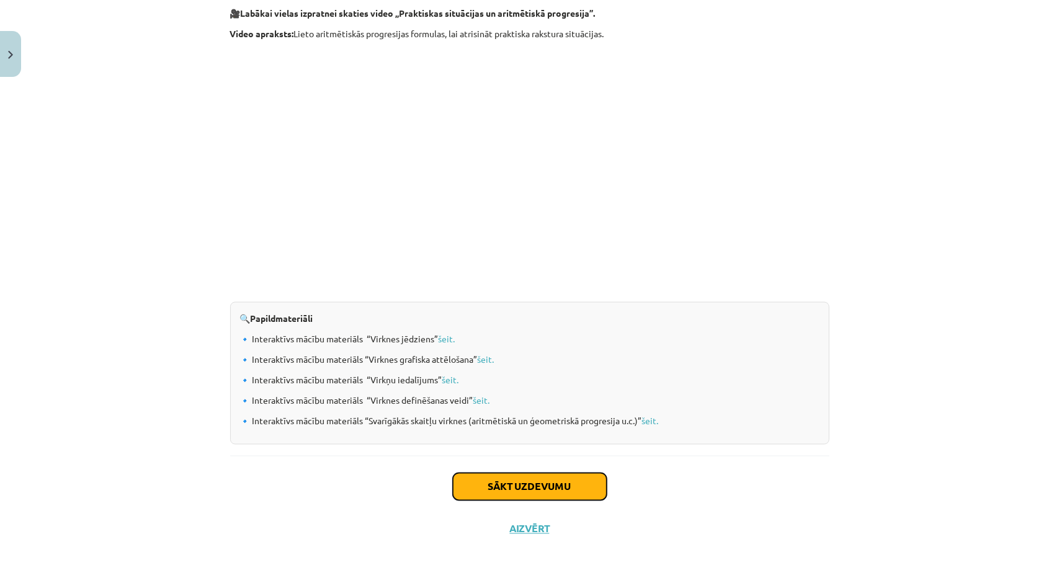
click at [519, 479] on button "Sākt uzdevumu" at bounding box center [530, 487] width 154 height 27
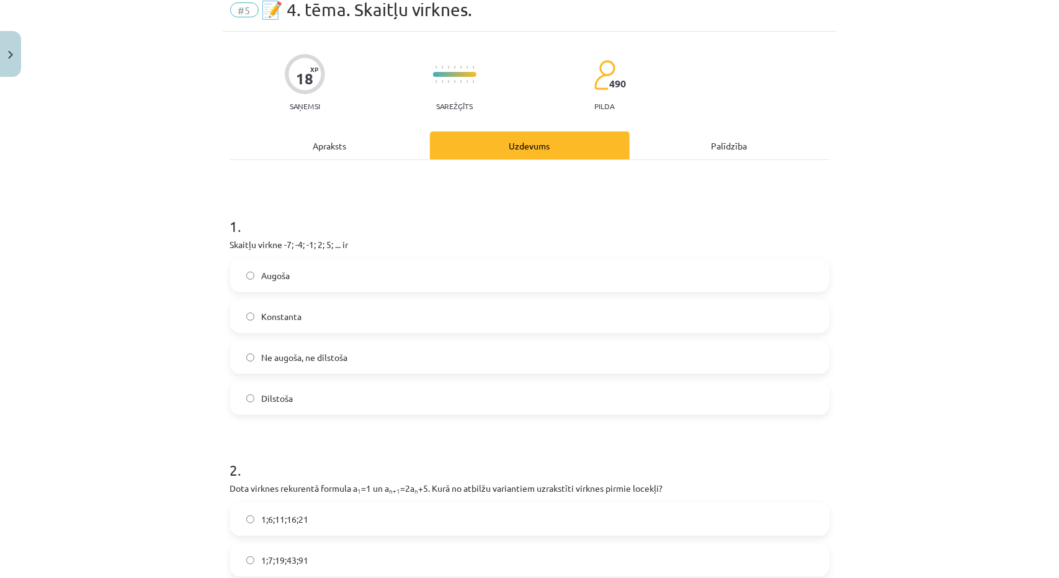
scroll to position [31, 0]
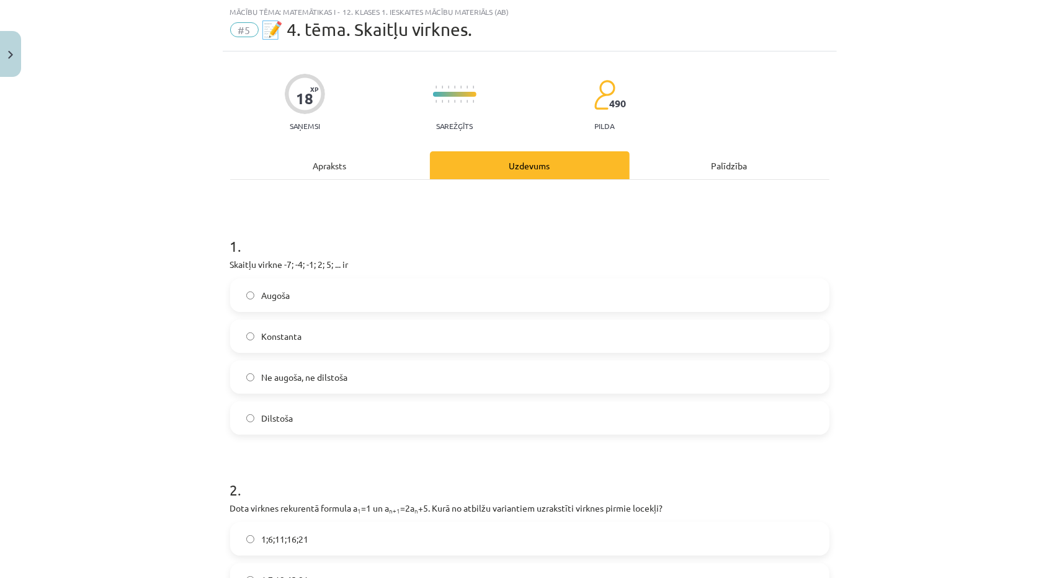
click at [218, 251] on div "Mācību tēma: Matemātikas i - 12. klases 1. ieskaites mācību materiāls (ab) #5 📝…" at bounding box center [529, 289] width 1059 height 578
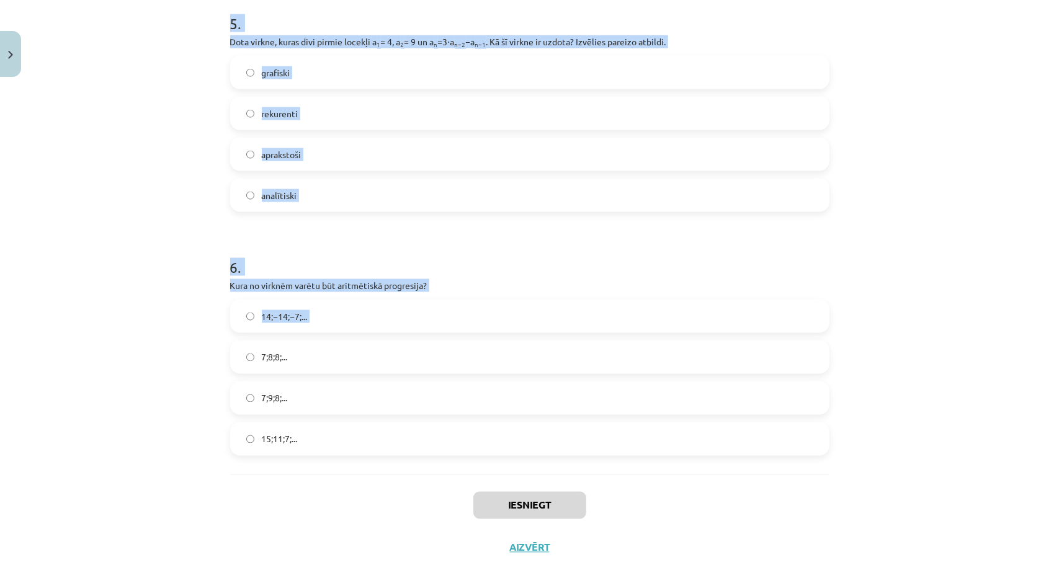
scroll to position [1255, 0]
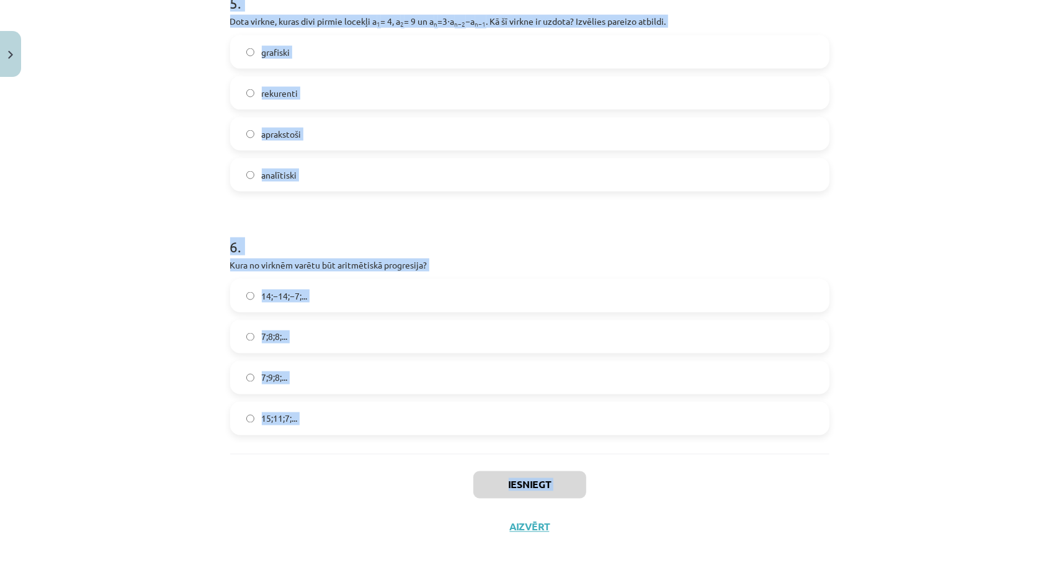
drag, startPoint x: 208, startPoint y: 255, endPoint x: 274, endPoint y: 531, distance: 284.1
click at [274, 531] on div "Mācību tēma: Matemātikas i - 12. klases 1. ieskaites mācību materiāls (ab) #5 📝…" at bounding box center [529, 289] width 1059 height 578
copy div "Skaitļu virkne -7; -4; -1; 2; 5; ... ir Augoša Konstanta Ne augoša, ne dilstoša…"
click at [99, 240] on div "Mācību tēma: Matemātikas i - 12. klases 1. ieskaites mācību materiāls (ab) #5 📝…" at bounding box center [529, 289] width 1059 height 578
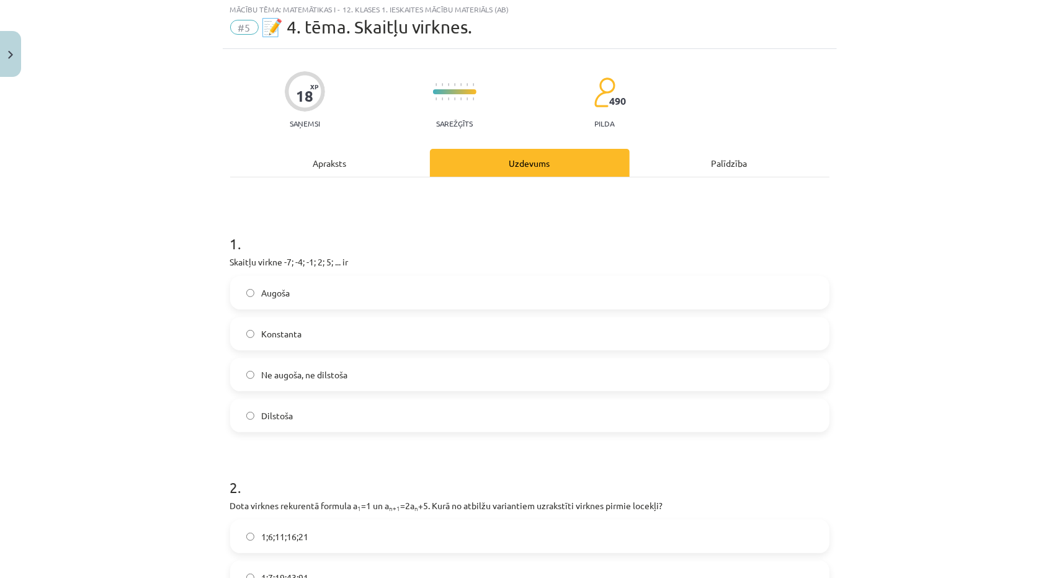
scroll to position [0, 0]
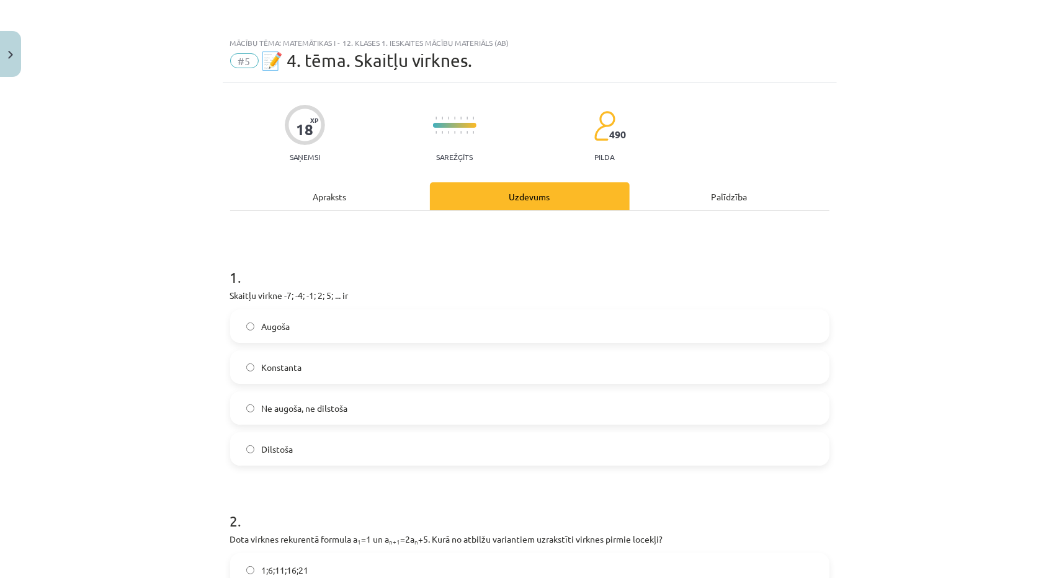
click at [317, 321] on label "Augoša" at bounding box center [530, 326] width 597 height 31
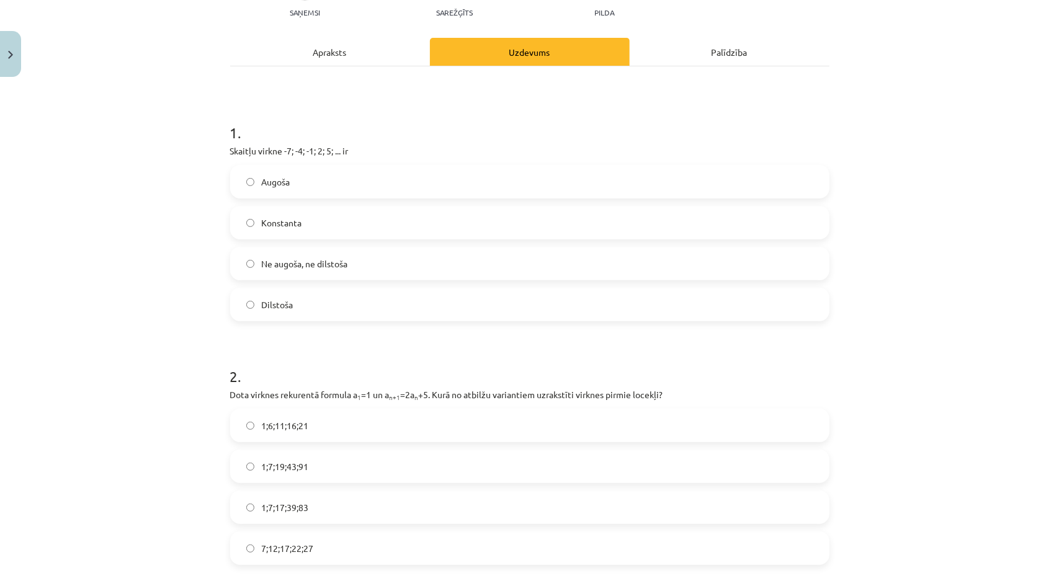
scroll to position [186, 0]
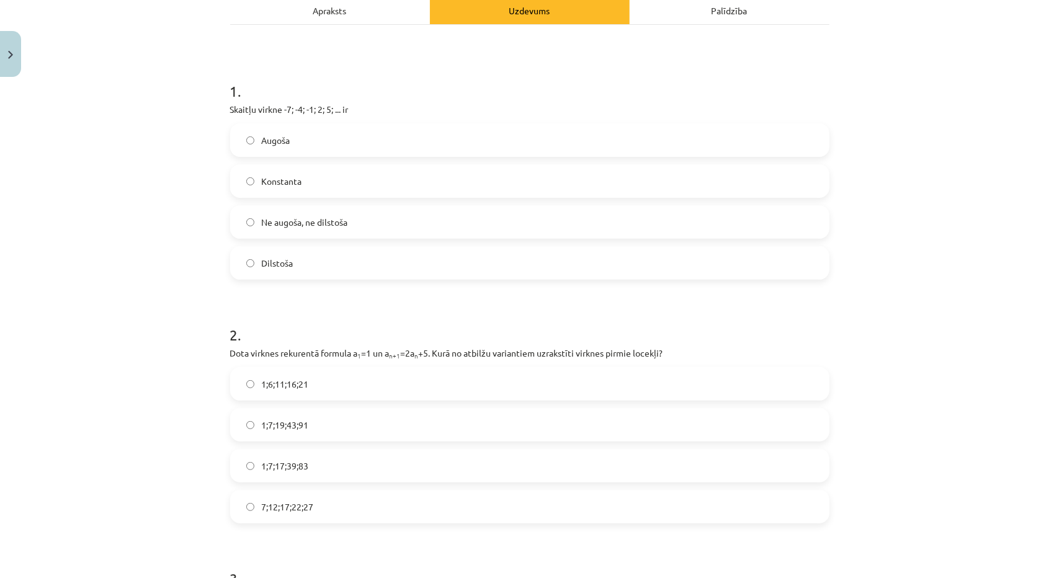
click at [309, 432] on label "1;7;19;43;91" at bounding box center [530, 425] width 597 height 31
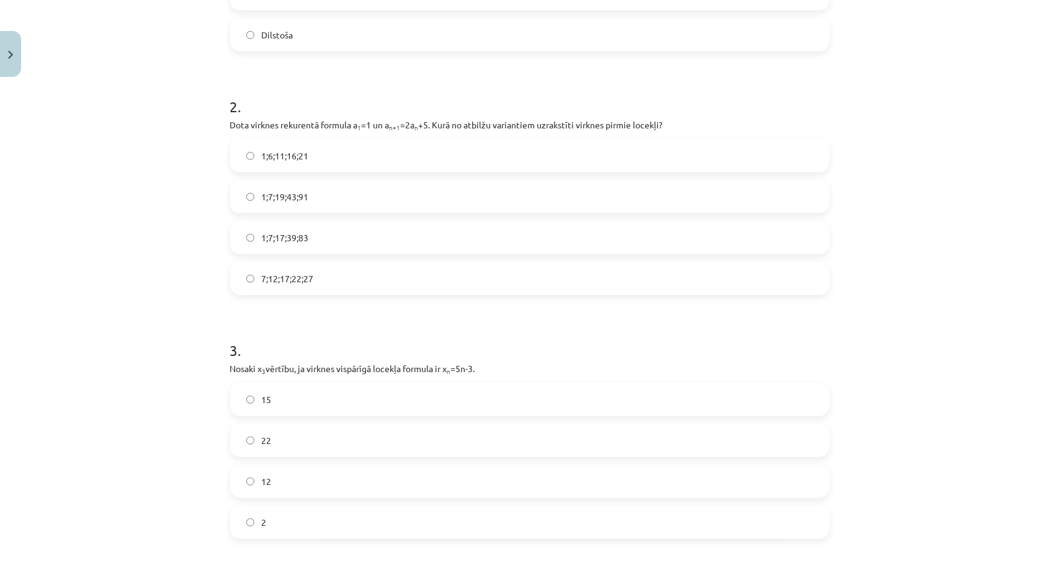
scroll to position [434, 0]
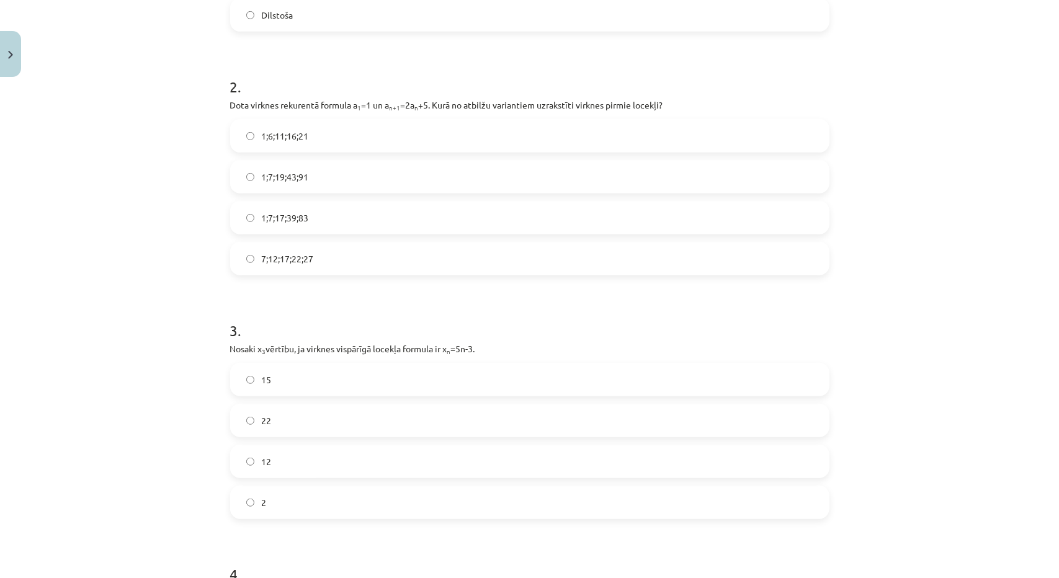
click at [295, 474] on label "12" at bounding box center [530, 461] width 597 height 31
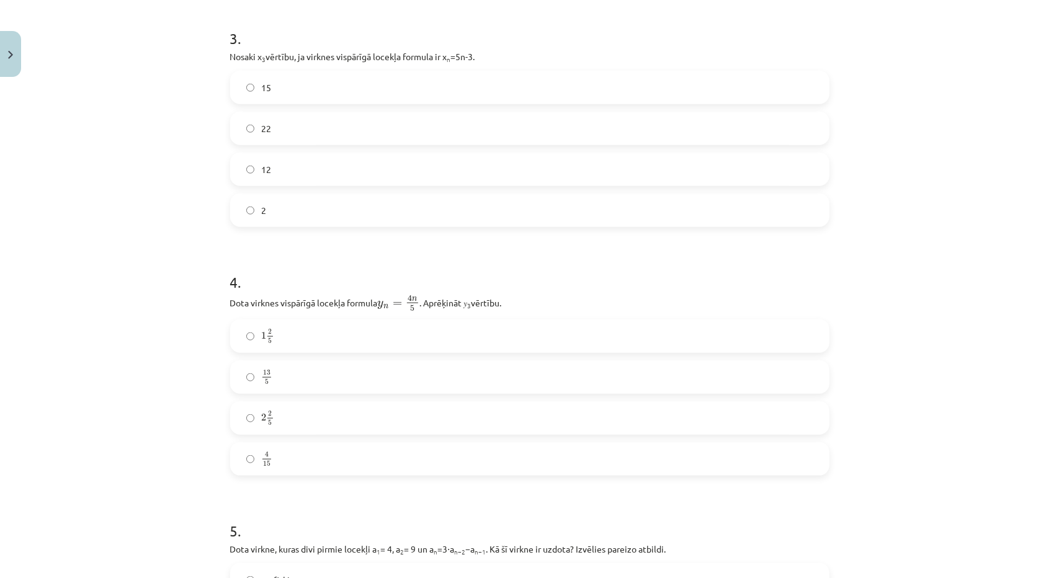
scroll to position [745, 0]
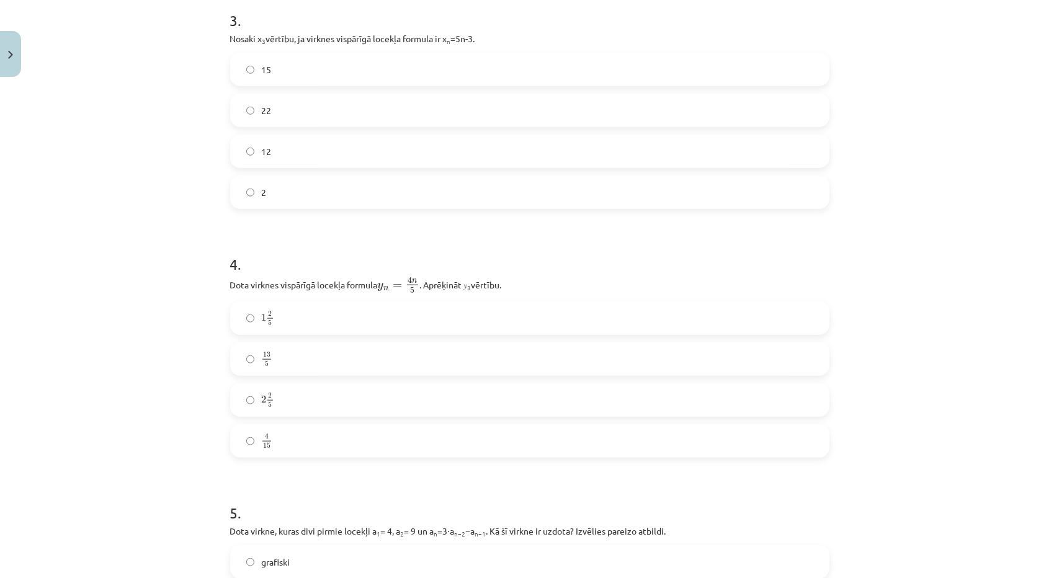
click at [325, 390] on label "2 2 5 2 2 5" at bounding box center [530, 400] width 597 height 31
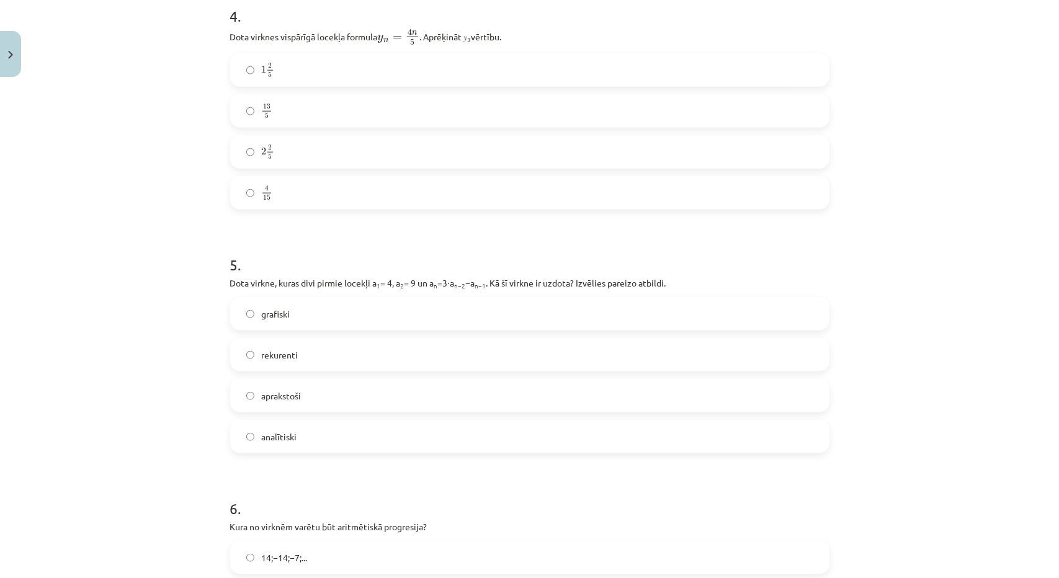
click at [304, 360] on label "rekurenti" at bounding box center [530, 354] width 597 height 31
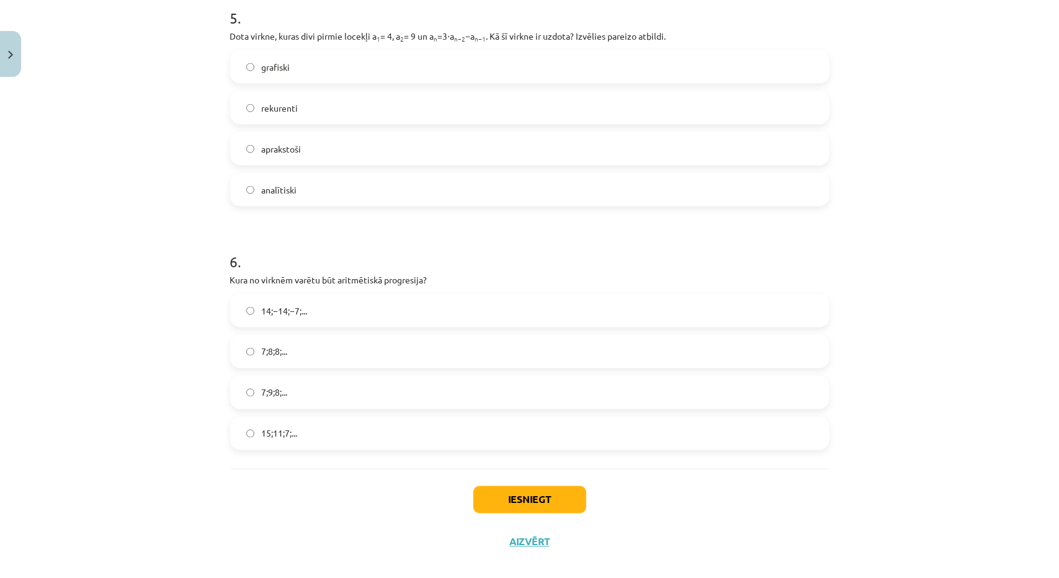
scroll to position [1241, 0]
click at [358, 436] on label "15;11;7;..." at bounding box center [530, 432] width 597 height 31
click at [561, 507] on button "Iesniegt" at bounding box center [530, 498] width 113 height 27
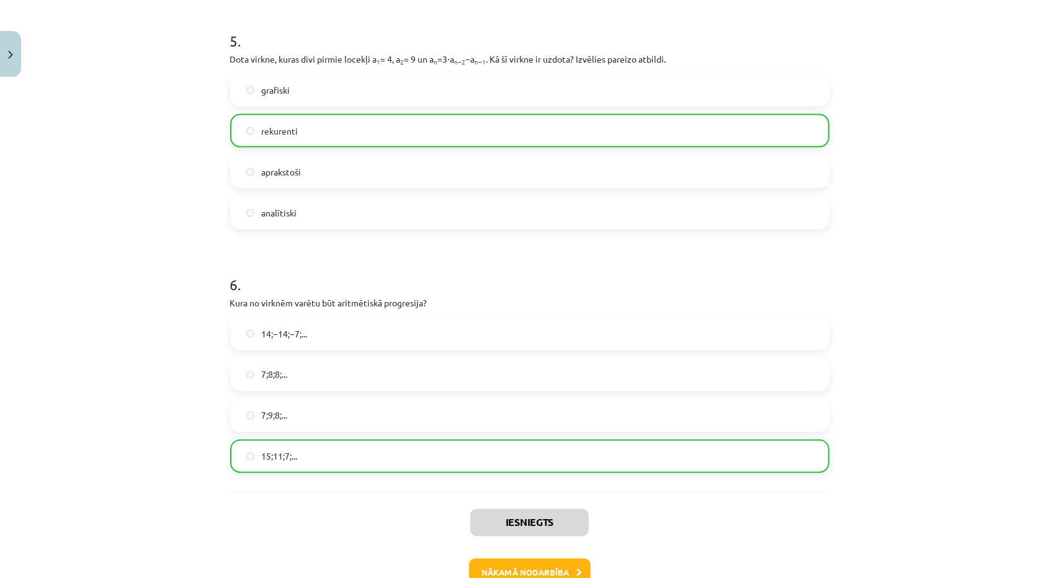
scroll to position [1294, 0]
